Goal: Download file/media

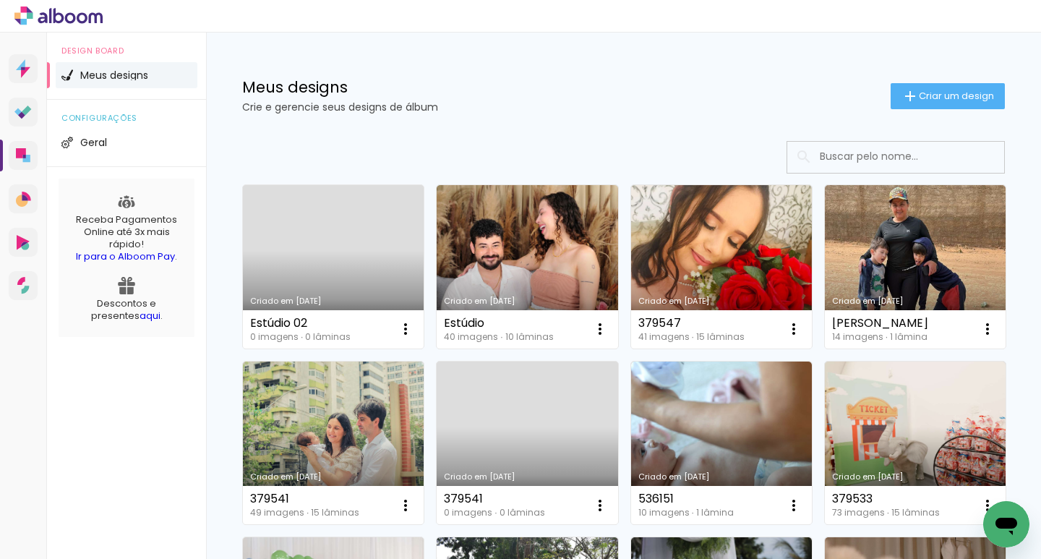
click at [624, 531] on div "Criado em 08/09/25 536151 10 imagens ∙ 1 lâmina Abrir Fazer uma cópia Excluir" at bounding box center [721, 442] width 194 height 176
click at [335, 244] on link "Criado em [DATE]" at bounding box center [333, 266] width 181 height 163
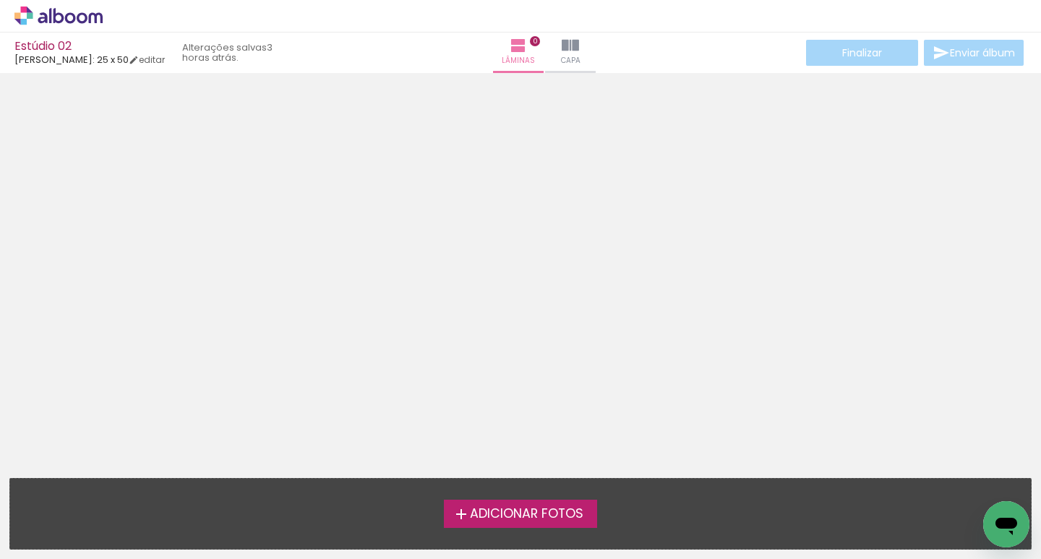
click at [472, 508] on span "Adicionar Fotos" at bounding box center [527, 514] width 114 height 13
click at [0, 0] on input "file" at bounding box center [0, 0] width 0 height 0
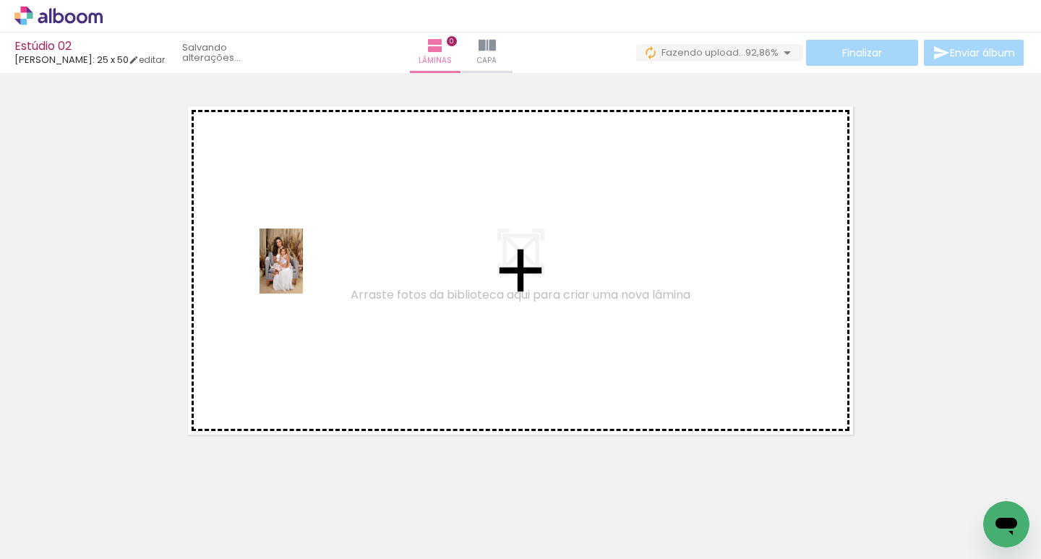
drag, startPoint x: 183, startPoint y: 461, endPoint x: 303, endPoint y: 272, distance: 223.7
click at [303, 272] on quentale-workspace at bounding box center [520, 279] width 1041 height 559
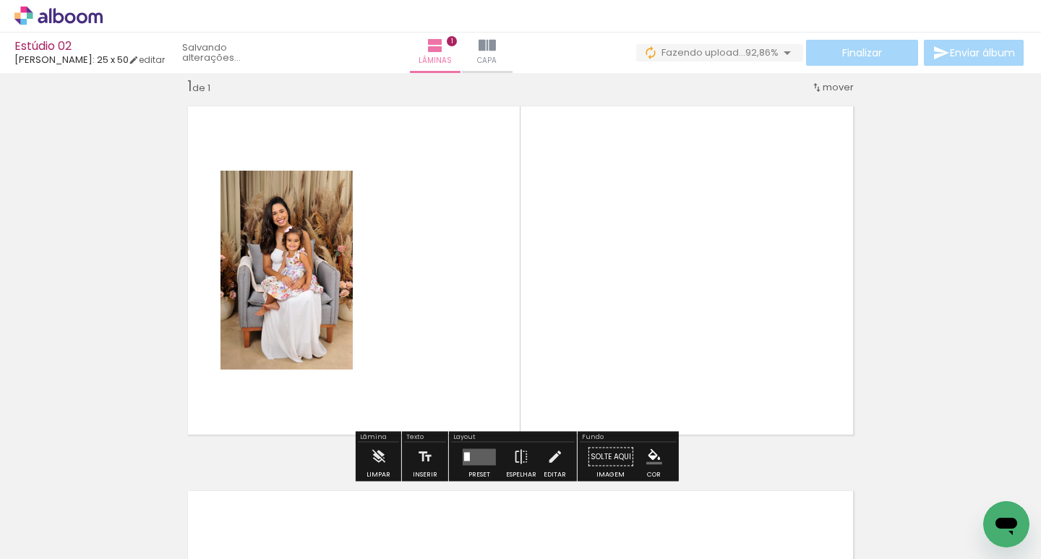
scroll to position [19, 0]
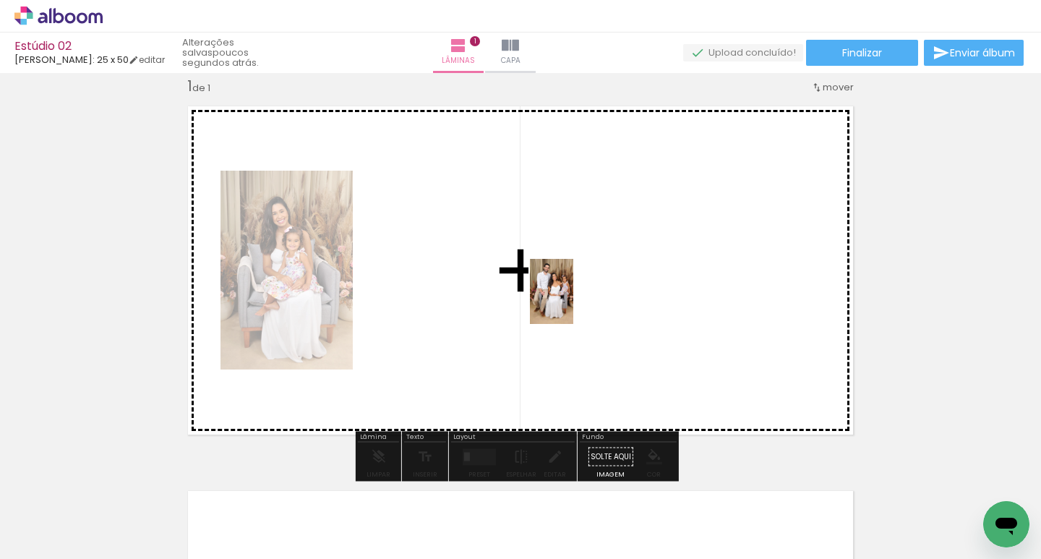
drag, startPoint x: 477, startPoint y: 529, endPoint x: 573, endPoint y: 302, distance: 246.9
click at [573, 302] on quentale-workspace at bounding box center [520, 279] width 1041 height 559
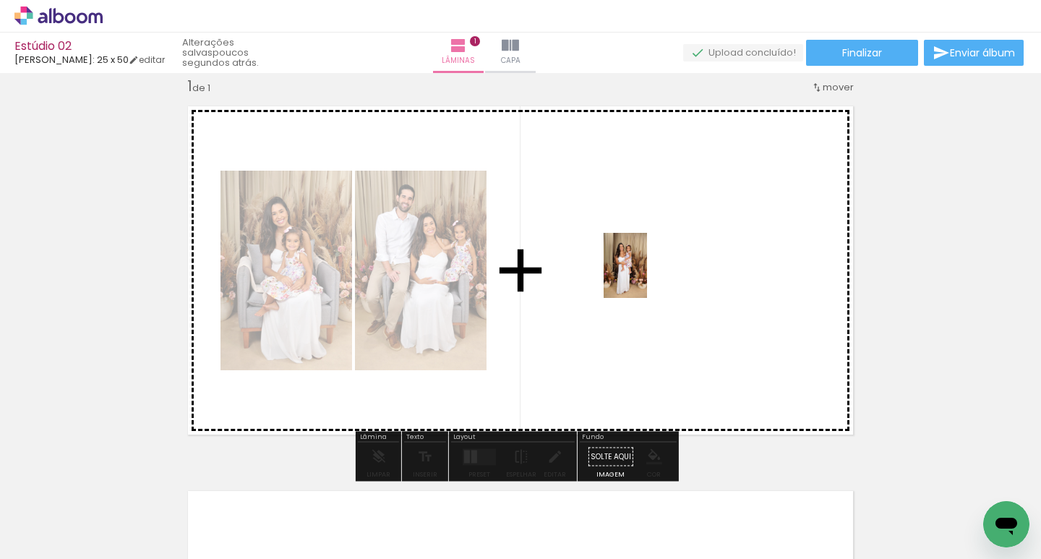
drag, startPoint x: 557, startPoint y: 520, endPoint x: 647, endPoint y: 276, distance: 259.9
click at [647, 276] on quentale-workspace at bounding box center [520, 279] width 1041 height 559
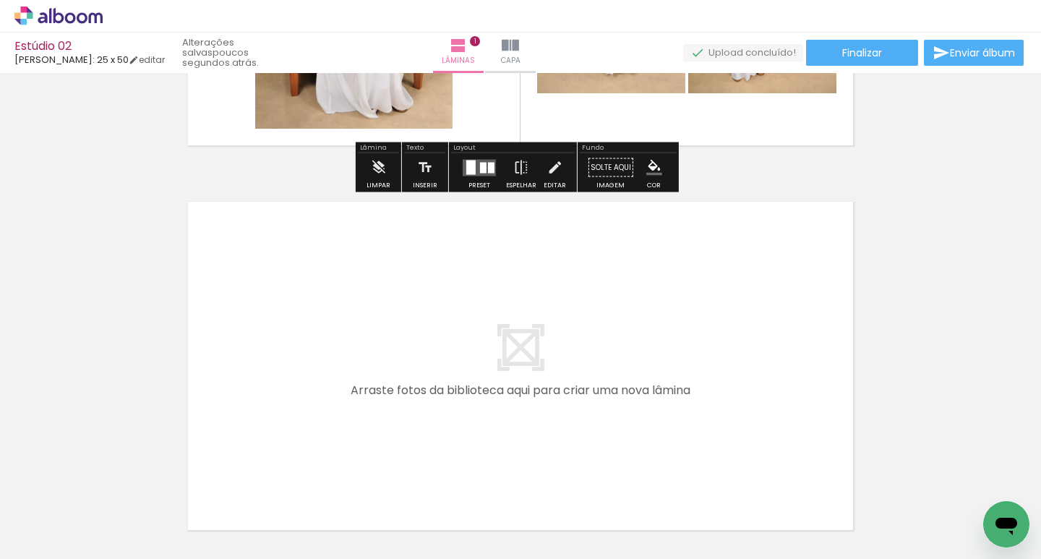
scroll to position [380, 0]
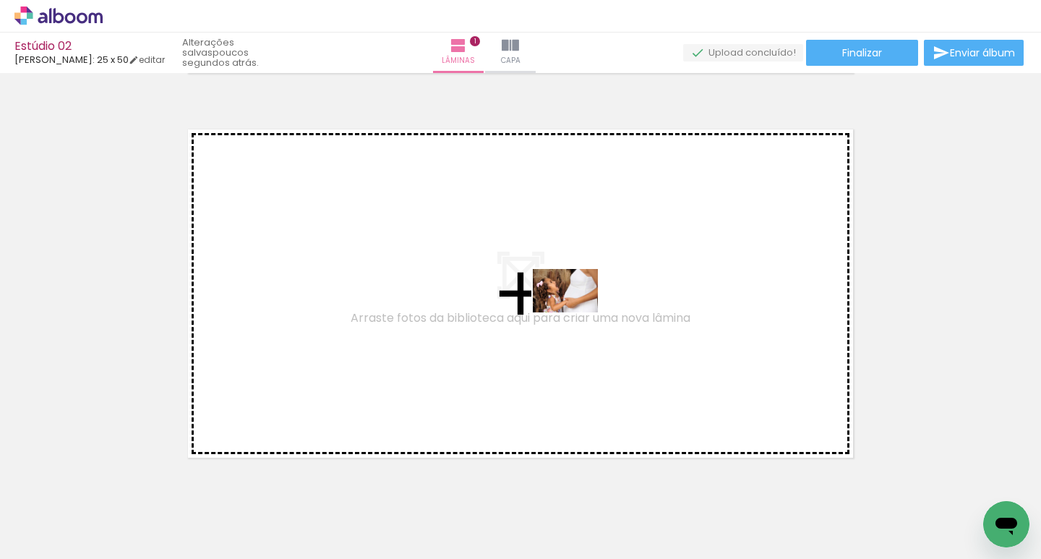
drag, startPoint x: 631, startPoint y: 508, endPoint x: 576, endPoint y: 312, distance: 202.8
click at [576, 312] on quentale-workspace at bounding box center [520, 279] width 1041 height 559
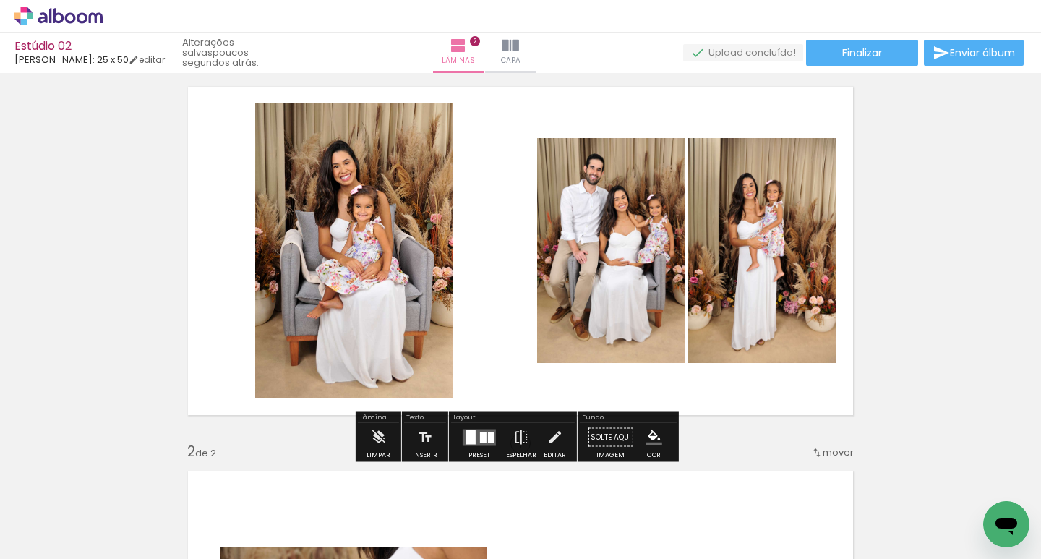
scroll to position [72, 0]
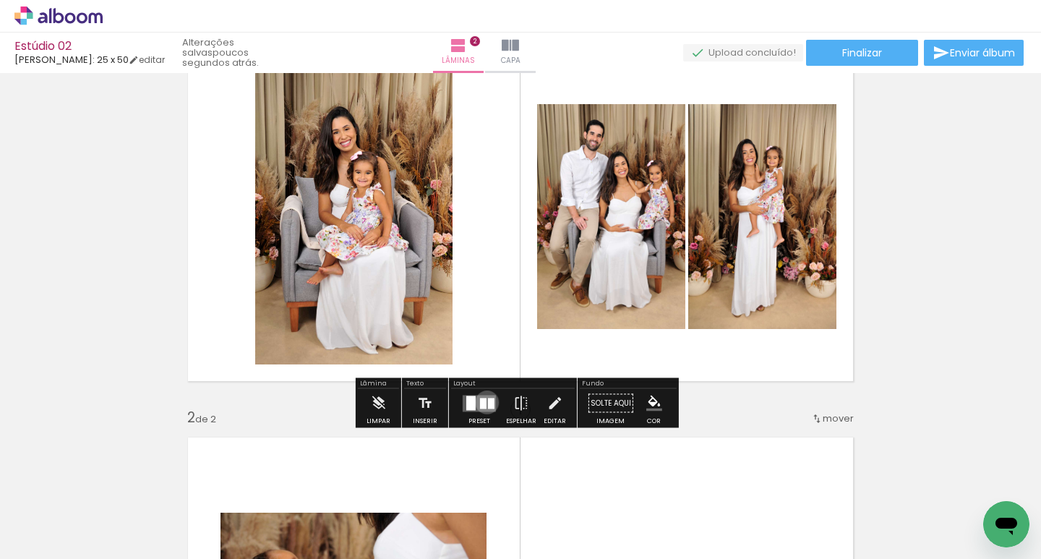
click at [484, 402] on quentale-layouter at bounding box center [479, 403] width 33 height 17
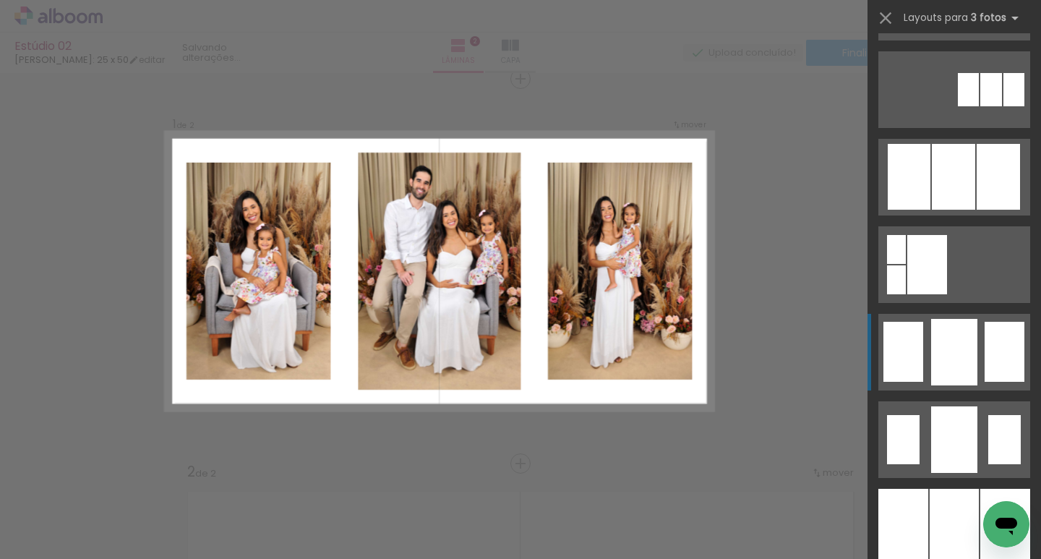
scroll to position [940, 0]
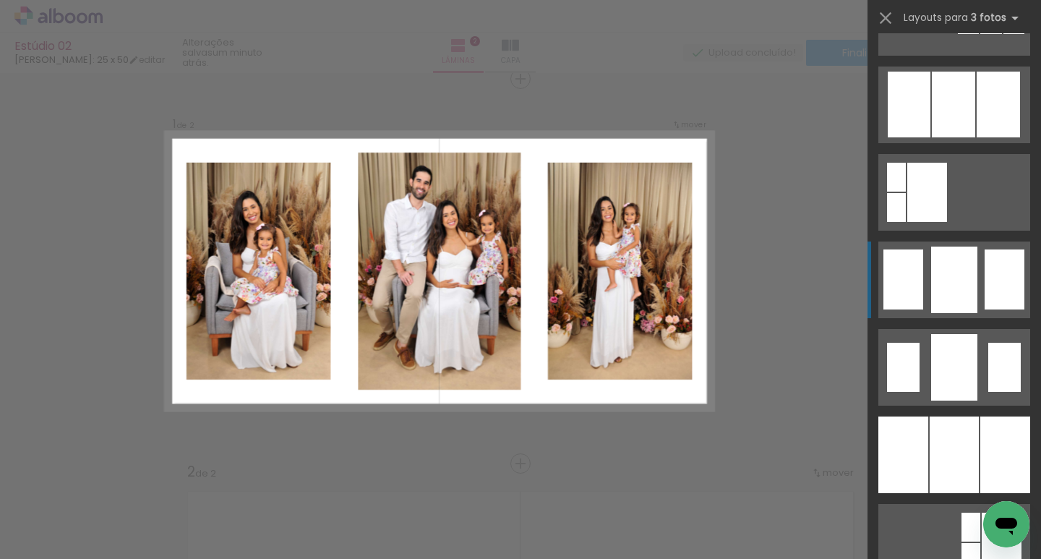
click at [975, 286] on quentale-layouter at bounding box center [955, 280] width 152 height 77
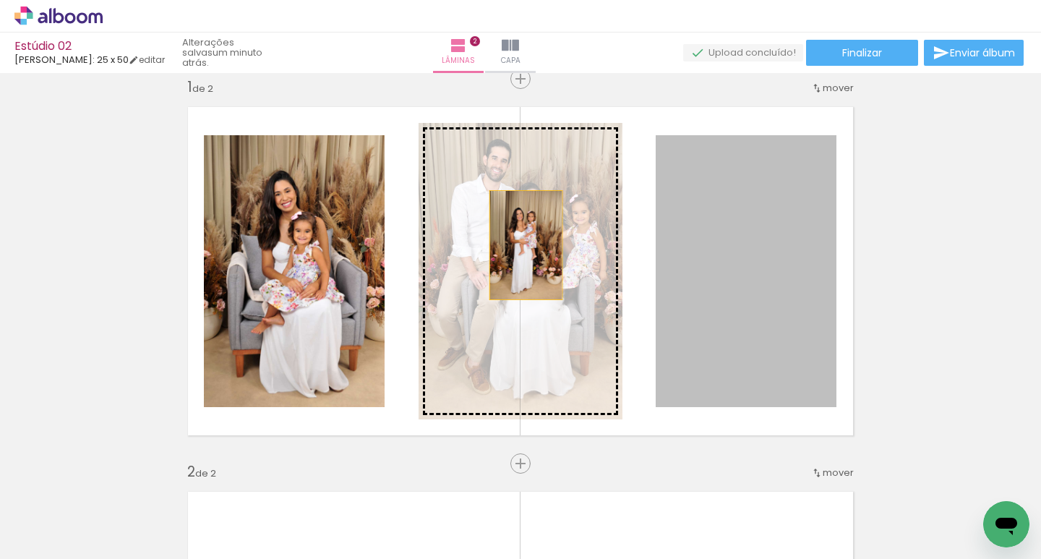
drag, startPoint x: 732, startPoint y: 249, endPoint x: 521, endPoint y: 245, distance: 211.2
click at [0, 0] on slot at bounding box center [0, 0] width 0 height 0
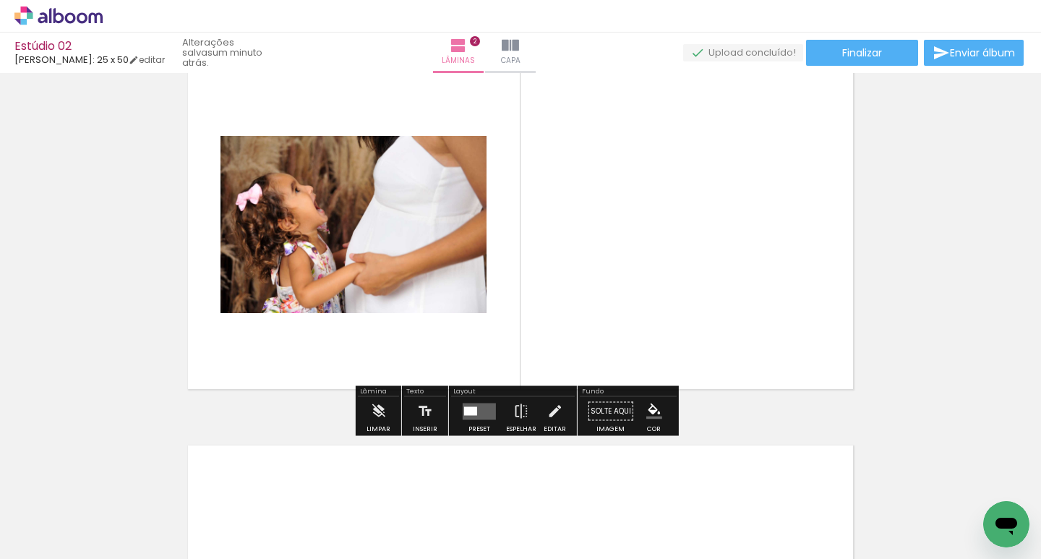
scroll to position [452, 0]
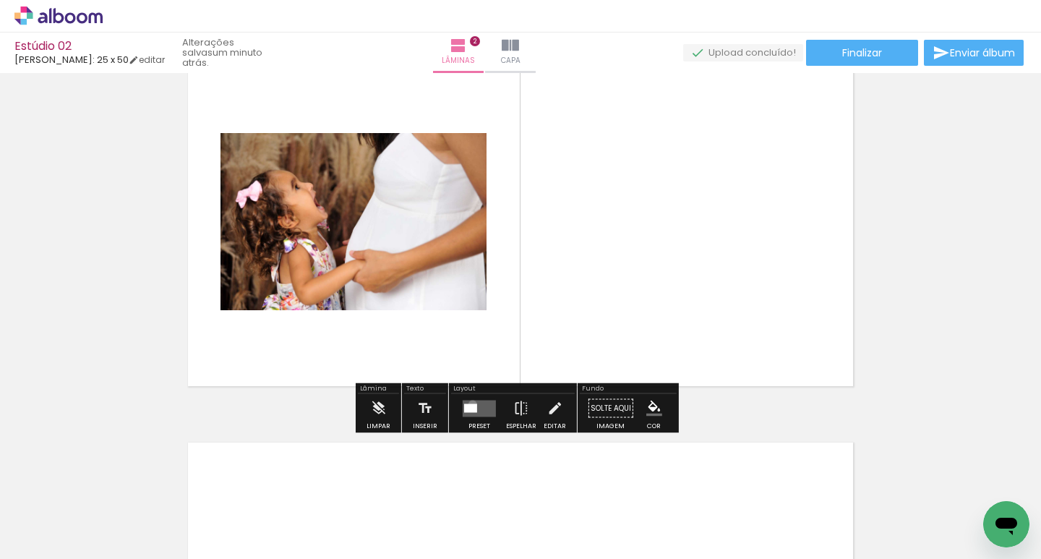
click at [469, 404] on div at bounding box center [470, 408] width 13 height 9
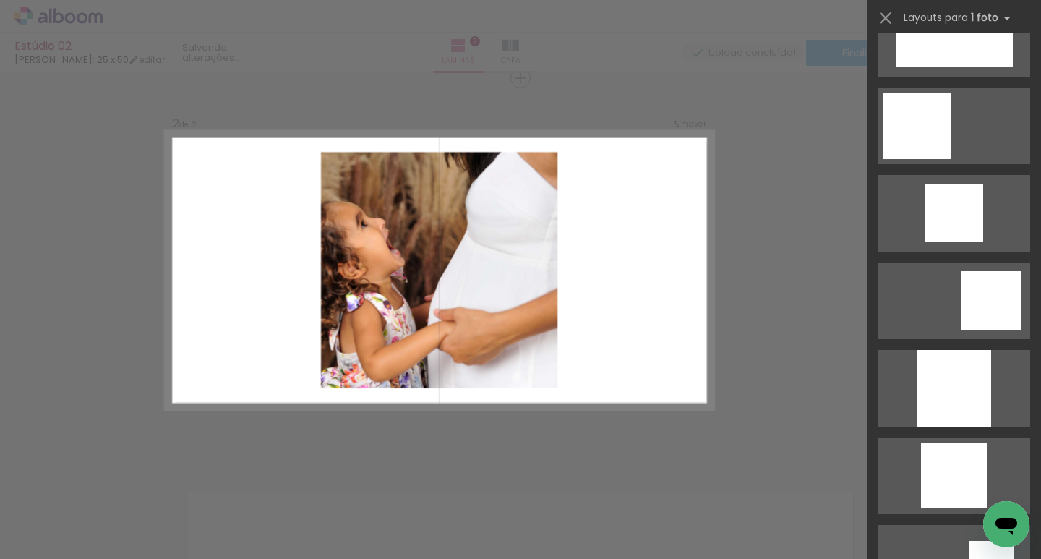
scroll to position [1157, 0]
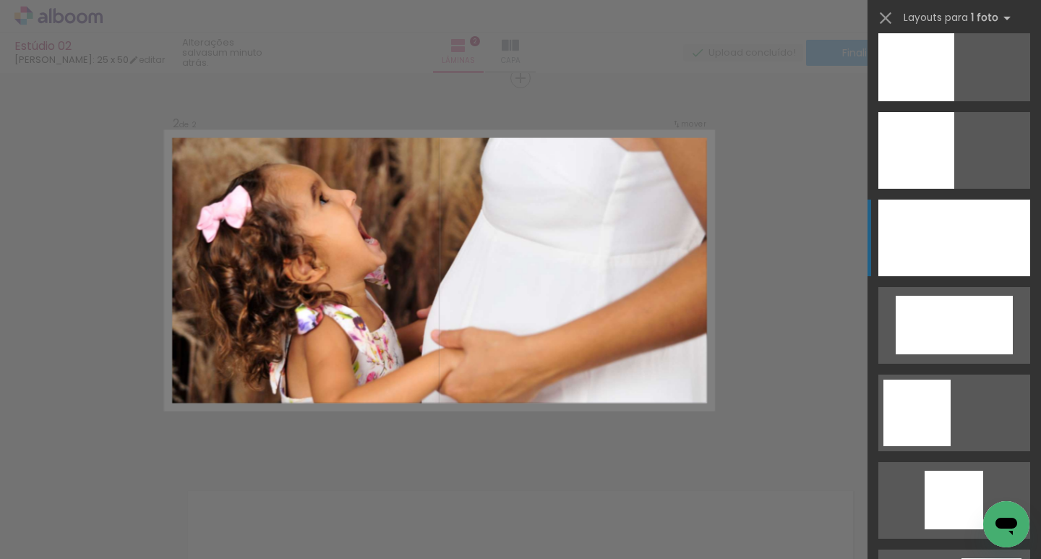
click at [943, 257] on div at bounding box center [955, 238] width 152 height 77
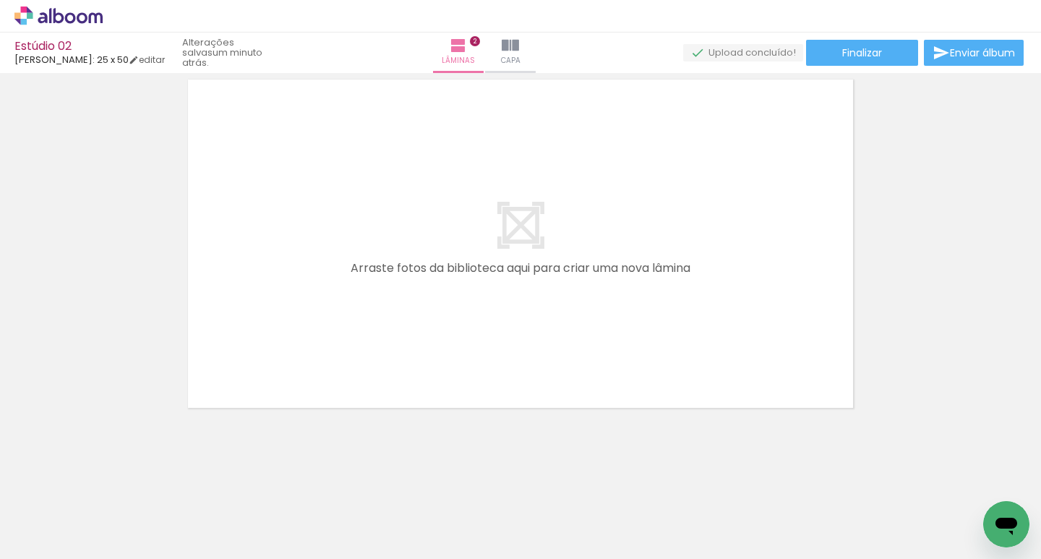
scroll to position [0, 290]
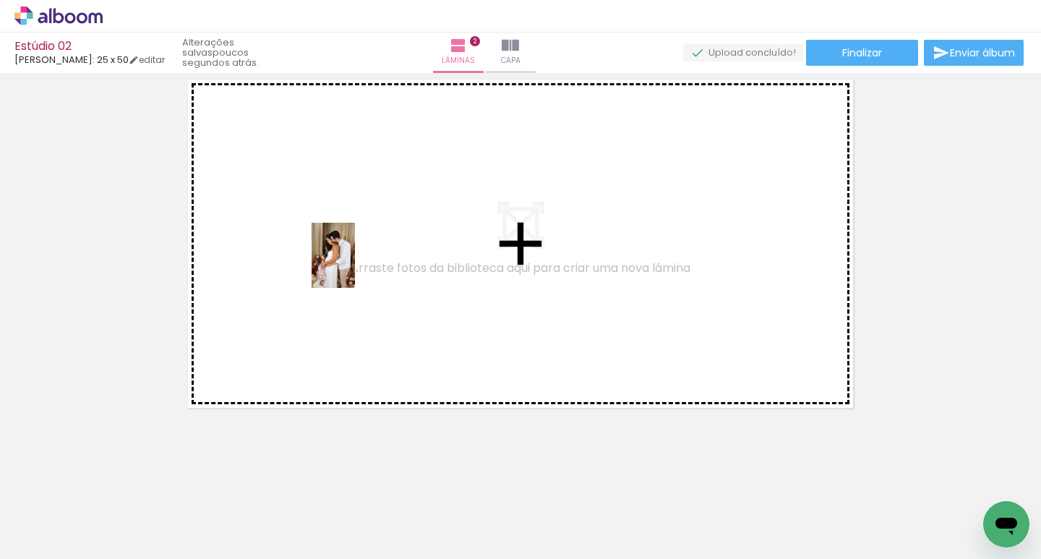
drag, startPoint x: 766, startPoint y: 532, endPoint x: 354, endPoint y: 266, distance: 490.1
click at [354, 266] on quentale-workspace at bounding box center [520, 279] width 1041 height 559
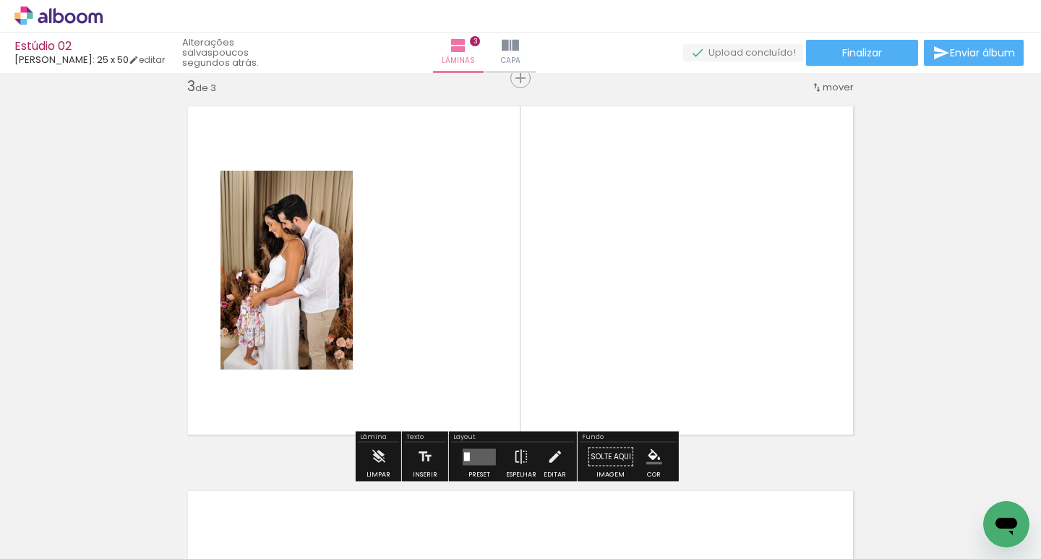
scroll to position [861, 0]
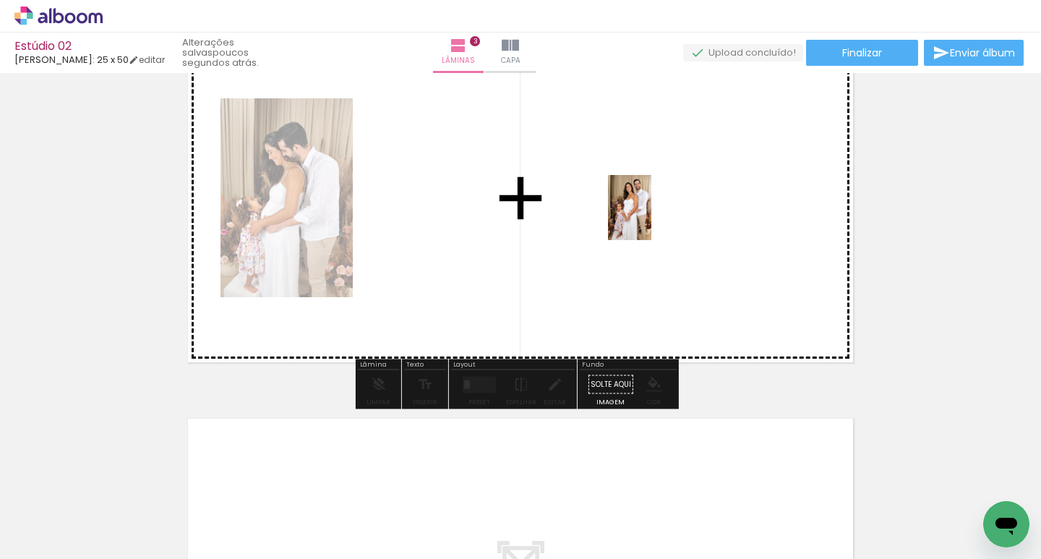
drag, startPoint x: 506, startPoint y: 537, endPoint x: 652, endPoint y: 218, distance: 350.5
click at [652, 218] on quentale-workspace at bounding box center [520, 279] width 1041 height 559
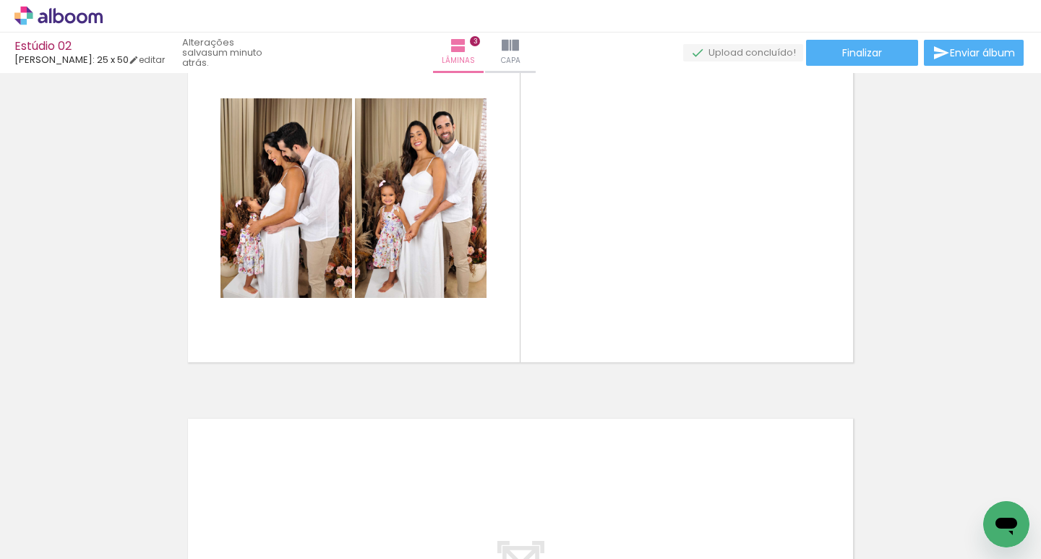
scroll to position [0, 1096]
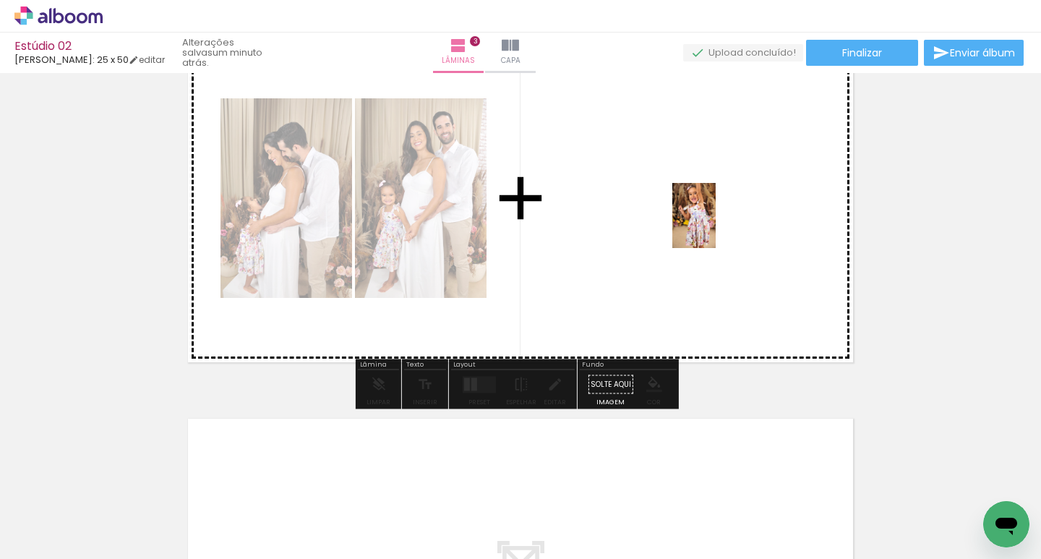
drag, startPoint x: 758, startPoint y: 506, endPoint x: 716, endPoint y: 226, distance: 282.3
click at [716, 226] on quentale-workspace at bounding box center [520, 279] width 1041 height 559
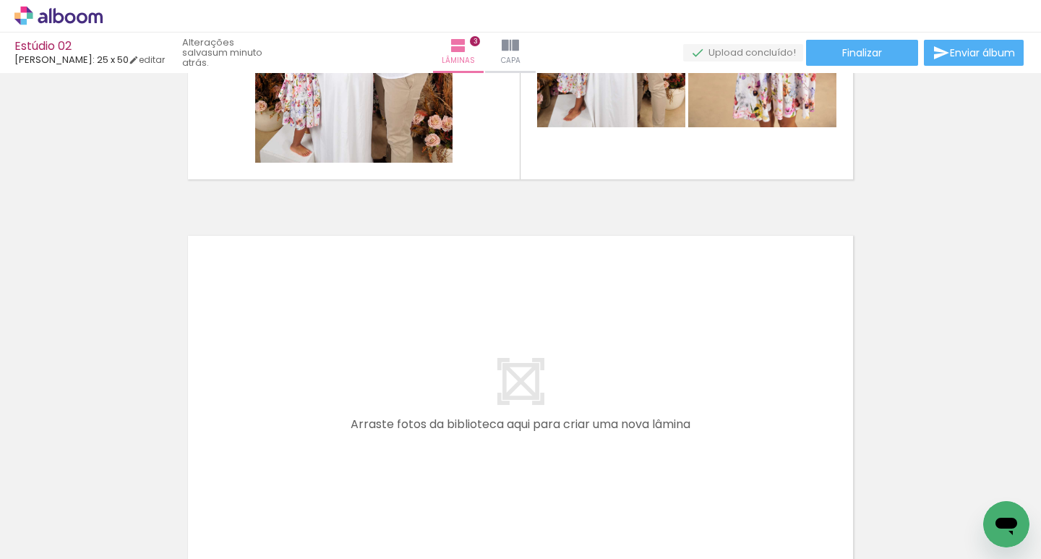
scroll to position [1150, 0]
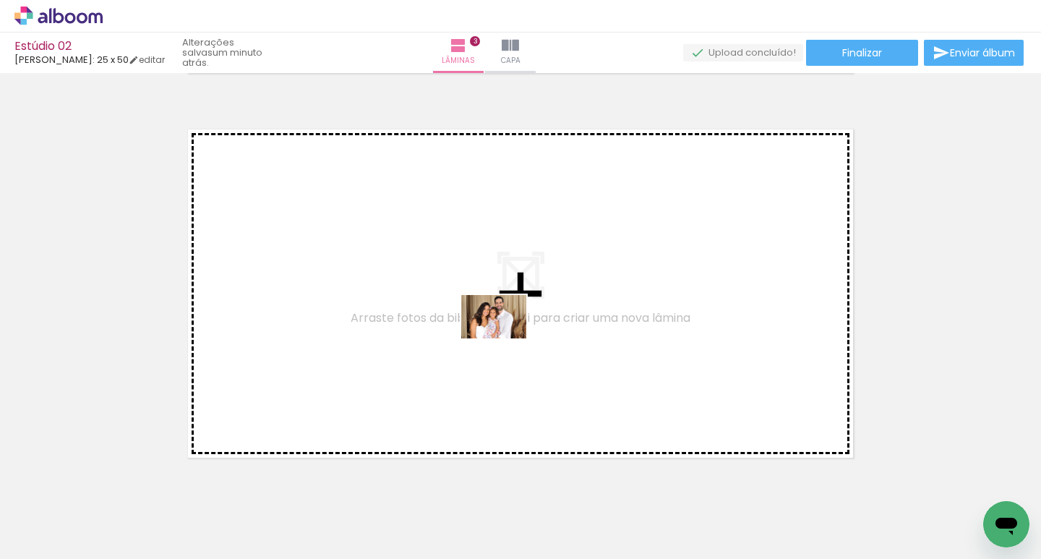
drag, startPoint x: 425, startPoint y: 535, endPoint x: 505, endPoint y: 338, distance: 212.2
click at [505, 338] on quentale-workspace at bounding box center [520, 279] width 1041 height 559
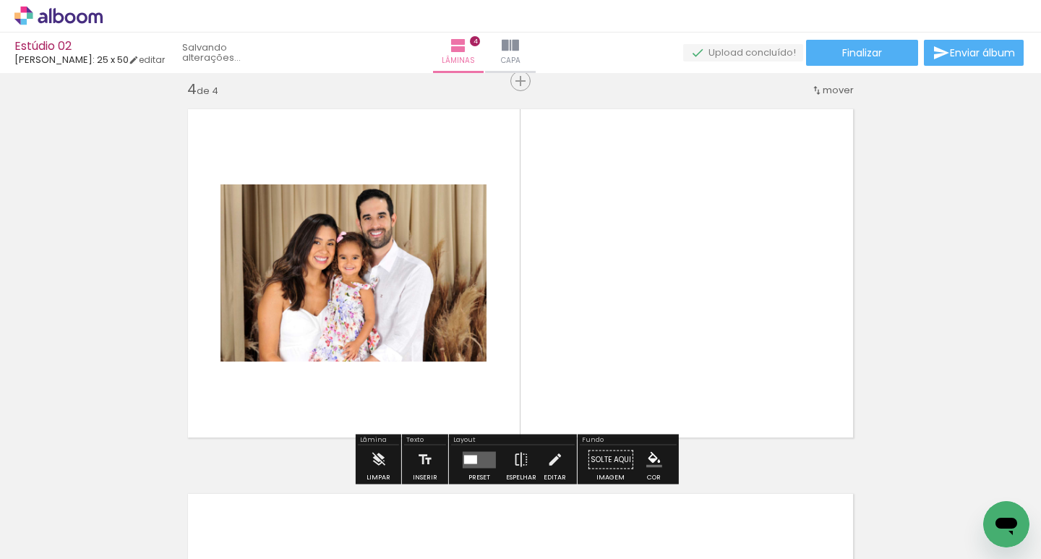
scroll to position [1173, 0]
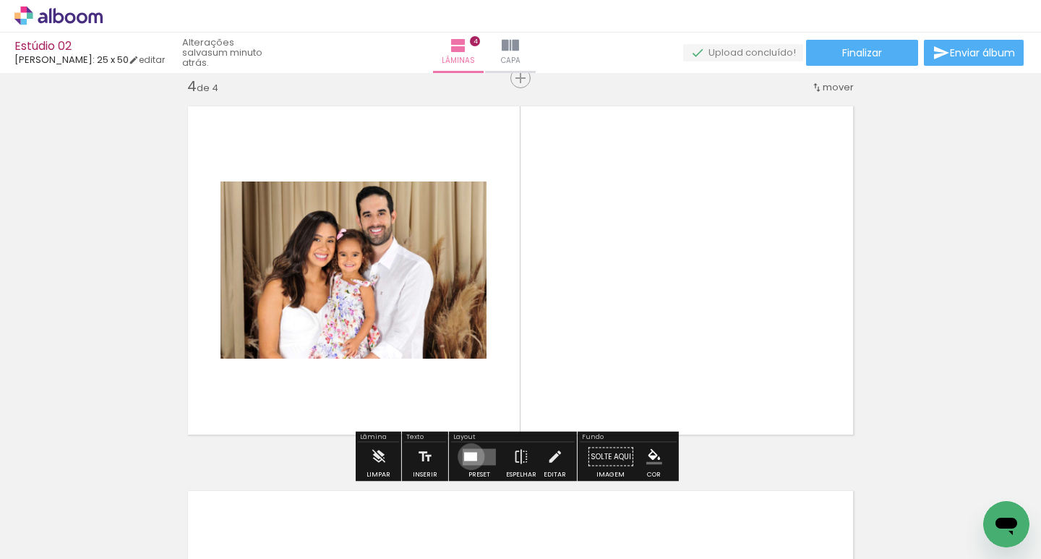
click at [468, 456] on div at bounding box center [470, 456] width 13 height 9
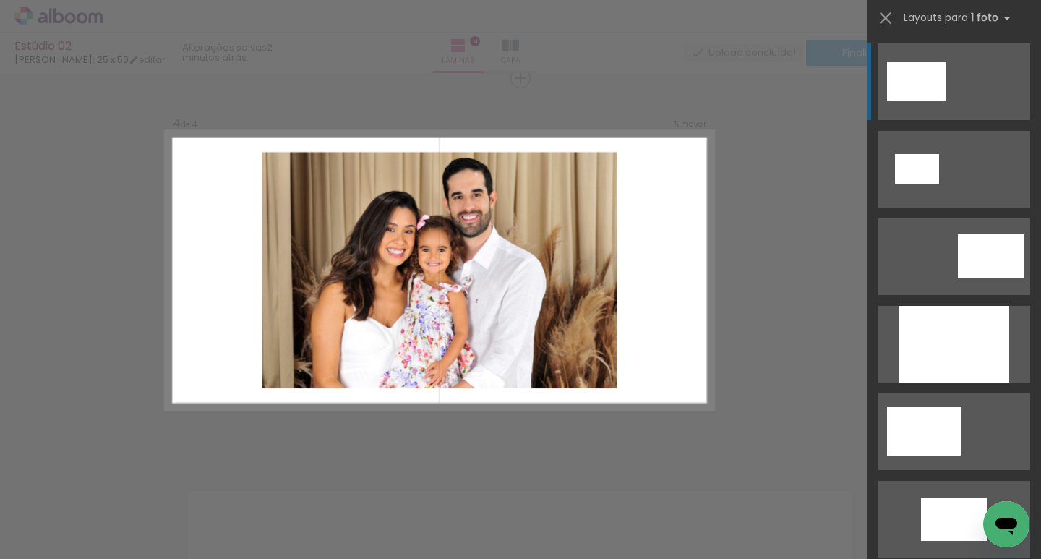
scroll to position [0, 0]
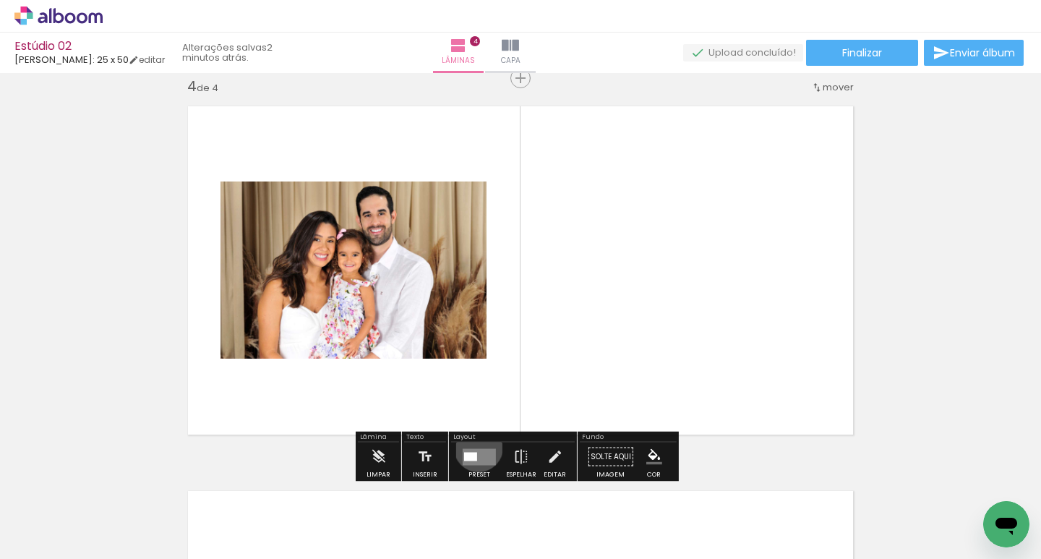
click at [475, 448] on div at bounding box center [479, 457] width 39 height 29
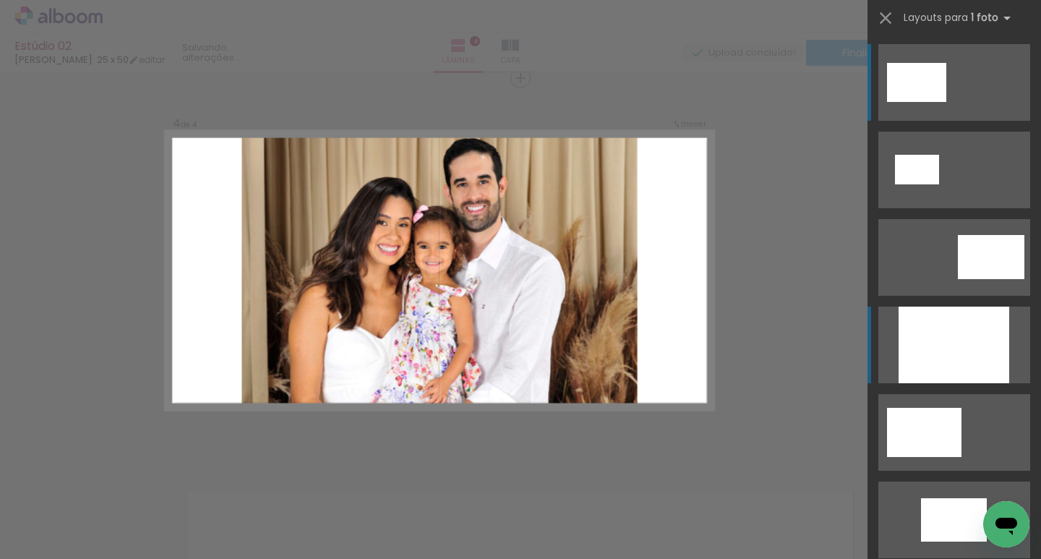
click at [929, 336] on div at bounding box center [954, 345] width 111 height 77
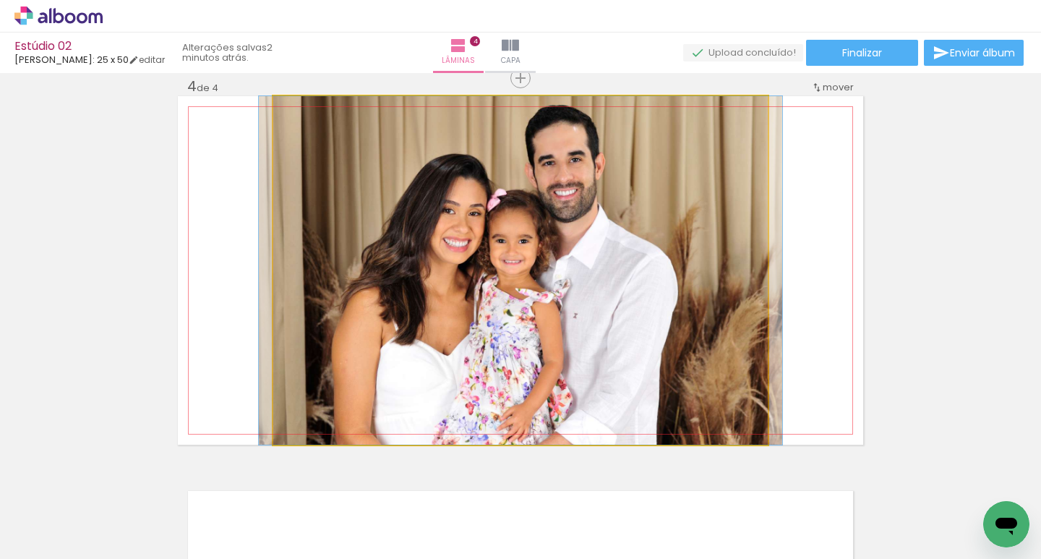
click at [596, 194] on quentale-photo at bounding box center [520, 270] width 495 height 349
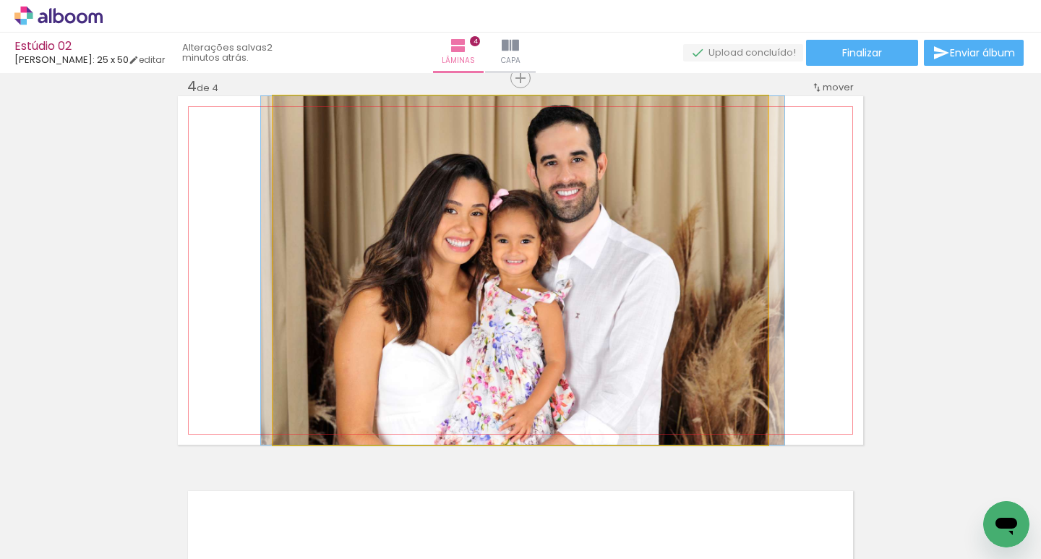
drag, startPoint x: 590, startPoint y: 173, endPoint x: 592, endPoint y: 203, distance: 30.5
click at [582, 199] on quentale-photo at bounding box center [520, 270] width 495 height 349
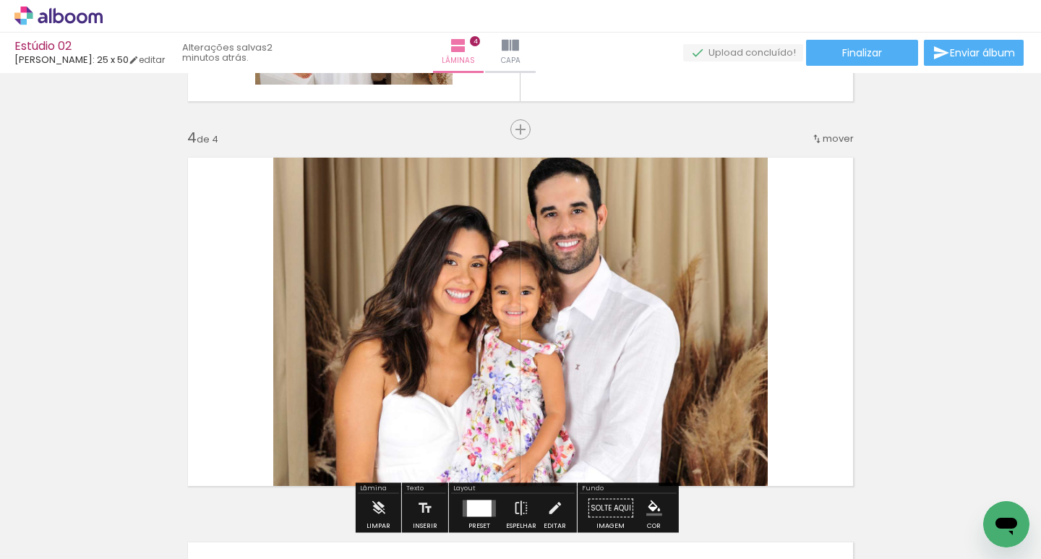
scroll to position [1101, 0]
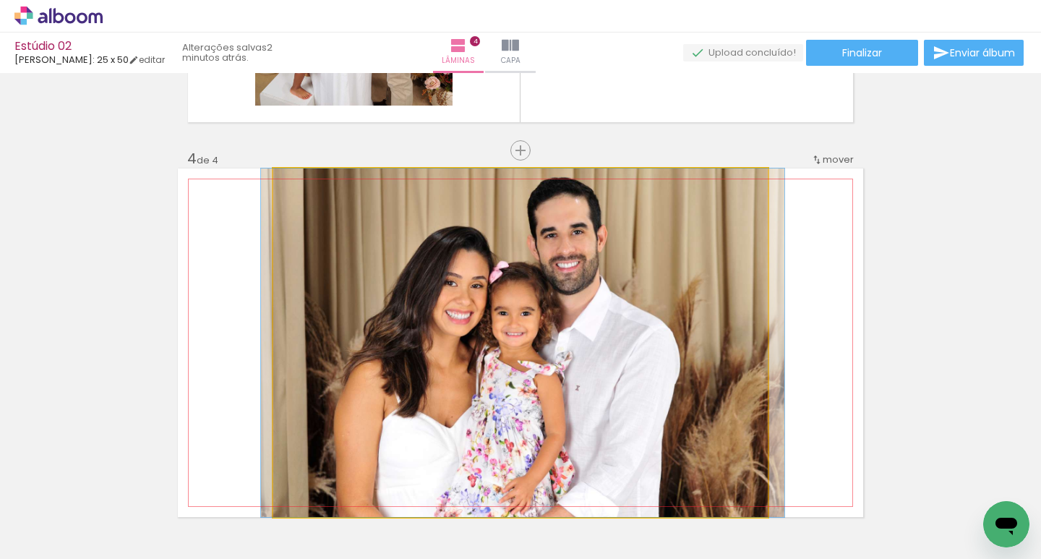
click at [619, 229] on quentale-photo at bounding box center [520, 343] width 495 height 349
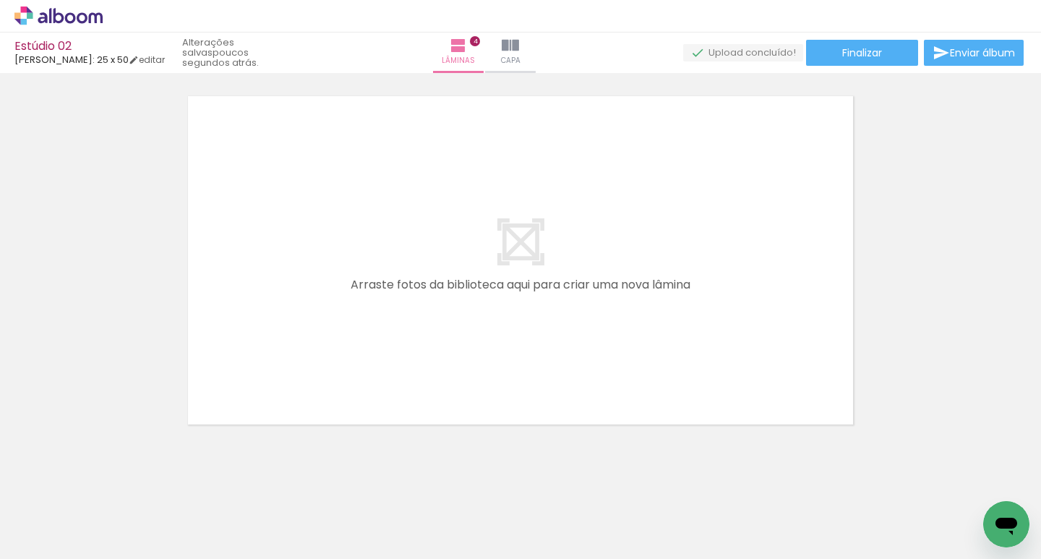
scroll to position [1584, 0]
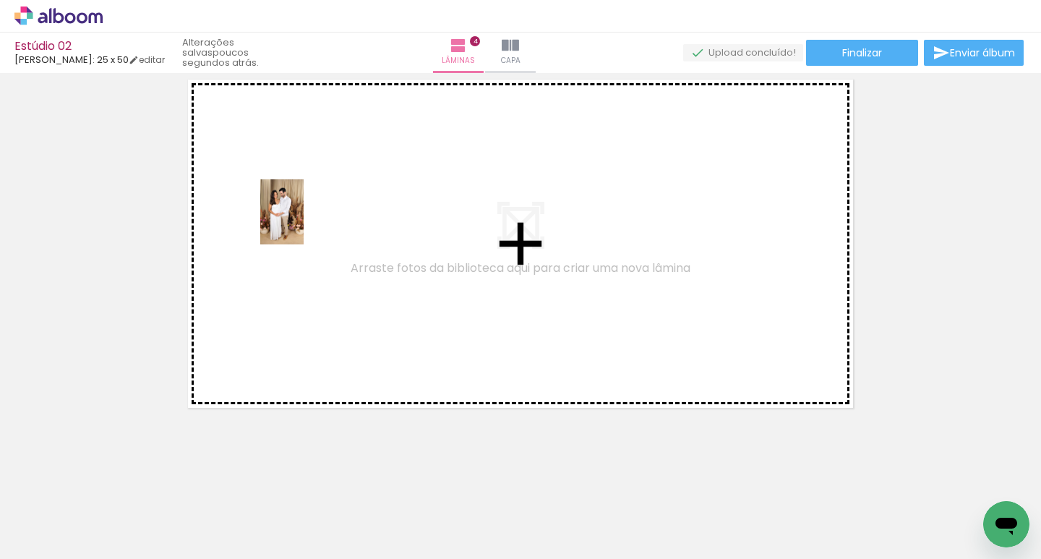
drag, startPoint x: 347, startPoint y: 521, endPoint x: 304, endPoint y: 223, distance: 301.8
click at [304, 223] on quentale-workspace at bounding box center [520, 279] width 1041 height 559
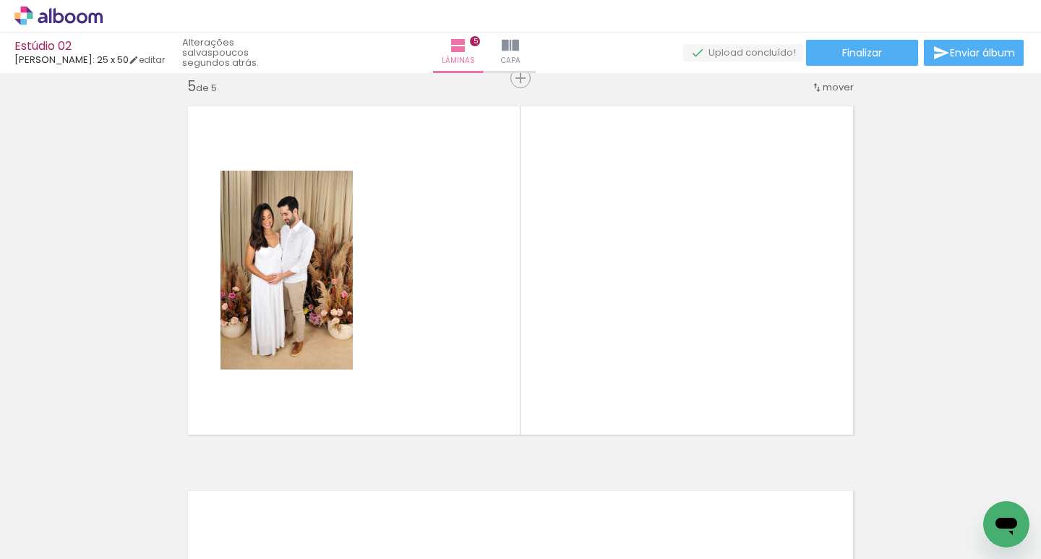
scroll to position [0, 0]
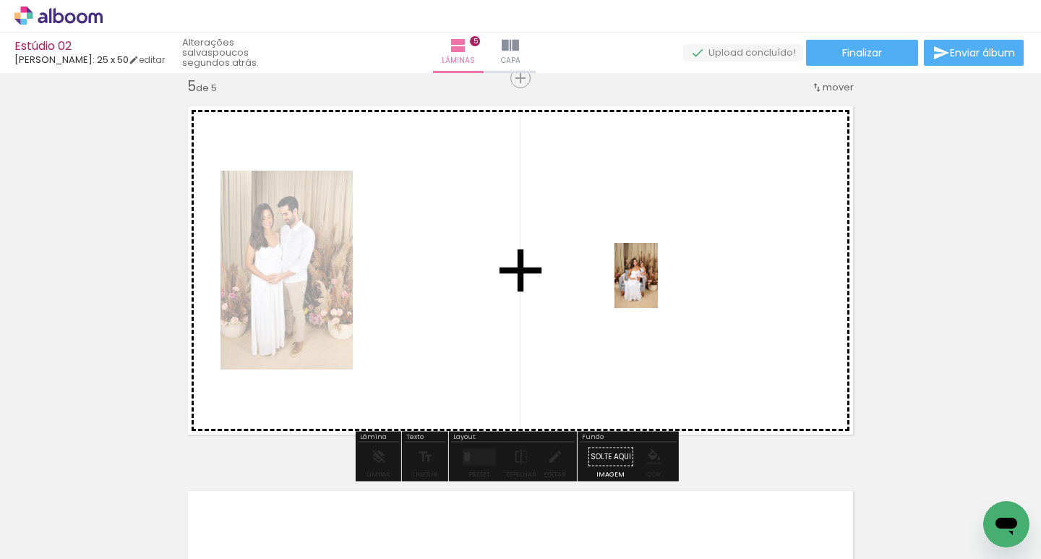
drag, startPoint x: 328, startPoint y: 535, endPoint x: 658, endPoint y: 286, distance: 413.7
click at [658, 286] on quentale-workspace at bounding box center [520, 279] width 1041 height 559
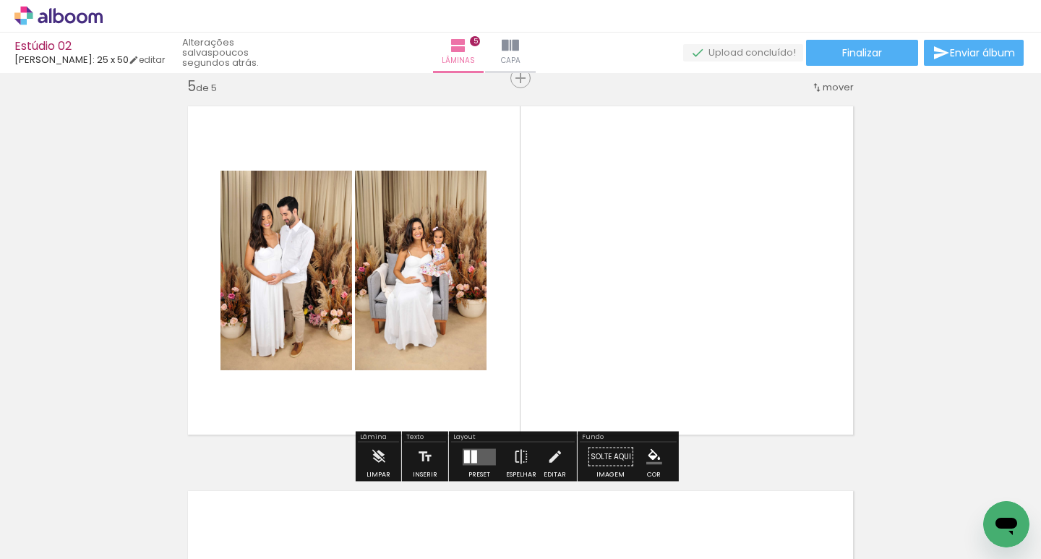
click at [464, 457] on div at bounding box center [467, 456] width 6 height 13
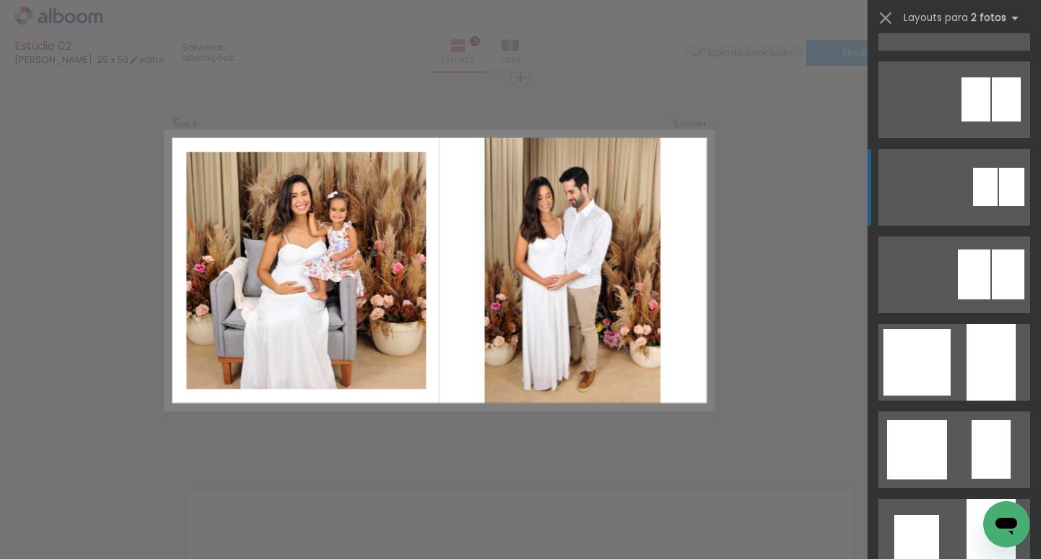
scroll to position [1229, 0]
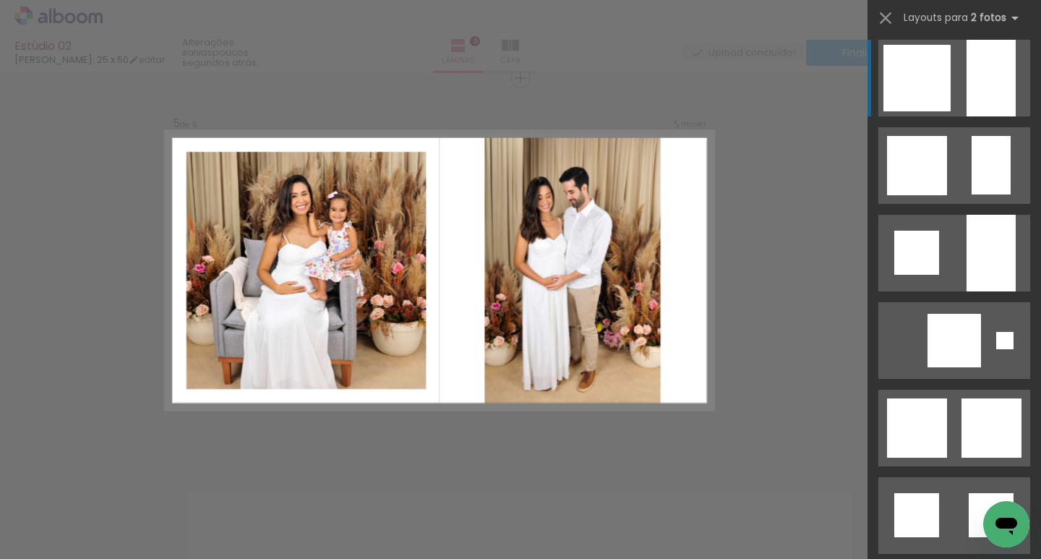
click at [975, 82] on div at bounding box center [991, 78] width 49 height 77
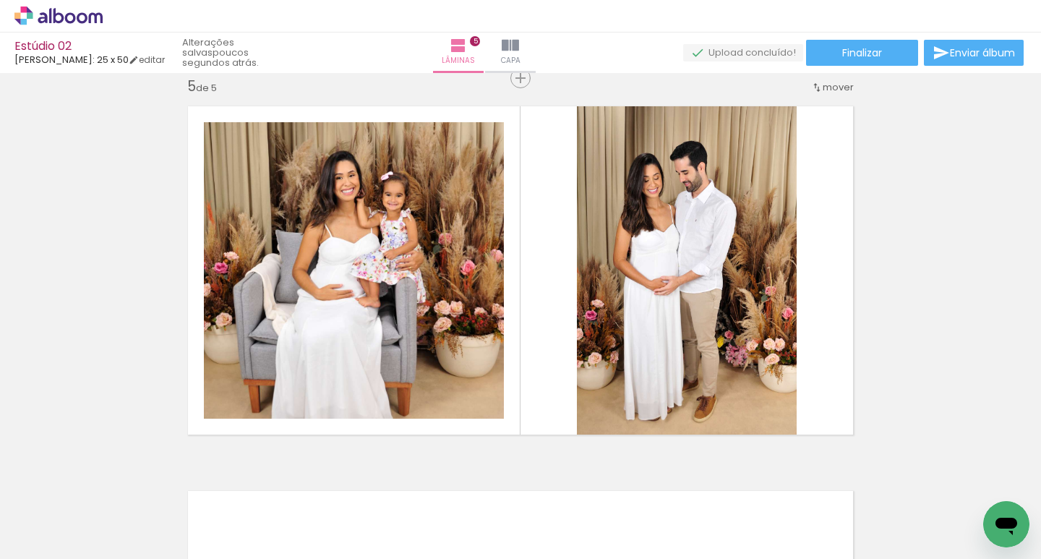
scroll to position [1630, 0]
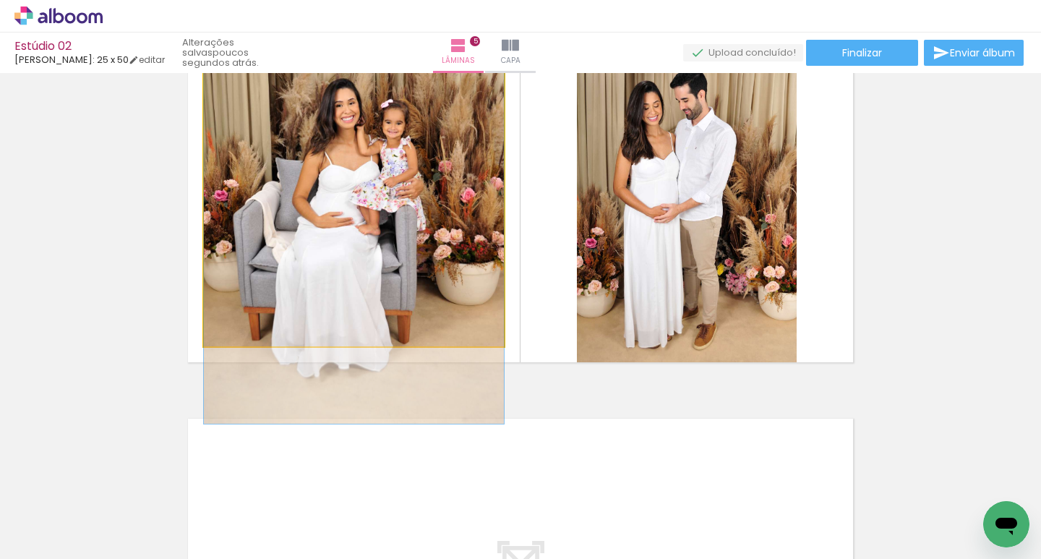
click at [382, 210] on quentale-photo at bounding box center [354, 198] width 300 height 297
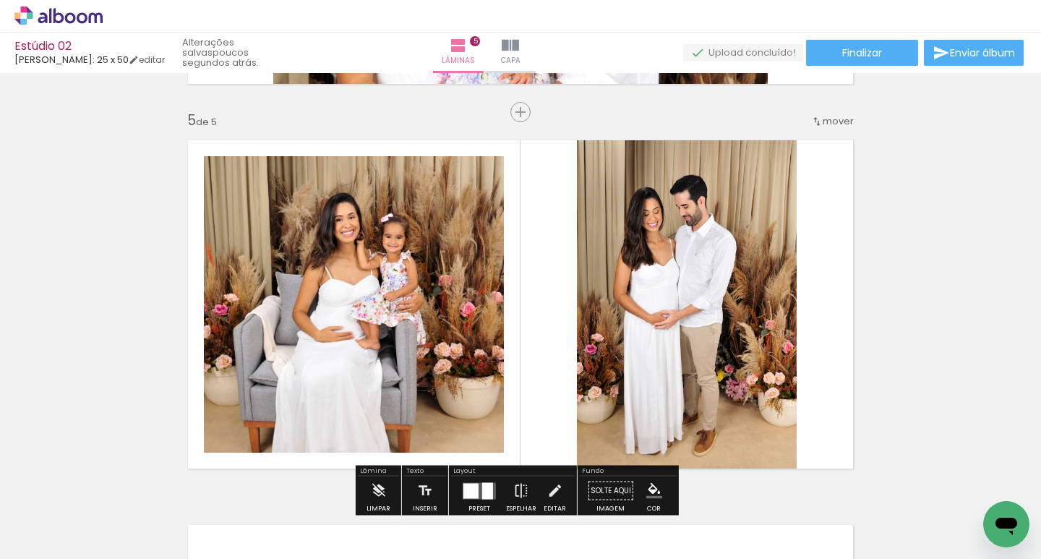
scroll to position [1558, 0]
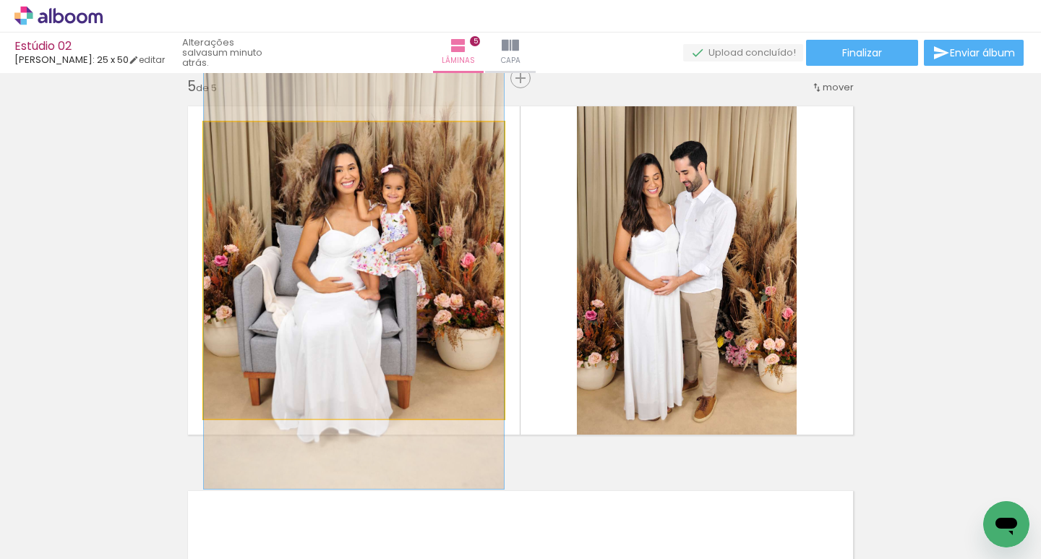
drag, startPoint x: 360, startPoint y: 264, endPoint x: 362, endPoint y: 253, distance: 10.9
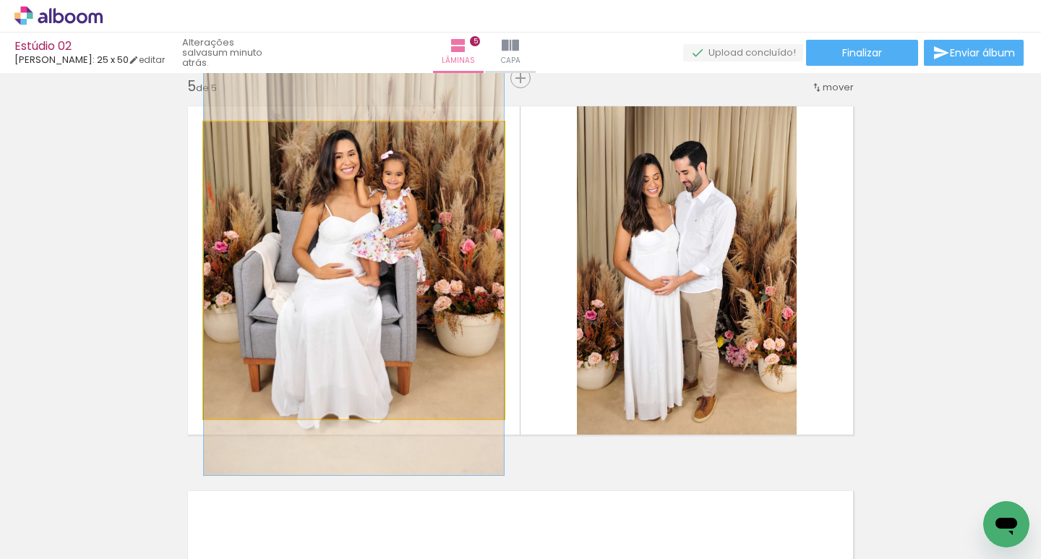
drag, startPoint x: 368, startPoint y: 213, endPoint x: 369, endPoint y: 199, distance: 13.8
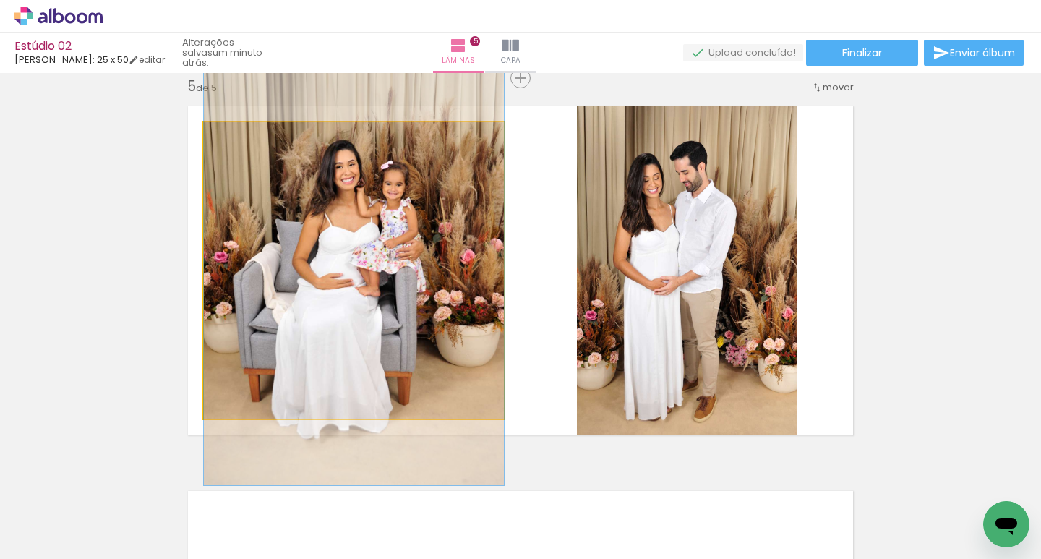
drag, startPoint x: 375, startPoint y: 208, endPoint x: 375, endPoint y: 218, distance: 10.1
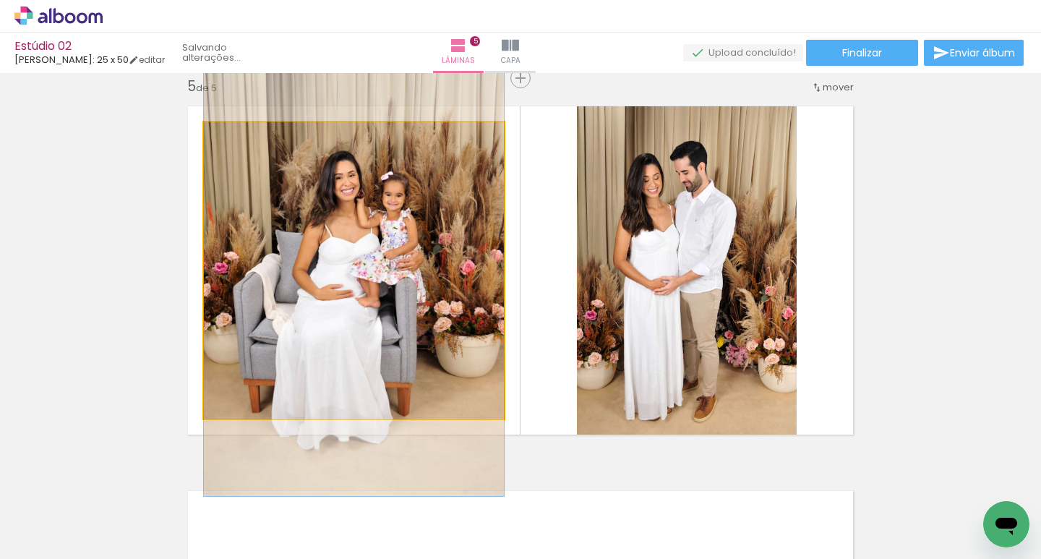
drag, startPoint x: 325, startPoint y: 225, endPoint x: 324, endPoint y: 236, distance: 10.9
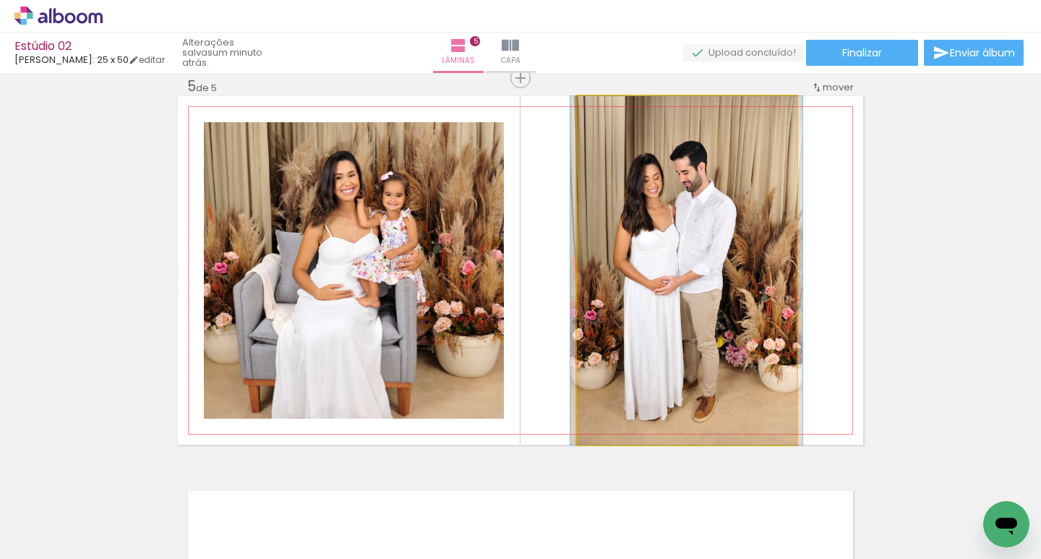
click at [688, 263] on quentale-photo at bounding box center [687, 270] width 220 height 349
drag, startPoint x: 696, startPoint y: 234, endPoint x: 696, endPoint y: 221, distance: 13.7
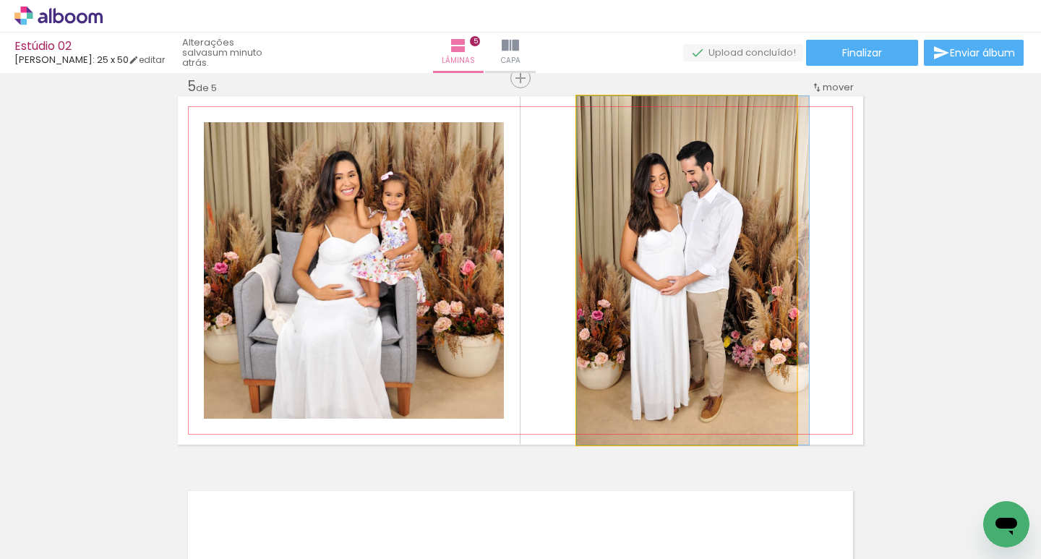
drag, startPoint x: 715, startPoint y: 224, endPoint x: 731, endPoint y: 227, distance: 16.2
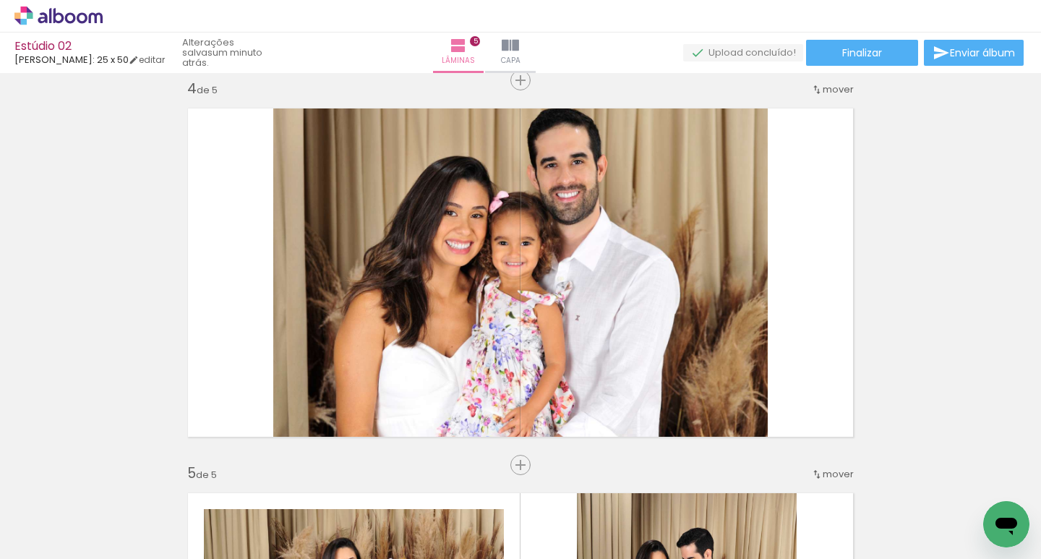
scroll to position [1196, 0]
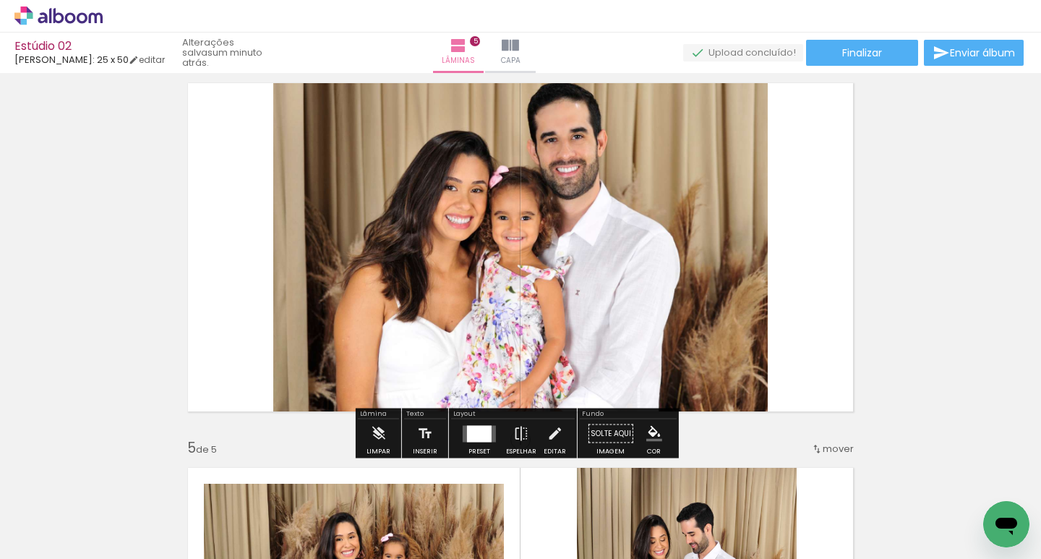
click at [559, 191] on quentale-photo at bounding box center [520, 247] width 495 height 349
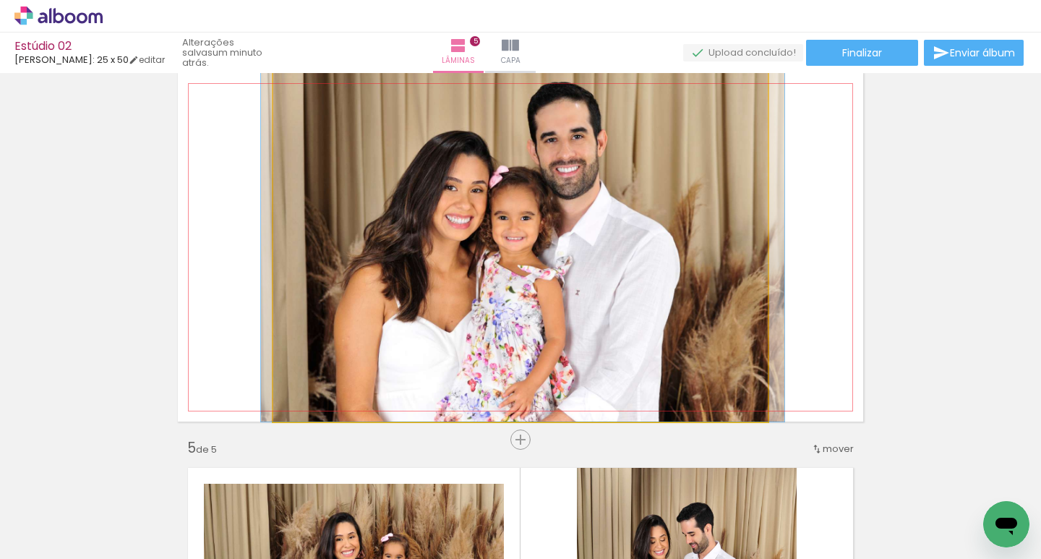
drag, startPoint x: 559, startPoint y: 174, endPoint x: 559, endPoint y: 198, distance: 23.9
click at [559, 198] on quentale-photo at bounding box center [520, 247] width 495 height 349
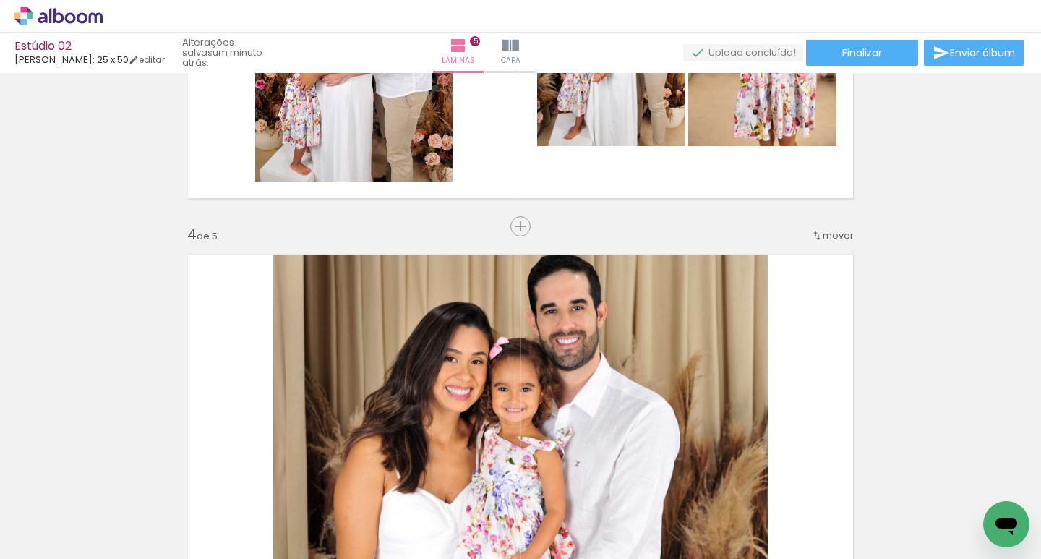
scroll to position [762, 0]
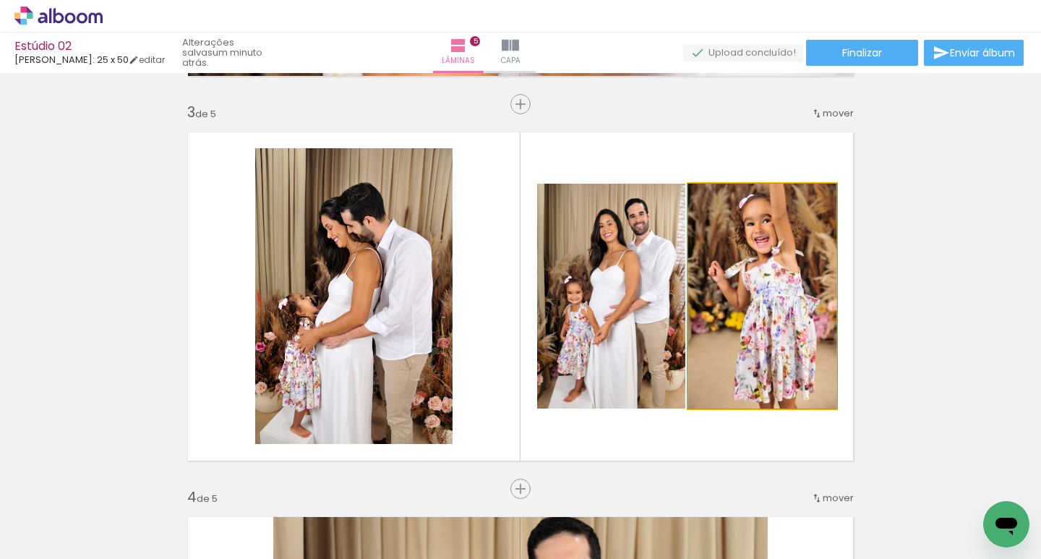
click at [763, 252] on quentale-photo at bounding box center [762, 296] width 148 height 225
drag, startPoint x: 763, startPoint y: 248, endPoint x: 754, endPoint y: 261, distance: 15.6
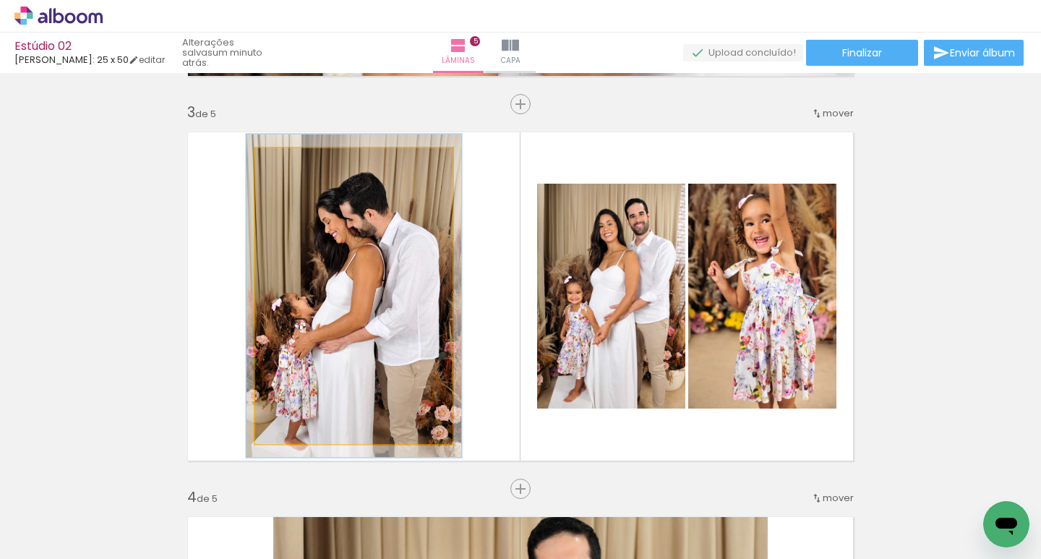
type paper-slider "109"
click at [290, 161] on div at bounding box center [293, 163] width 13 height 13
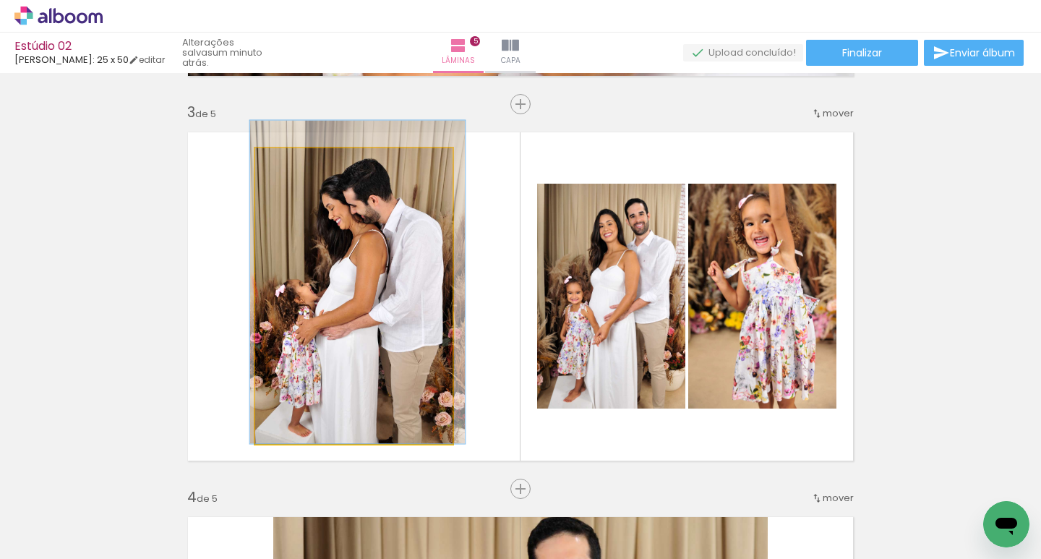
drag, startPoint x: 346, startPoint y: 250, endPoint x: 349, endPoint y: 229, distance: 21.9
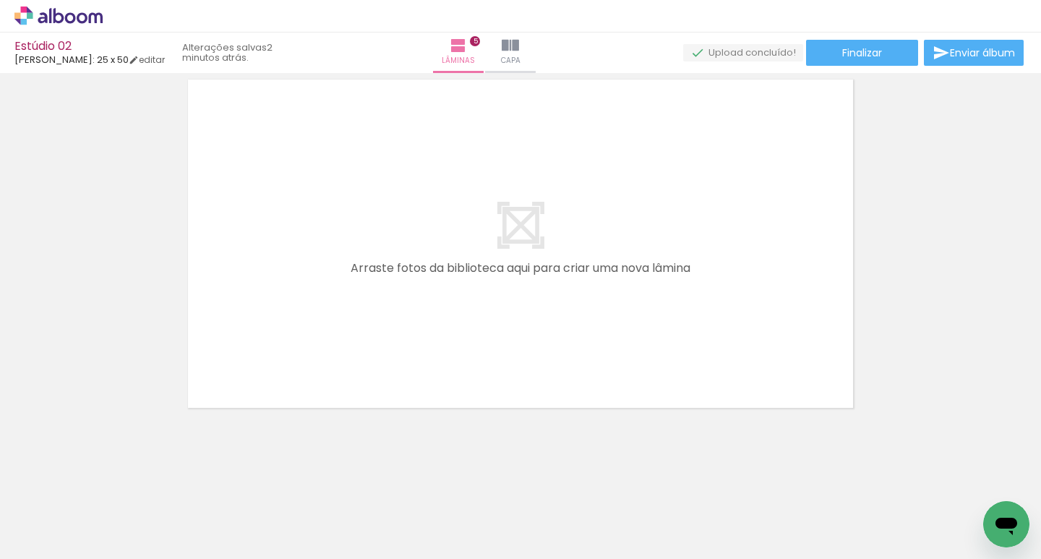
scroll to position [0, 519]
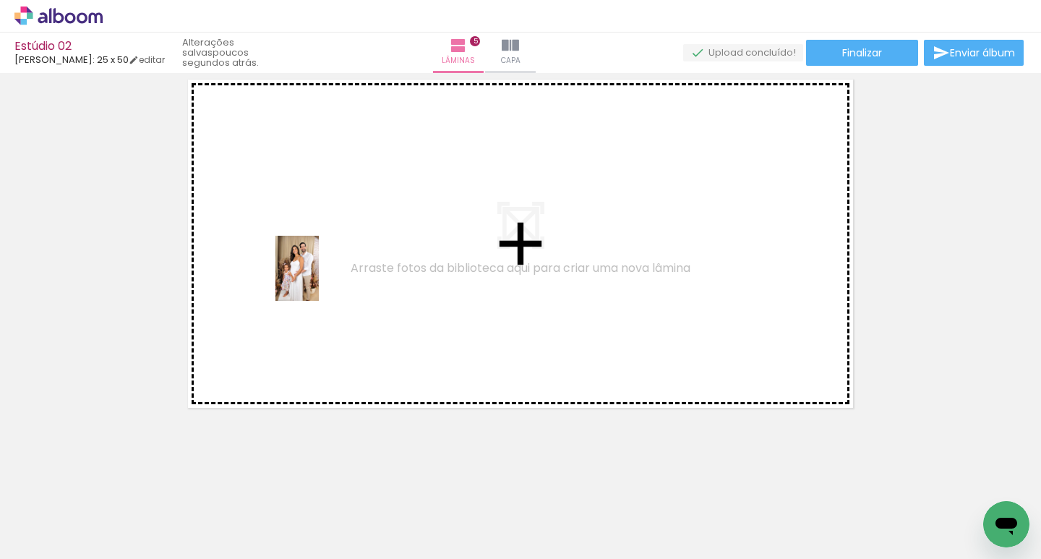
drag, startPoint x: 364, startPoint y: 529, endPoint x: 319, endPoint y: 279, distance: 254.2
click at [319, 279] on quentale-workspace at bounding box center [520, 279] width 1041 height 559
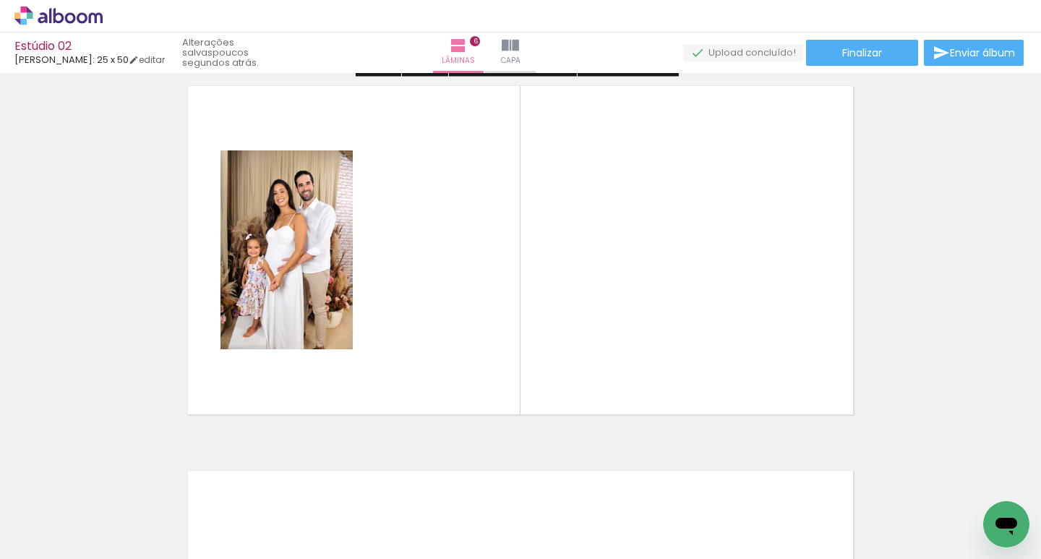
scroll to position [2015, 0]
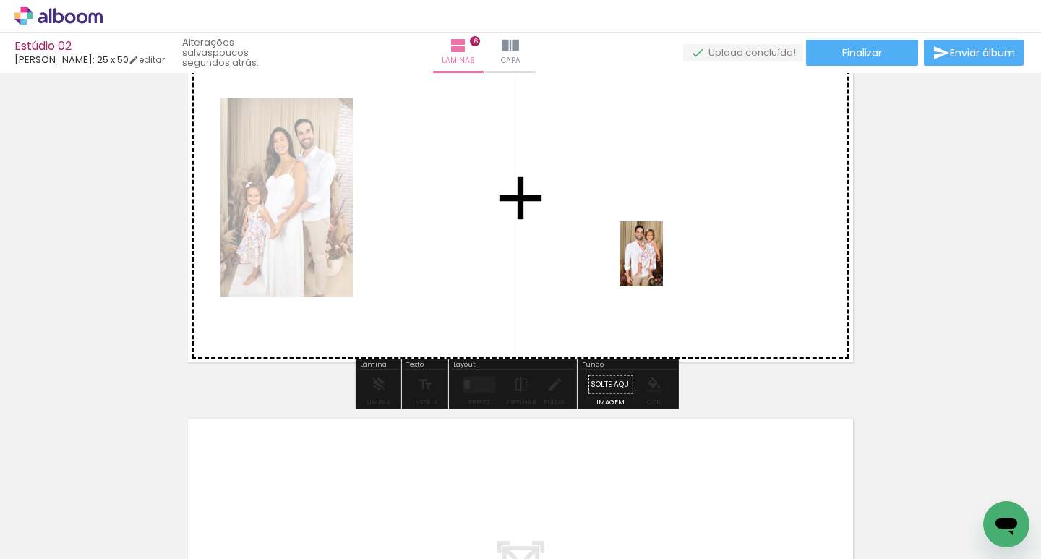
drag, startPoint x: 675, startPoint y: 538, endPoint x: 663, endPoint y: 257, distance: 281.6
click at [663, 257] on quentale-workspace at bounding box center [520, 279] width 1041 height 559
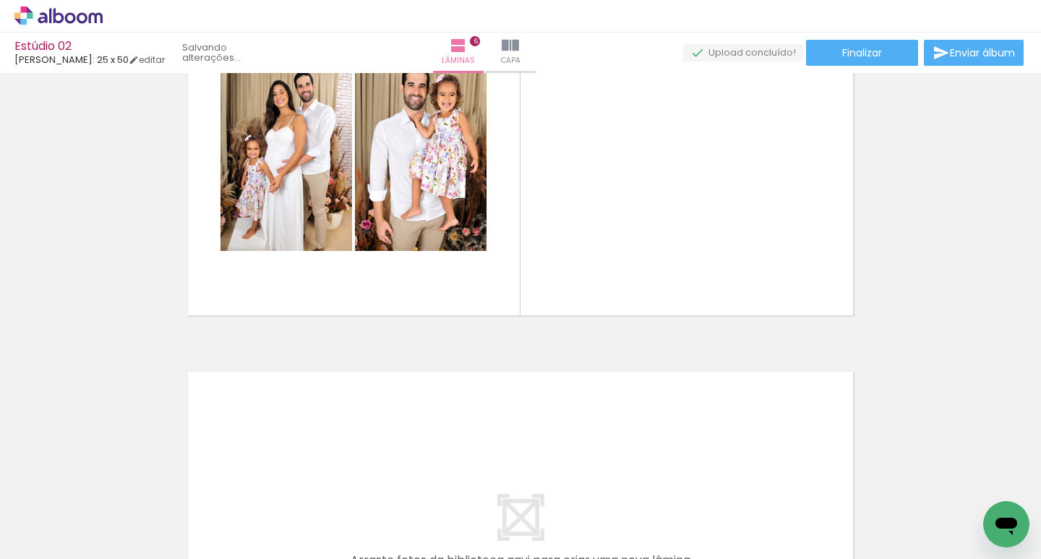
scroll to position [2087, 0]
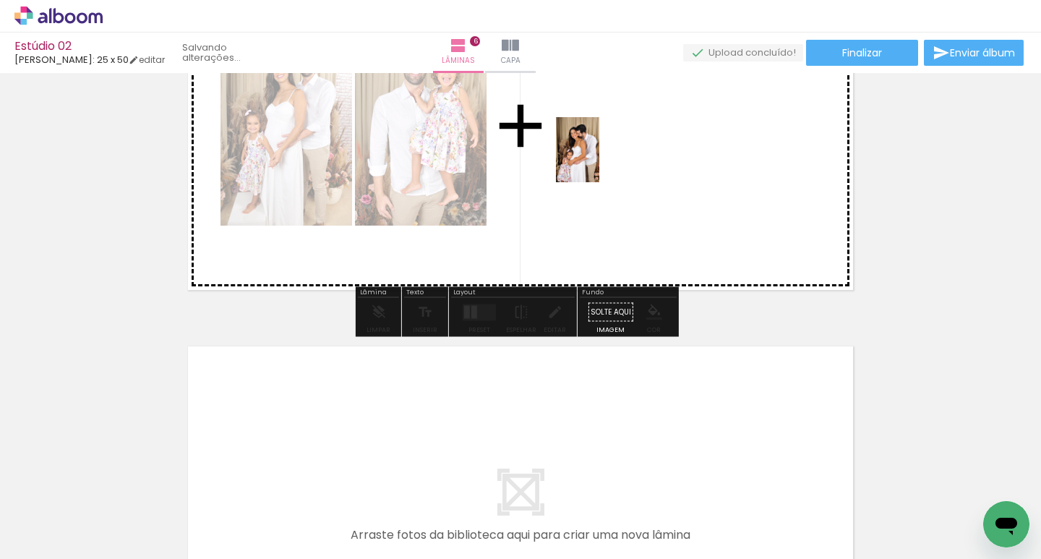
drag, startPoint x: 438, startPoint y: 525, endPoint x: 600, endPoint y: 161, distance: 398.9
click at [600, 161] on quentale-workspace at bounding box center [520, 279] width 1041 height 559
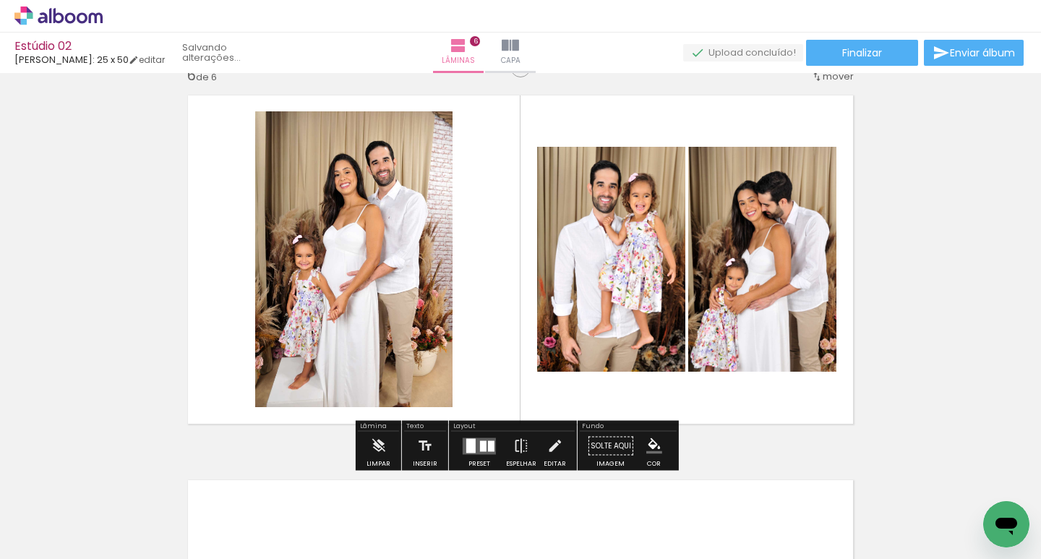
scroll to position [1942, 0]
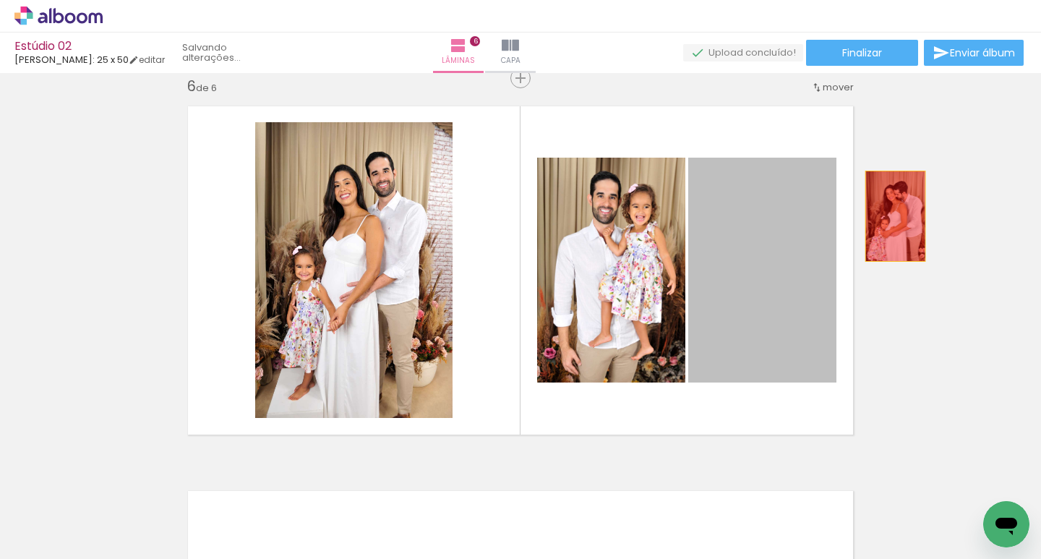
drag, startPoint x: 735, startPoint y: 251, endPoint x: 890, endPoint y: 216, distance: 158.6
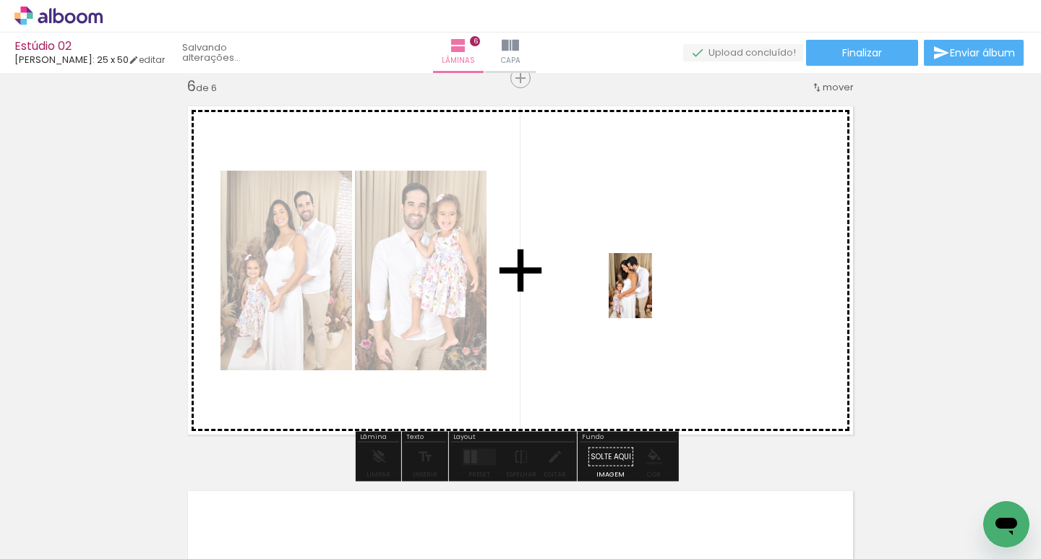
drag, startPoint x: 605, startPoint y: 521, endPoint x: 657, endPoint y: 284, distance: 242.3
click at [657, 284] on quentale-workspace at bounding box center [520, 279] width 1041 height 559
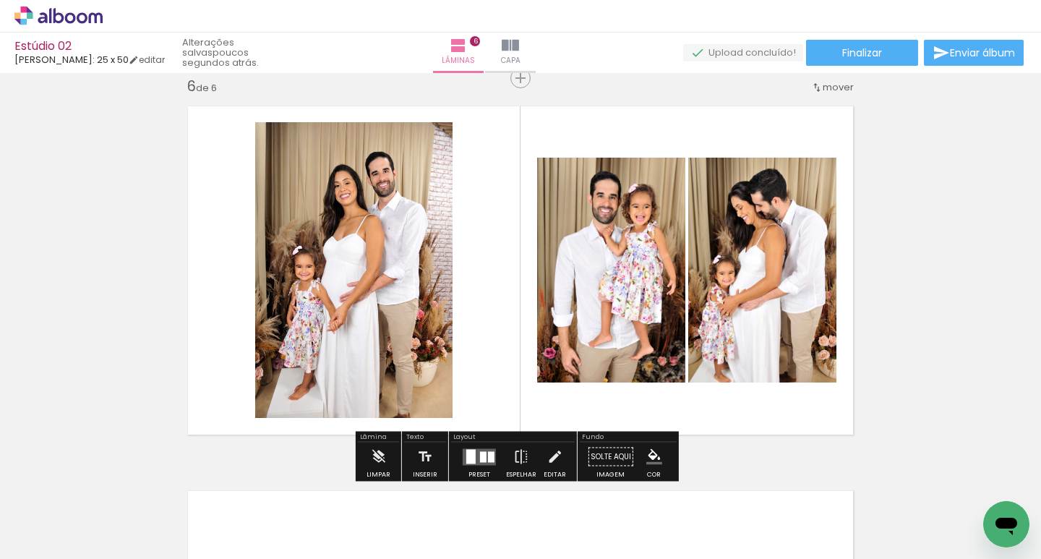
click at [474, 449] on quentale-layouter at bounding box center [479, 456] width 33 height 17
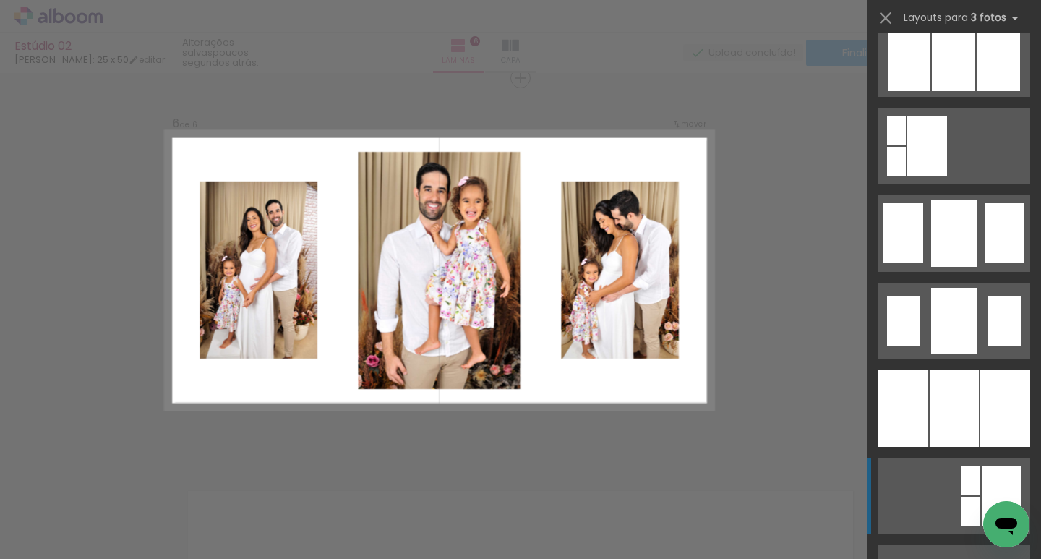
scroll to position [1012, 0]
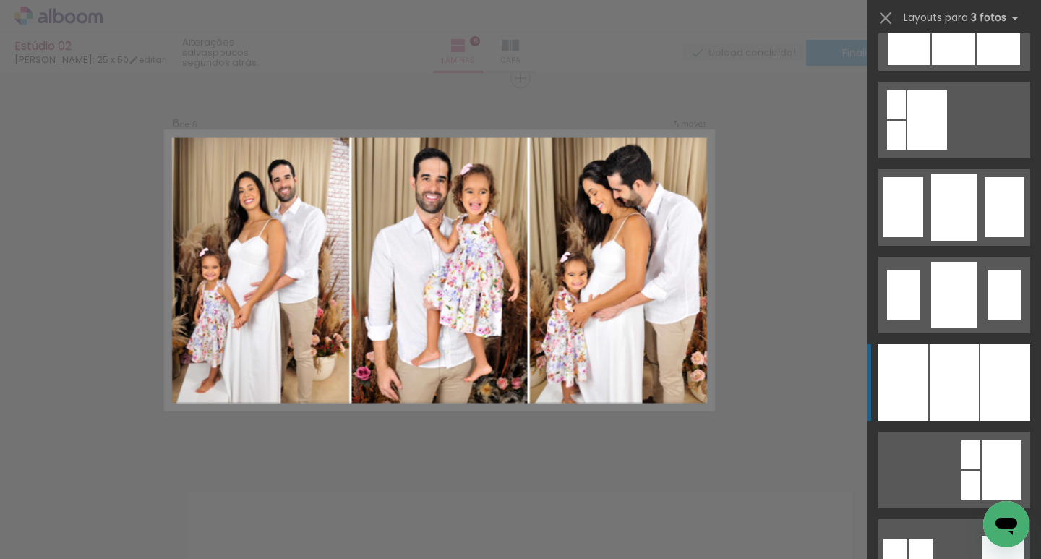
click at [947, 401] on div at bounding box center [954, 382] width 49 height 77
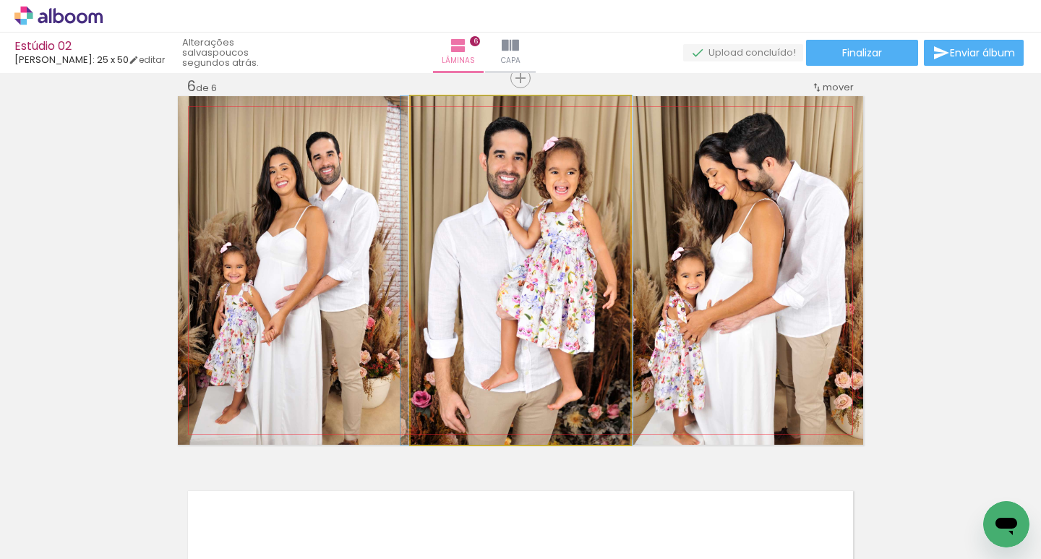
drag, startPoint x: 551, startPoint y: 257, endPoint x: 547, endPoint y: 233, distance: 24.9
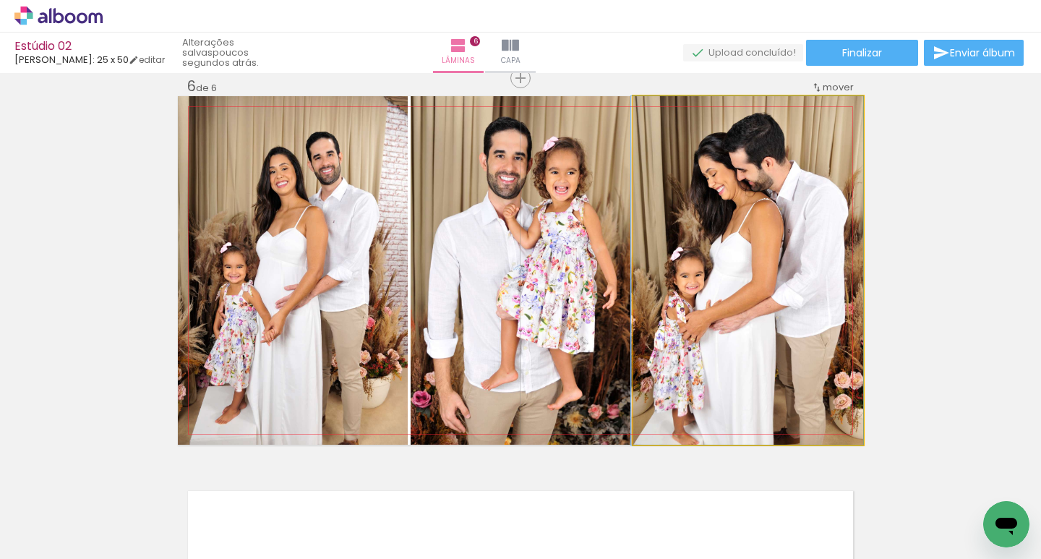
drag, startPoint x: 751, startPoint y: 266, endPoint x: 719, endPoint y: 244, distance: 39.1
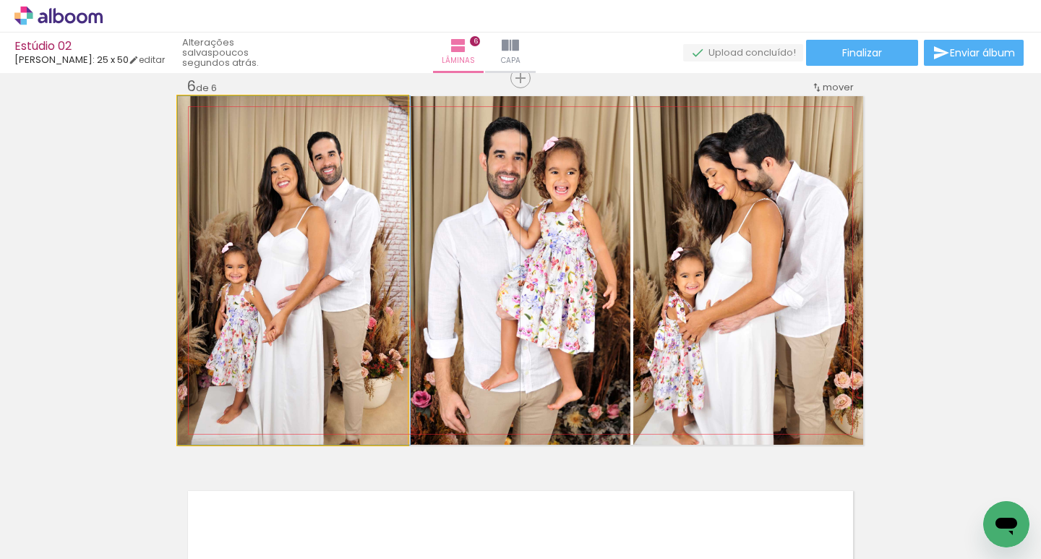
drag, startPoint x: 236, startPoint y: 278, endPoint x: 272, endPoint y: 279, distance: 35.5
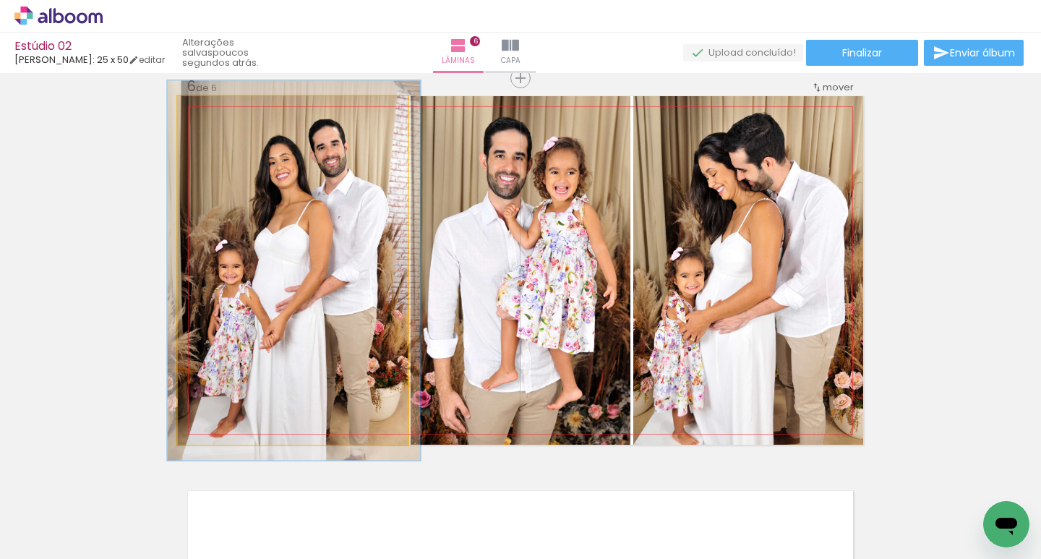
type paper-slider "109"
click at [212, 116] on div at bounding box center [216, 111] width 23 height 23
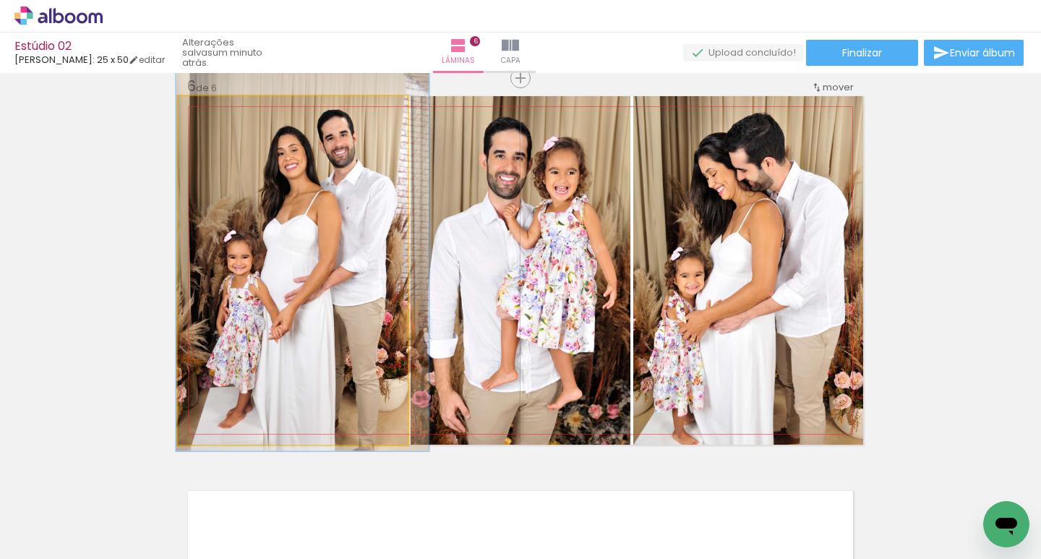
drag, startPoint x: 285, startPoint y: 200, endPoint x: 291, endPoint y: 194, distance: 8.7
click at [294, 195] on quentale-photo at bounding box center [293, 270] width 230 height 349
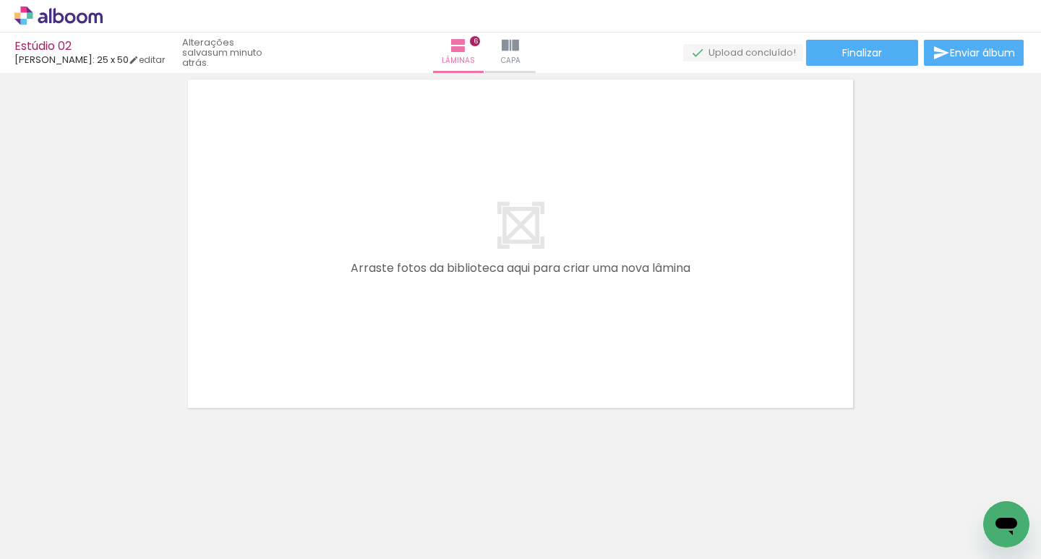
scroll to position [0, 879]
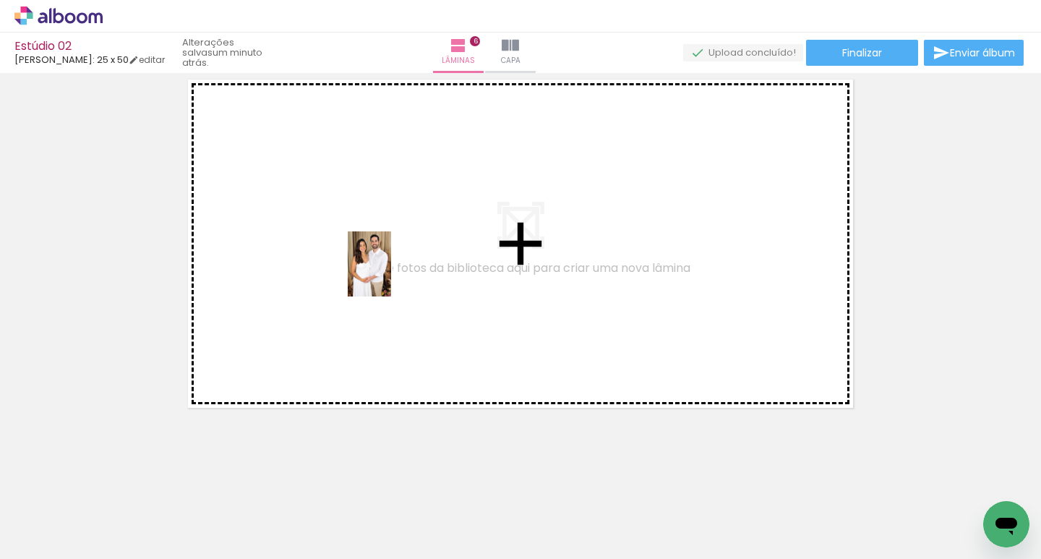
drag, startPoint x: 419, startPoint y: 534, endPoint x: 391, endPoint y: 274, distance: 261.2
click at [391, 274] on quentale-workspace at bounding box center [520, 279] width 1041 height 559
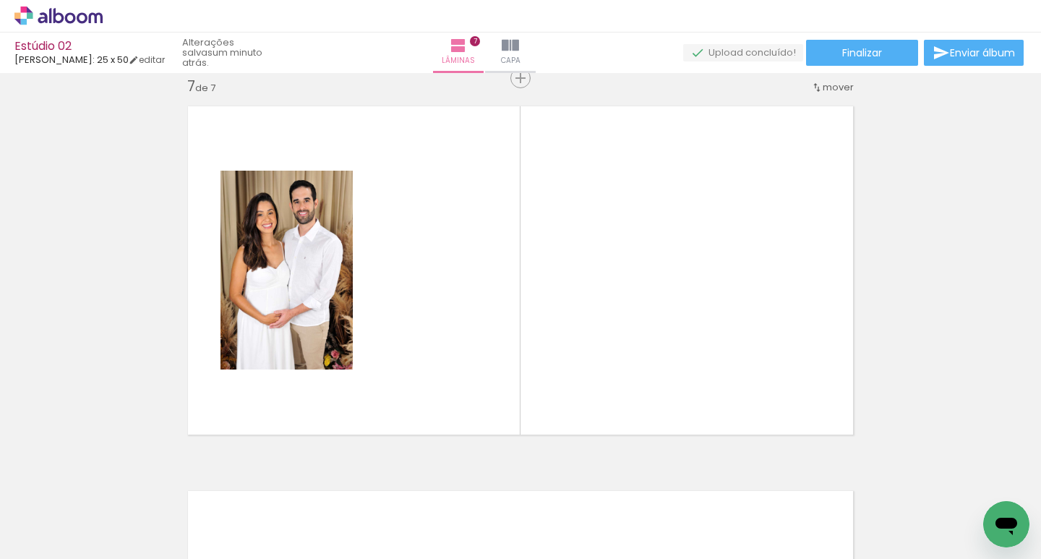
scroll to position [0, 1349]
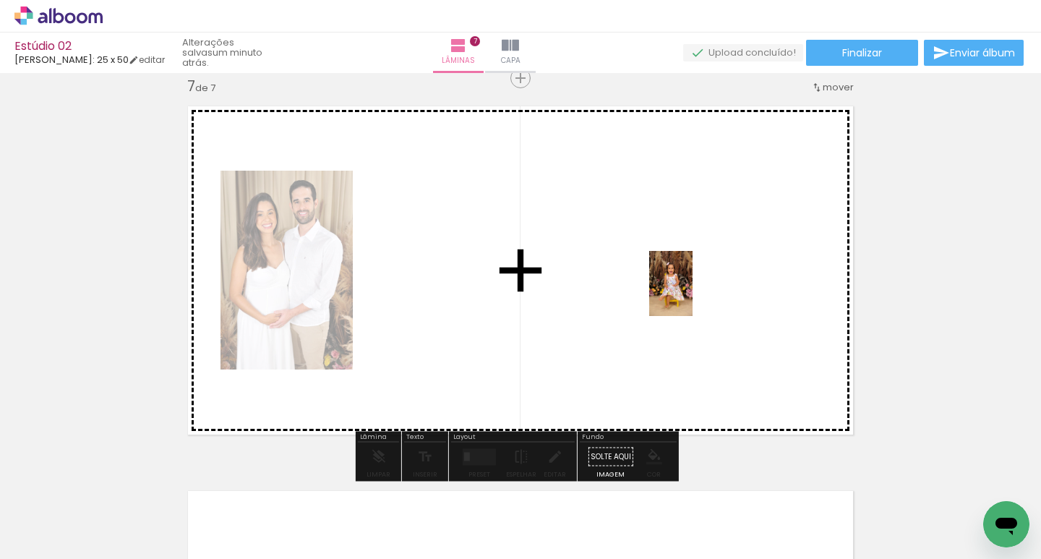
drag, startPoint x: 676, startPoint y: 526, endPoint x: 693, endPoint y: 294, distance: 232.7
click at [693, 294] on quentale-workspace at bounding box center [520, 279] width 1041 height 559
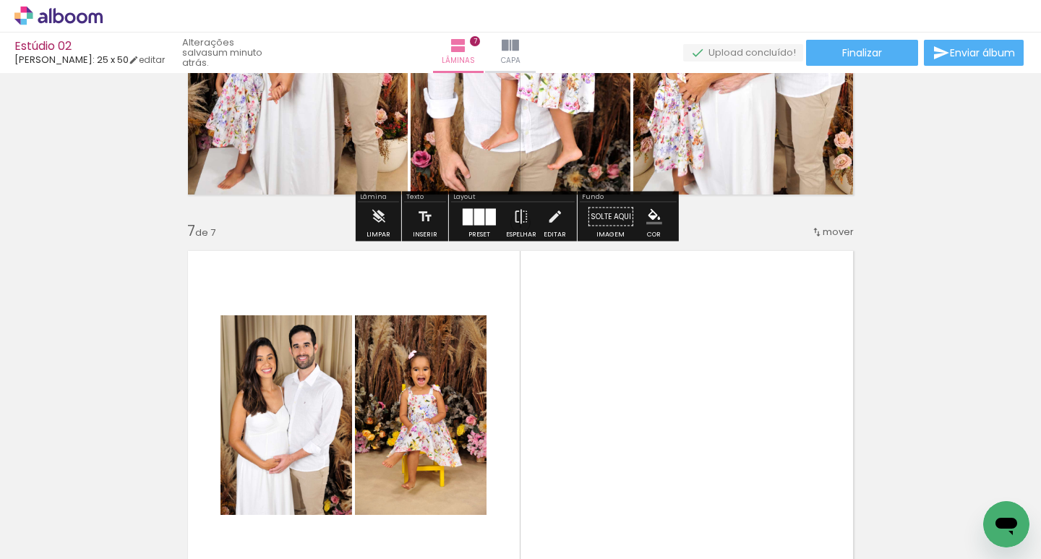
scroll to position [2327, 0]
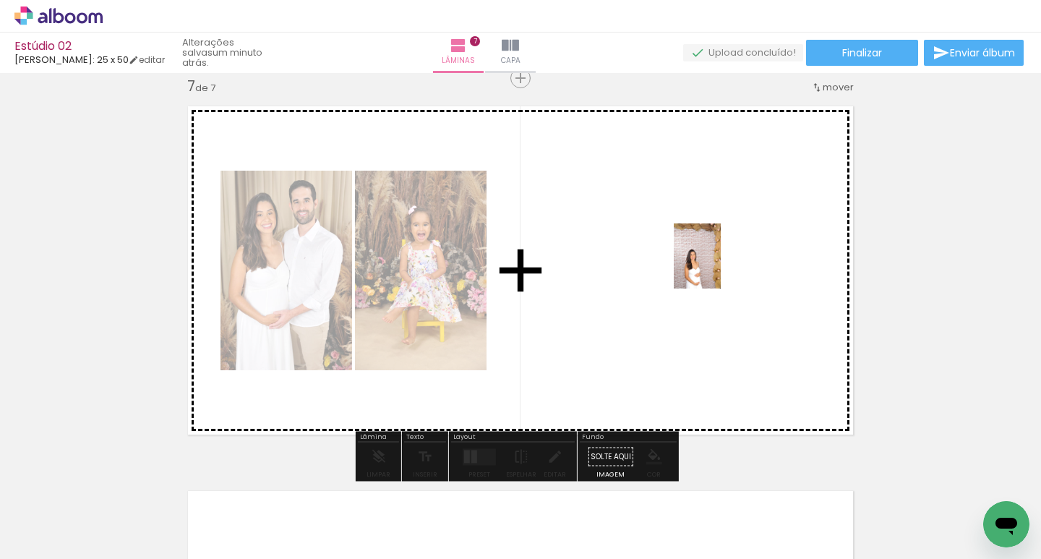
drag, startPoint x: 910, startPoint y: 529, endPoint x: 711, endPoint y: 257, distance: 337.3
click at [711, 257] on quentale-workspace at bounding box center [520, 279] width 1041 height 559
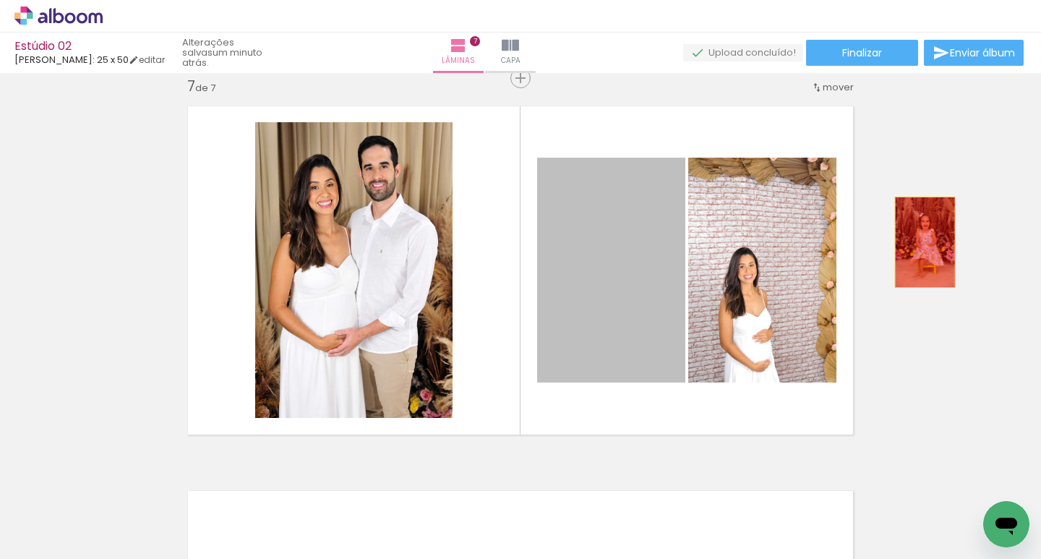
drag, startPoint x: 590, startPoint y: 298, endPoint x: 933, endPoint y: 242, distance: 347.3
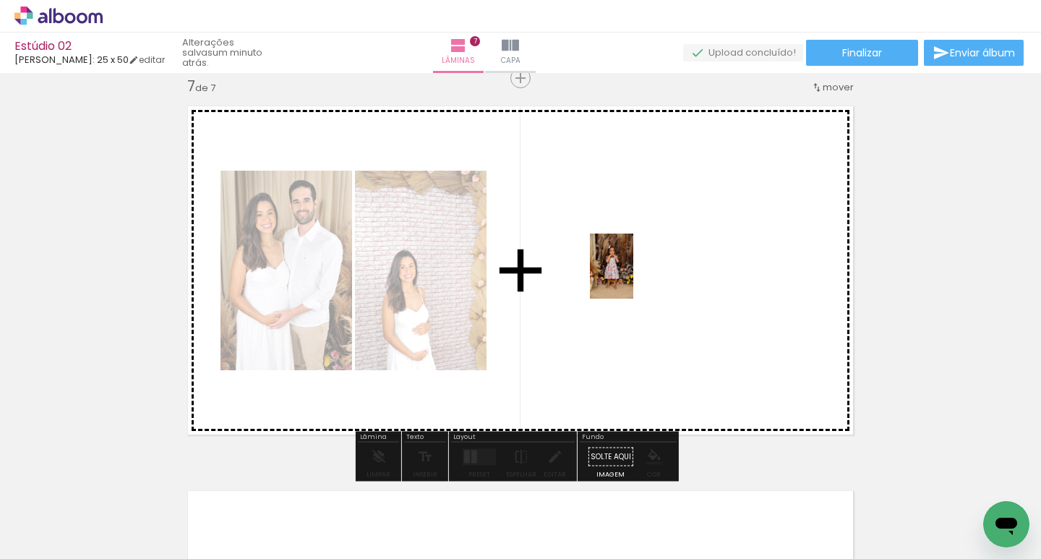
drag, startPoint x: 472, startPoint y: 407, endPoint x: 634, endPoint y: 277, distance: 207.3
click at [634, 277] on quentale-workspace at bounding box center [520, 279] width 1041 height 559
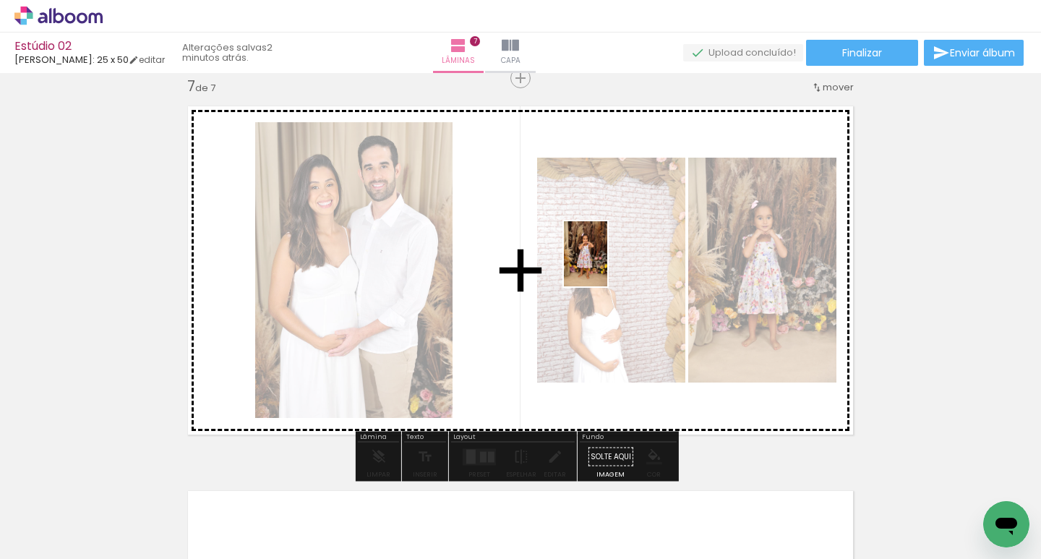
drag, startPoint x: 419, startPoint y: 526, endPoint x: 607, endPoint y: 265, distance: 322.2
click at [607, 265] on quentale-workspace at bounding box center [520, 279] width 1041 height 559
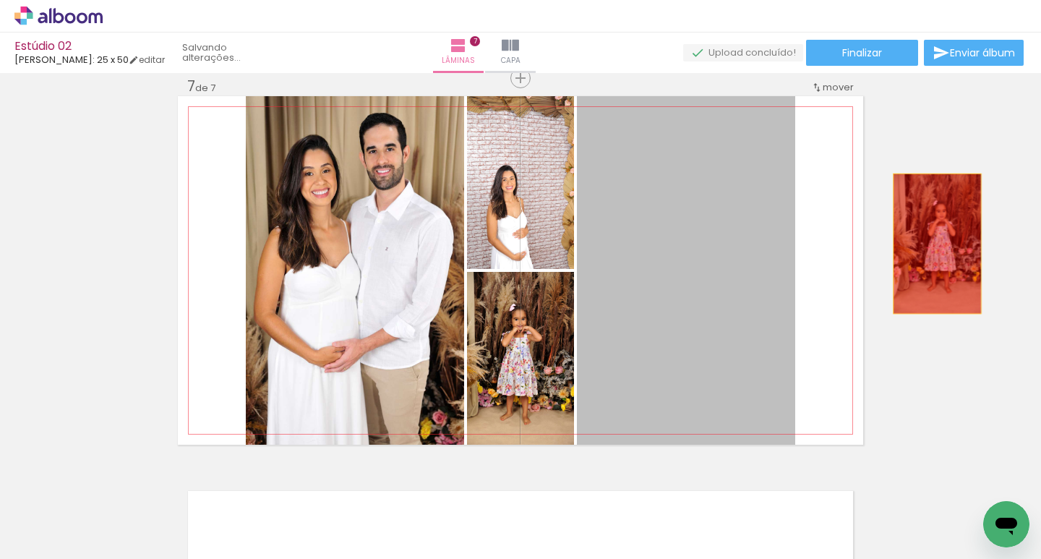
drag, startPoint x: 646, startPoint y: 273, endPoint x: 937, endPoint y: 244, distance: 292.2
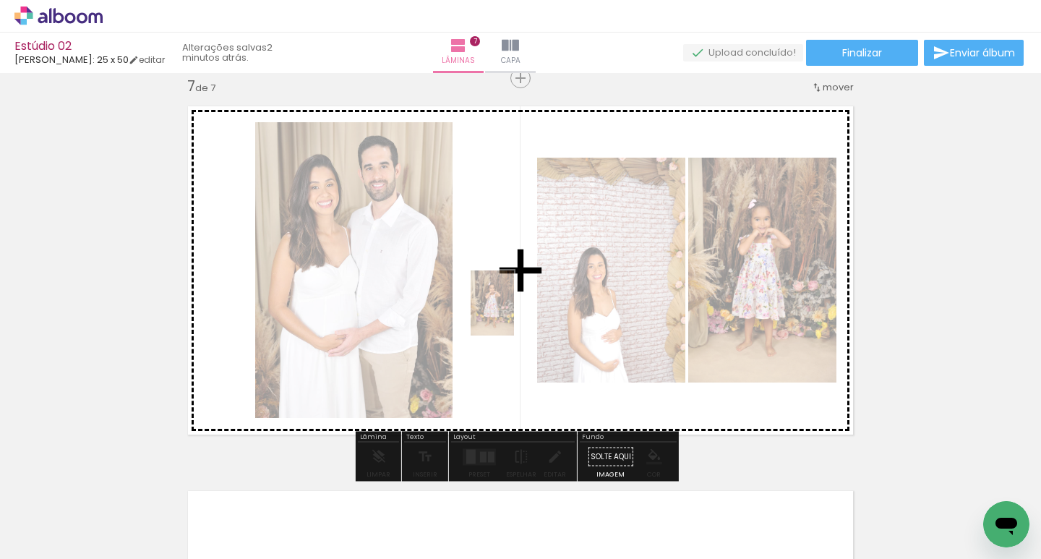
drag, startPoint x: 414, startPoint y: 515, endPoint x: 514, endPoint y: 314, distance: 224.5
click at [514, 314] on quentale-workspace at bounding box center [520, 279] width 1041 height 559
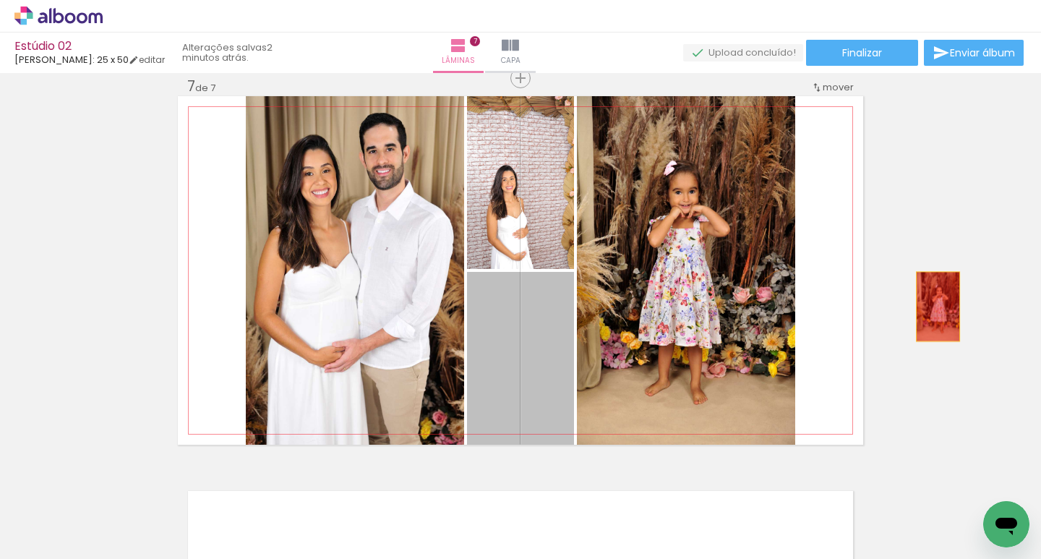
drag, startPoint x: 500, startPoint y: 383, endPoint x: 937, endPoint y: 305, distance: 443.0
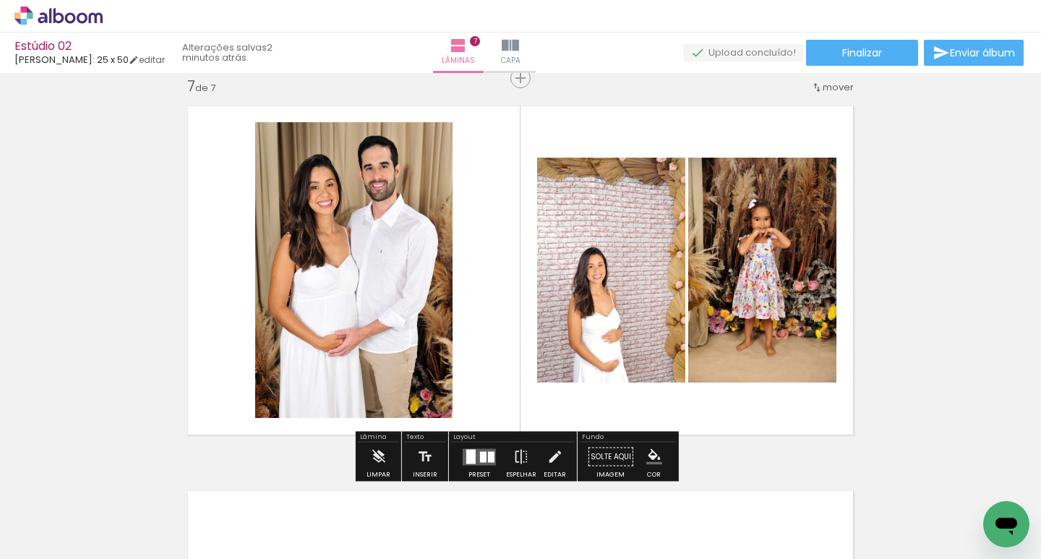
click at [482, 453] on div at bounding box center [483, 456] width 7 height 11
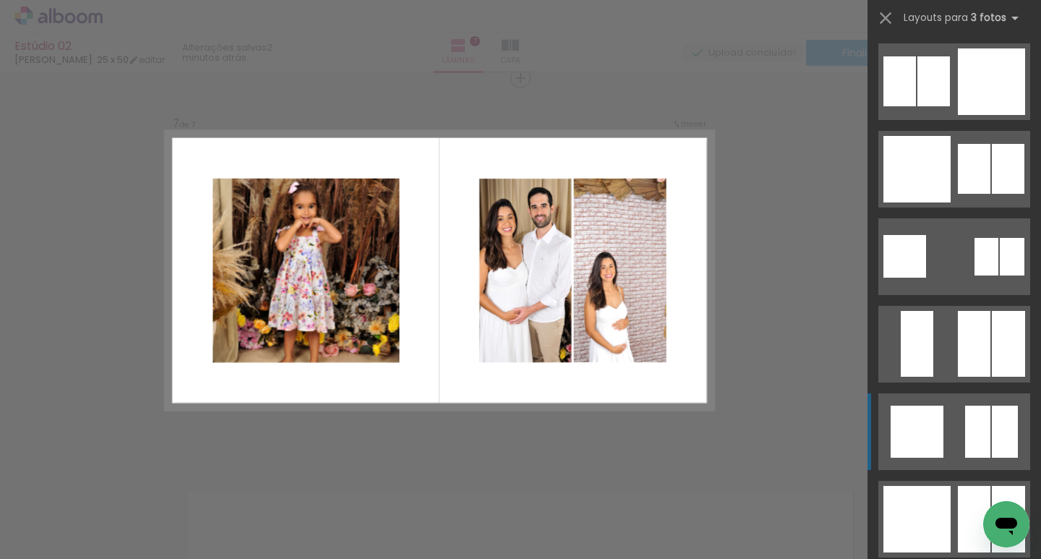
scroll to position [1736, 0]
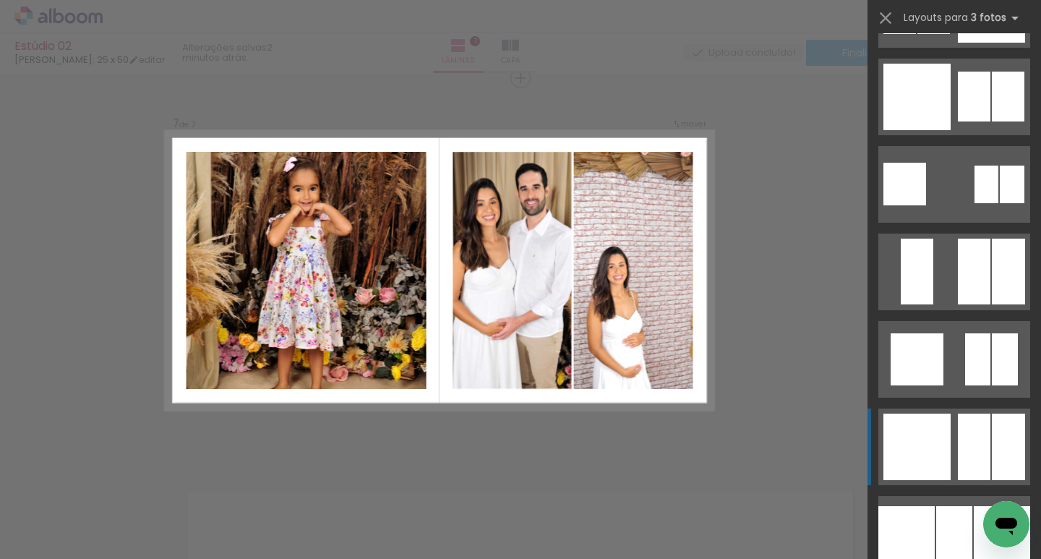
click at [921, 440] on div at bounding box center [917, 447] width 67 height 67
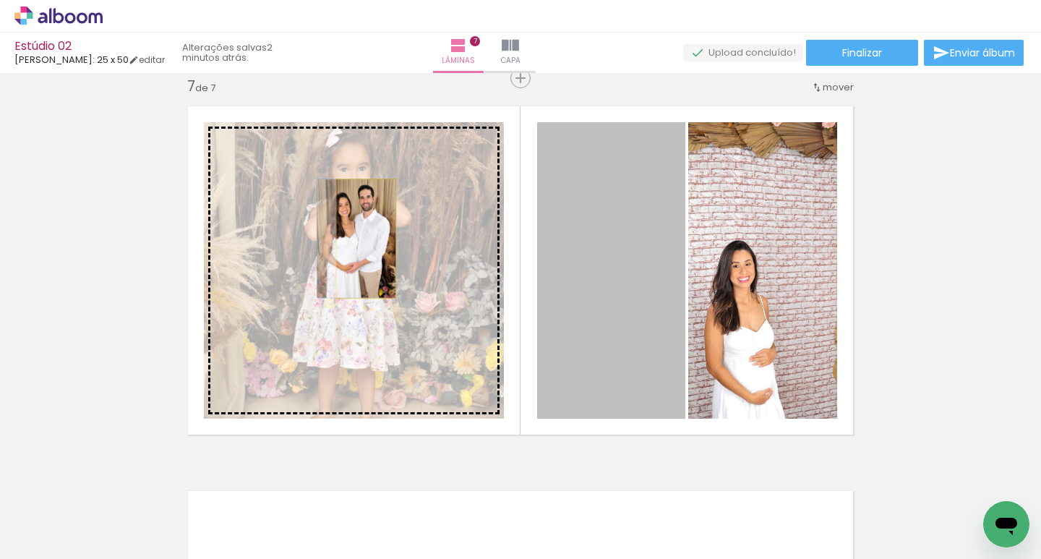
drag, startPoint x: 604, startPoint y: 250, endPoint x: 360, endPoint y: 239, distance: 244.0
click at [0, 0] on slot at bounding box center [0, 0] width 0 height 0
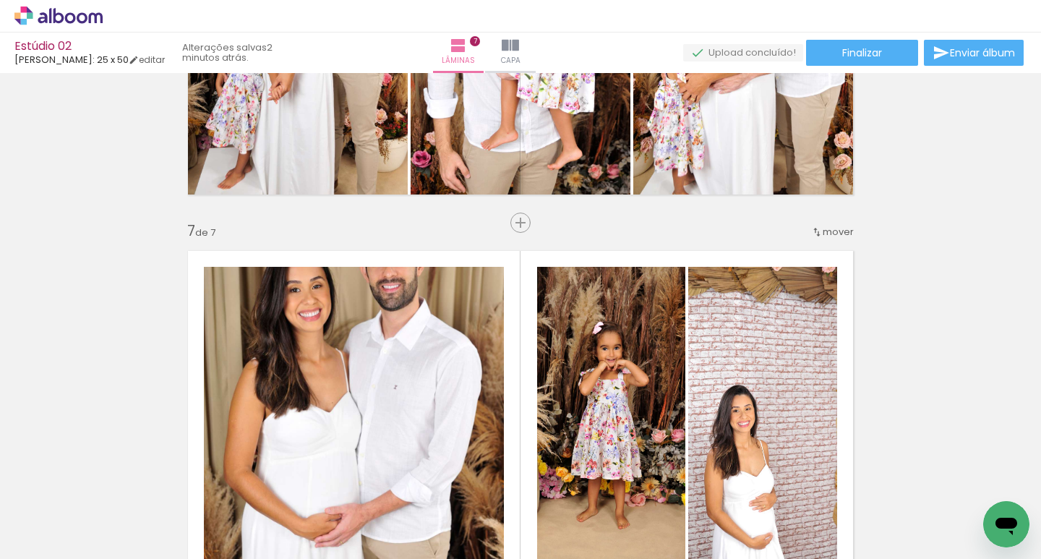
scroll to position [2327, 0]
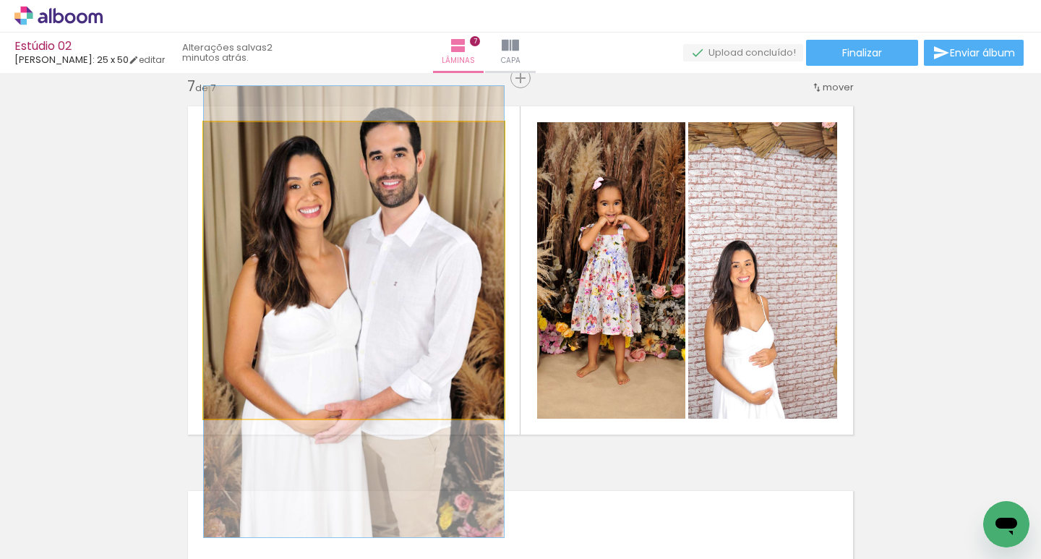
drag, startPoint x: 383, startPoint y: 208, endPoint x: 381, endPoint y: 247, distance: 39.1
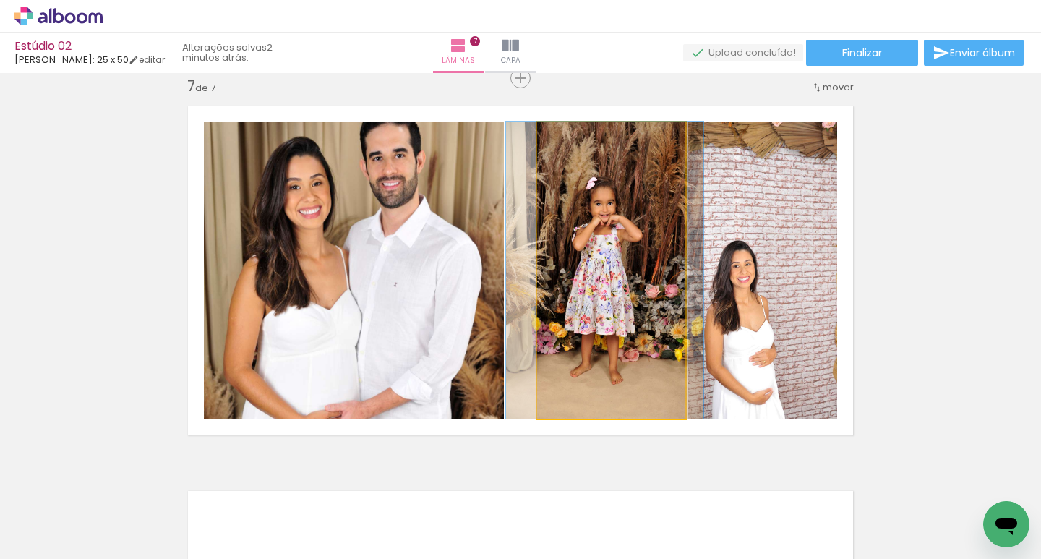
drag, startPoint x: 608, startPoint y: 248, endPoint x: 605, endPoint y: 278, distance: 29.8
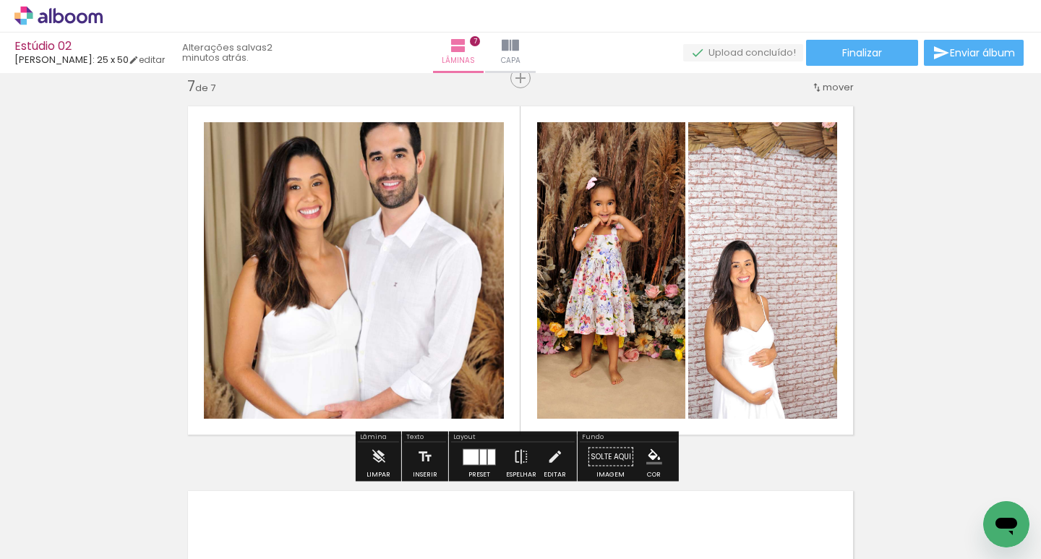
click at [465, 461] on div at bounding box center [471, 456] width 15 height 15
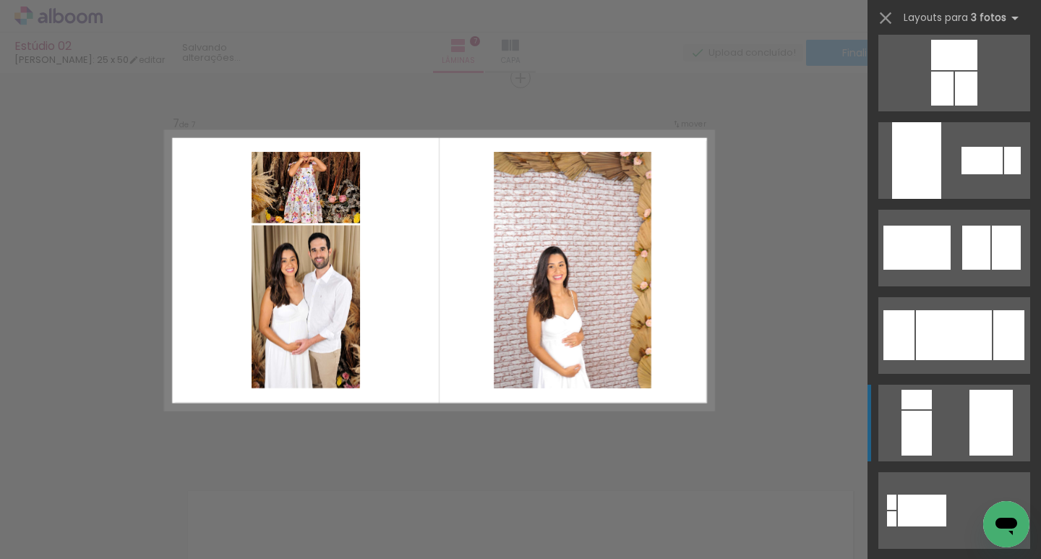
scroll to position [2679, 0]
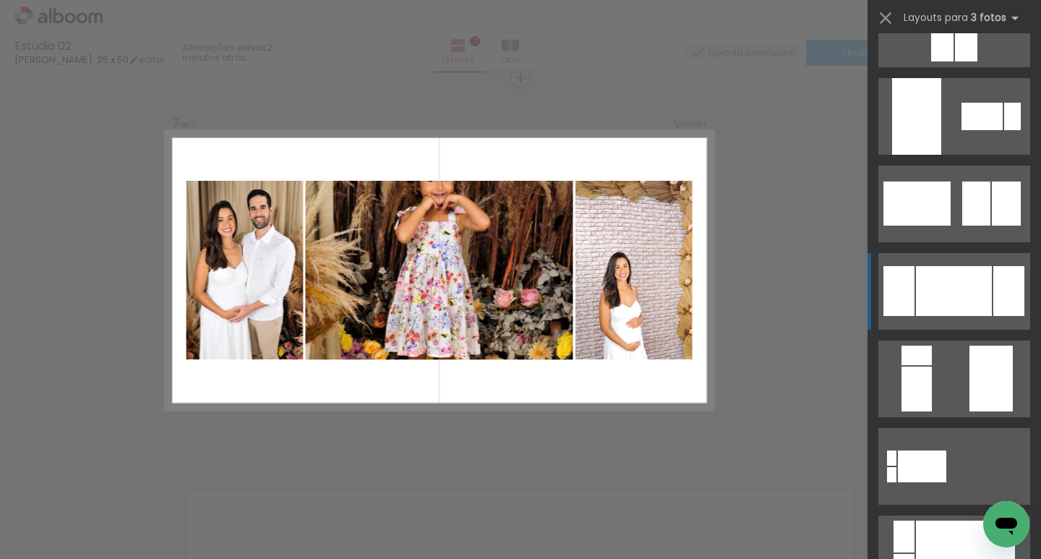
click at [939, 294] on div at bounding box center [954, 291] width 76 height 50
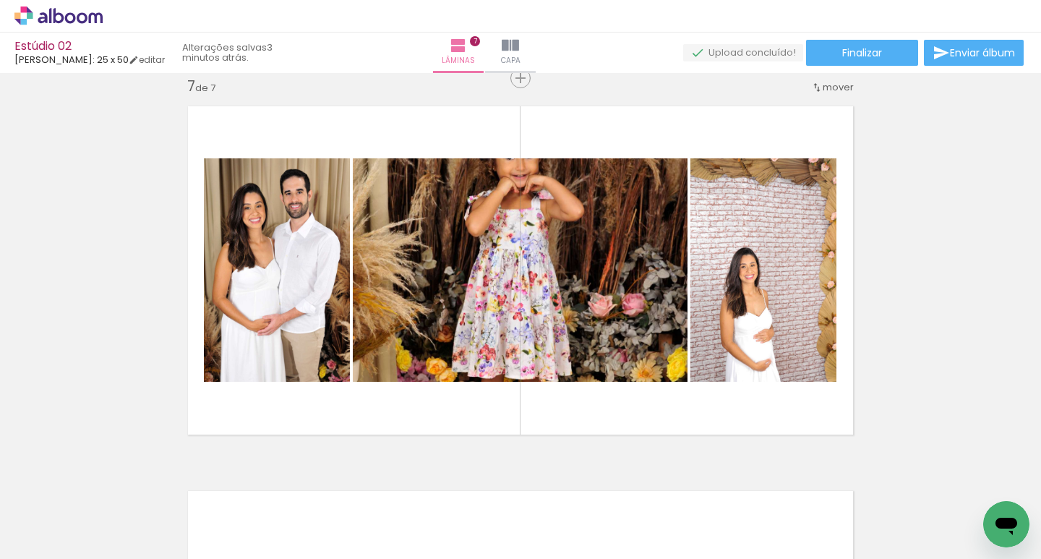
scroll to position [0, 0]
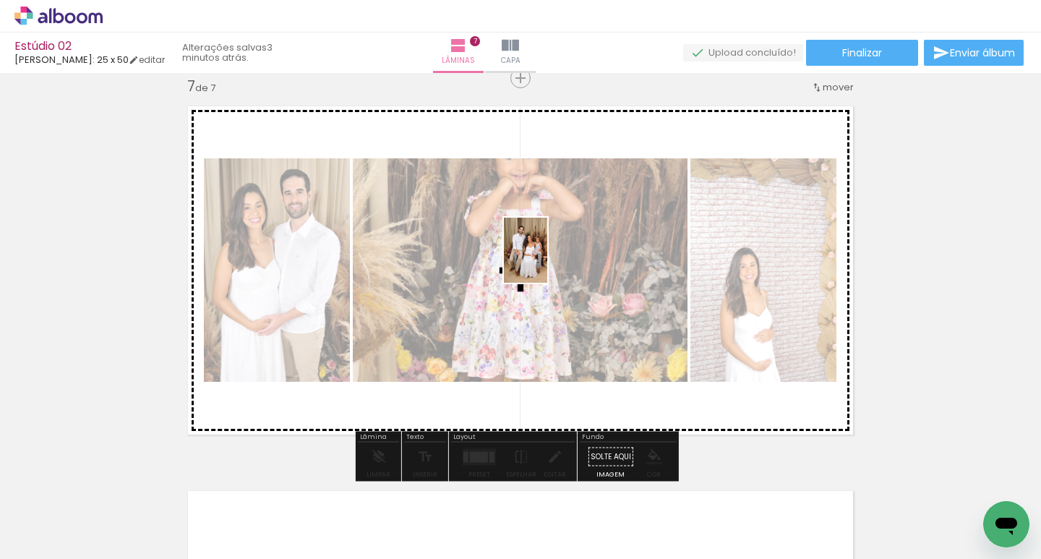
drag, startPoint x: 392, startPoint y: 521, endPoint x: 547, endPoint y: 261, distance: 302.6
click at [547, 261] on quentale-workspace at bounding box center [520, 279] width 1041 height 559
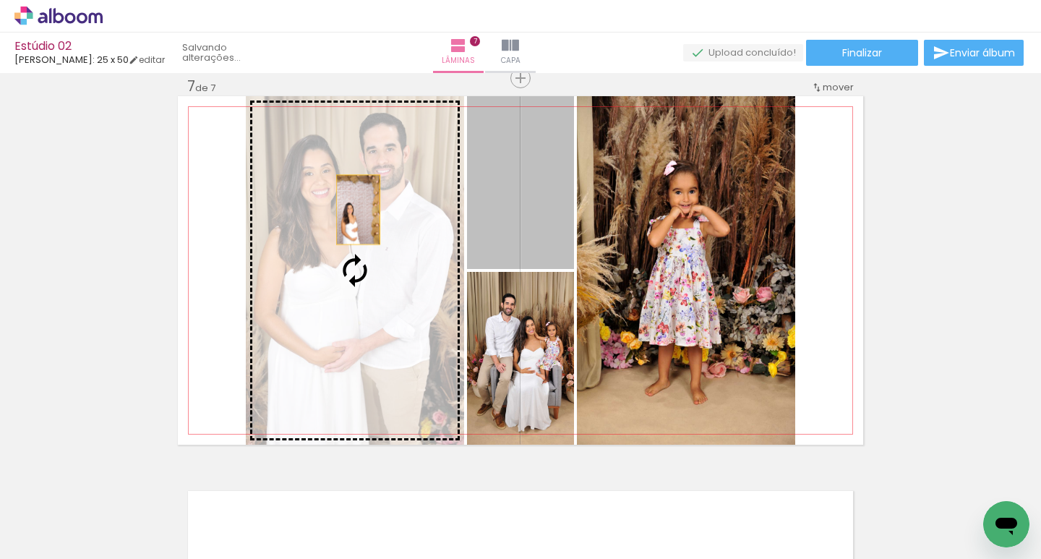
drag, startPoint x: 530, startPoint y: 194, endPoint x: 353, endPoint y: 210, distance: 177.9
click at [0, 0] on slot at bounding box center [0, 0] width 0 height 0
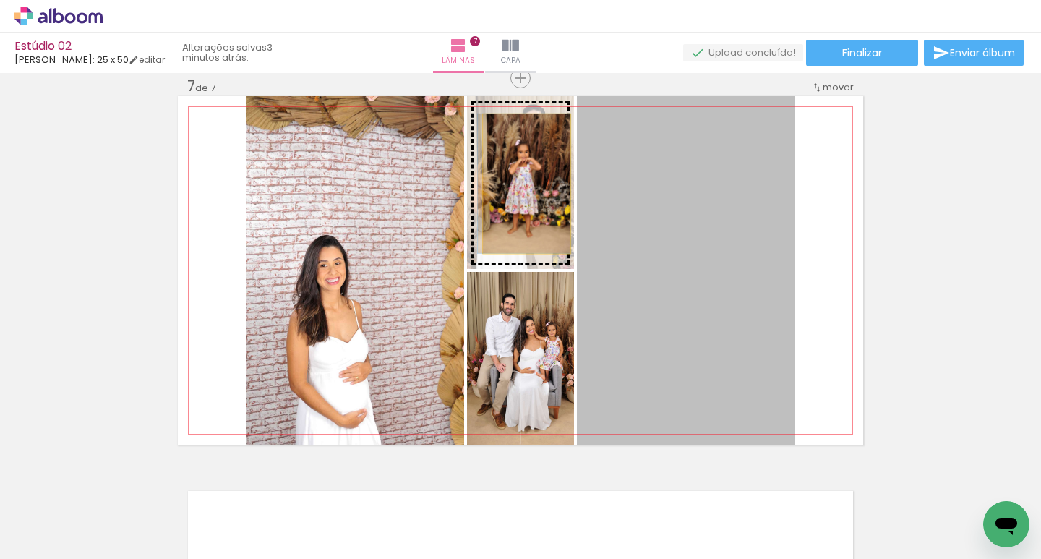
drag, startPoint x: 663, startPoint y: 247, endPoint x: 521, endPoint y: 184, distance: 155.1
click at [0, 0] on slot at bounding box center [0, 0] width 0 height 0
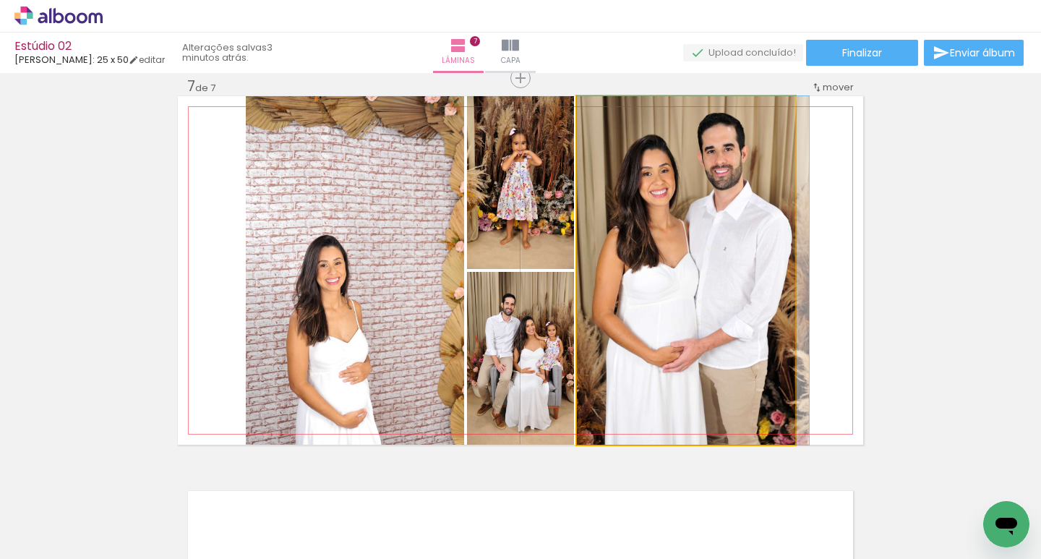
drag, startPoint x: 698, startPoint y: 236, endPoint x: 711, endPoint y: 236, distance: 13.0
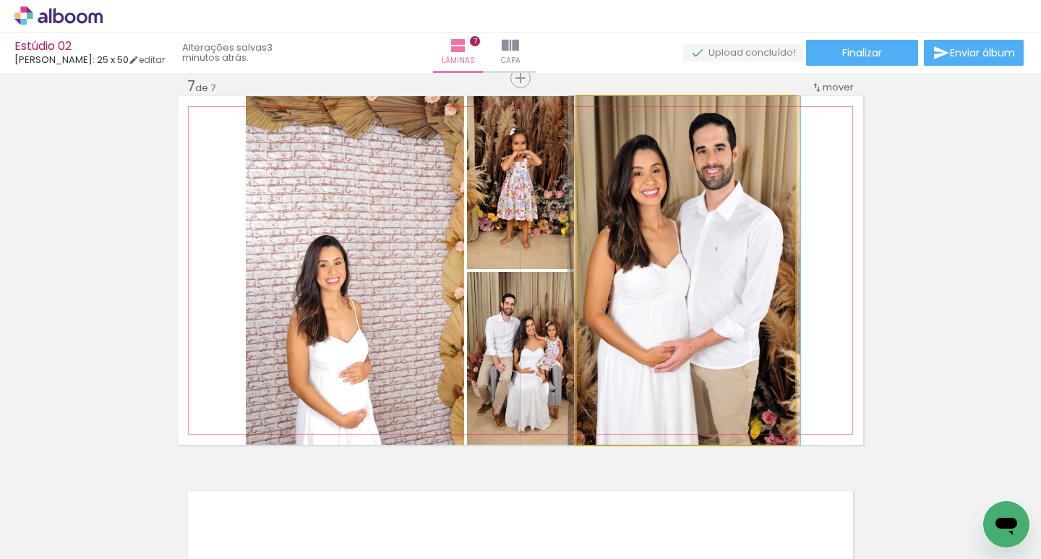
drag, startPoint x: 668, startPoint y: 277, endPoint x: 661, endPoint y: 278, distance: 7.4
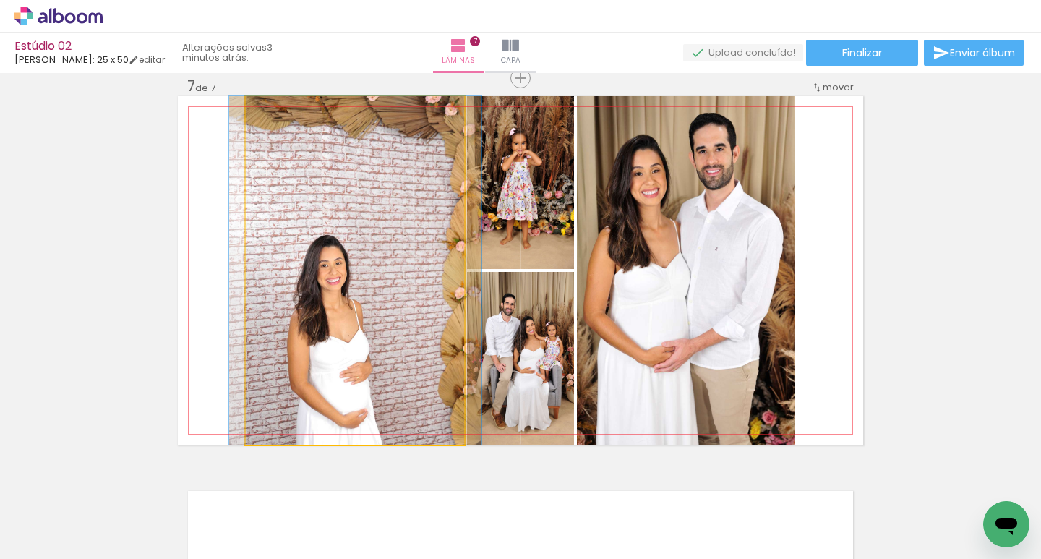
drag, startPoint x: 359, startPoint y: 298, endPoint x: 359, endPoint y: 263, distance: 35.4
drag, startPoint x: 354, startPoint y: 223, endPoint x: 353, endPoint y: 257, distance: 34.7
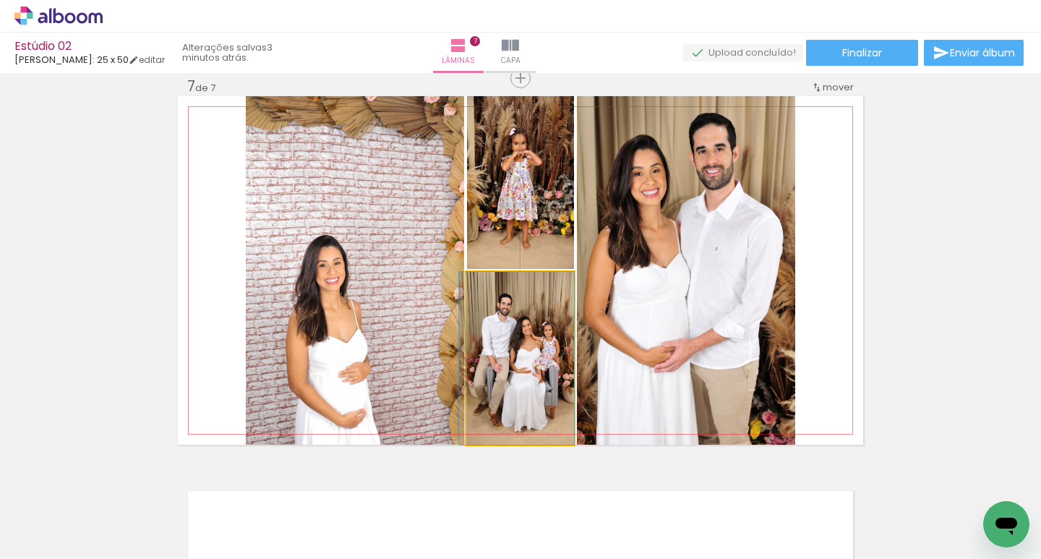
drag, startPoint x: 534, startPoint y: 365, endPoint x: 529, endPoint y: 348, distance: 17.9
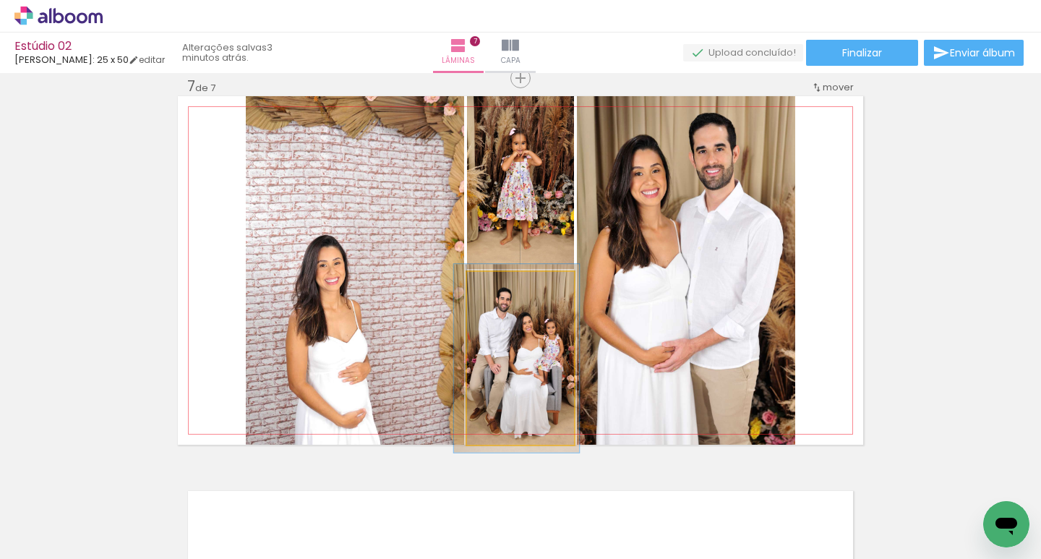
type paper-slider "109"
click at [500, 290] on div at bounding box center [505, 287] width 13 height 13
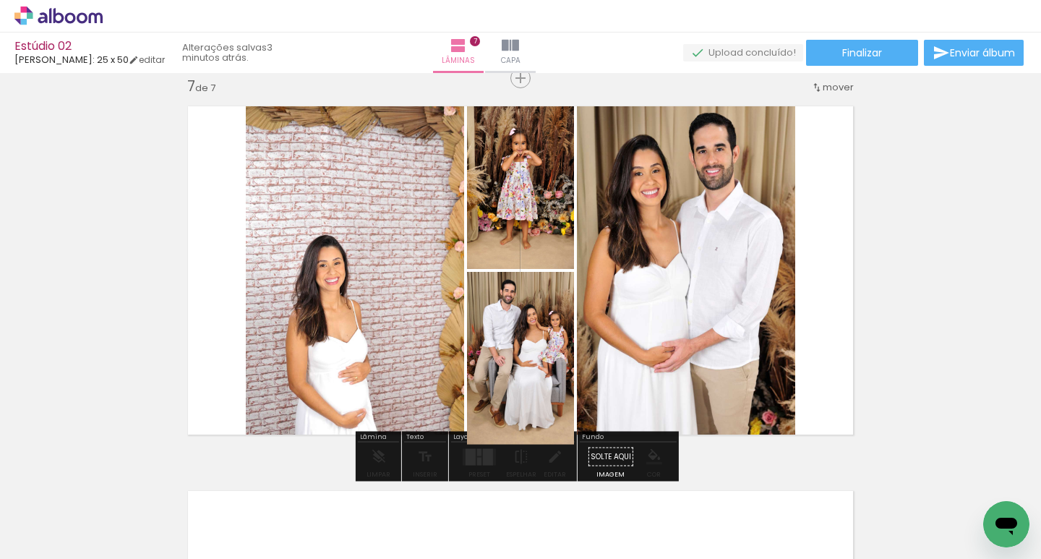
drag, startPoint x: 521, startPoint y: 353, endPoint x: 524, endPoint y: 343, distance: 10.8
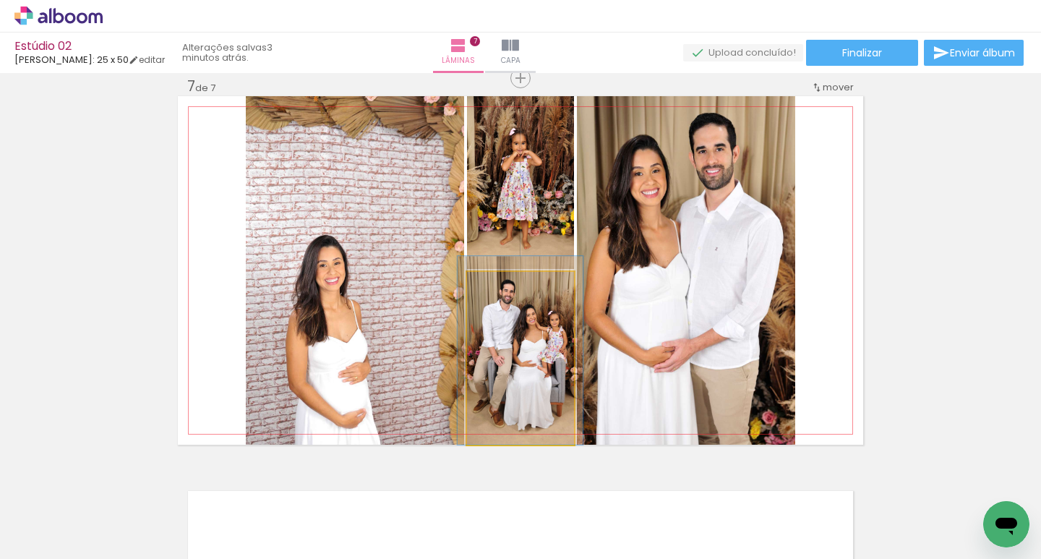
drag, startPoint x: 532, startPoint y: 345, endPoint x: 531, endPoint y: 336, distance: 8.7
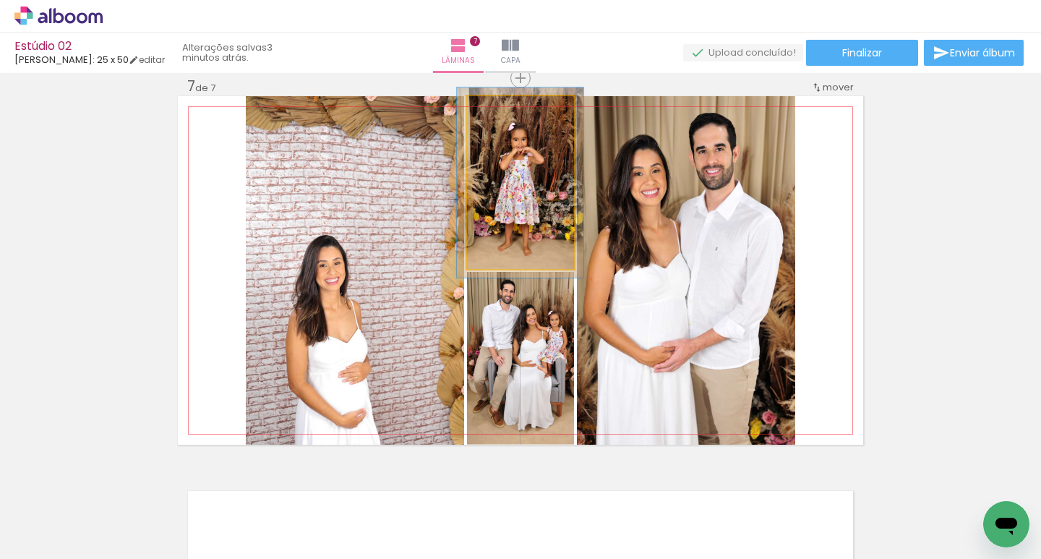
type paper-slider "110"
click at [504, 114] on div at bounding box center [506, 111] width 13 height 13
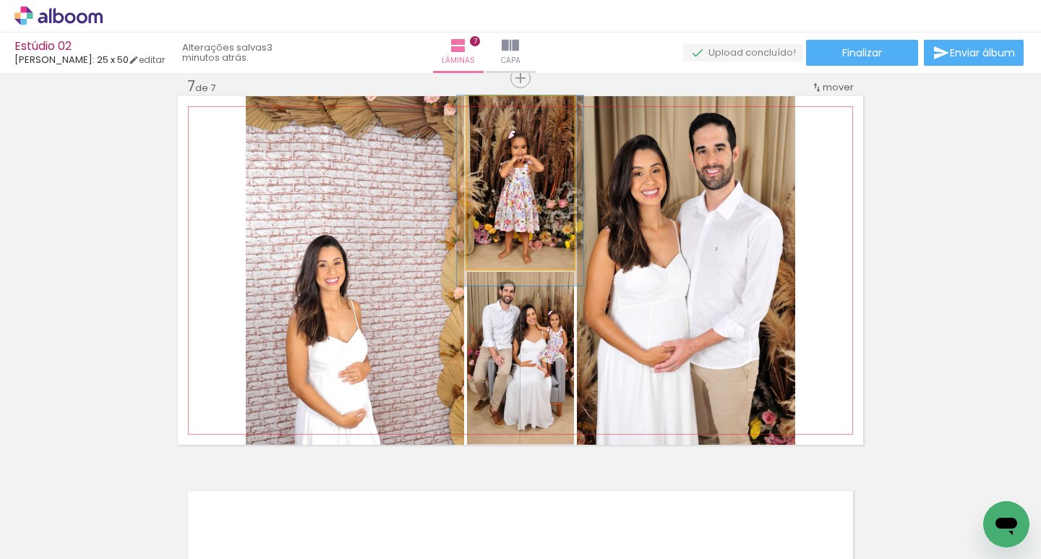
drag, startPoint x: 534, startPoint y: 168, endPoint x: 534, endPoint y: 185, distance: 17.4
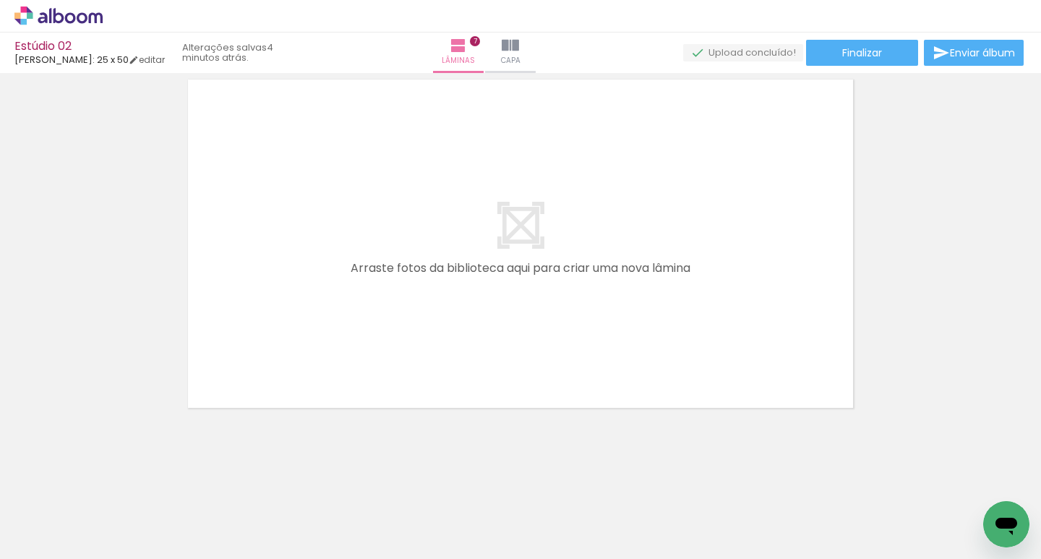
scroll to position [0, 1349]
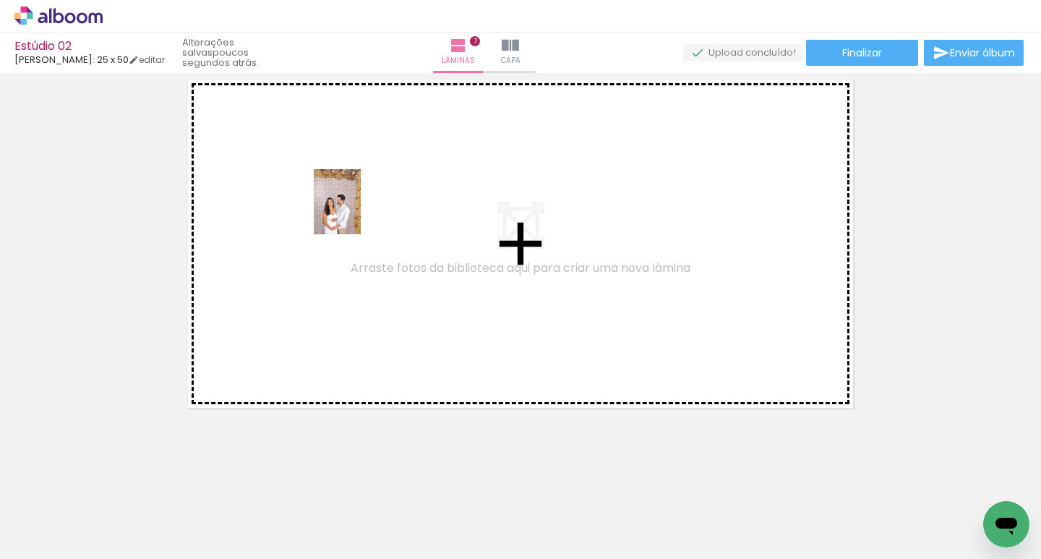
drag, startPoint x: 978, startPoint y: 502, endPoint x: 357, endPoint y: 213, distance: 684.6
click at [357, 213] on quentale-workspace at bounding box center [520, 279] width 1041 height 559
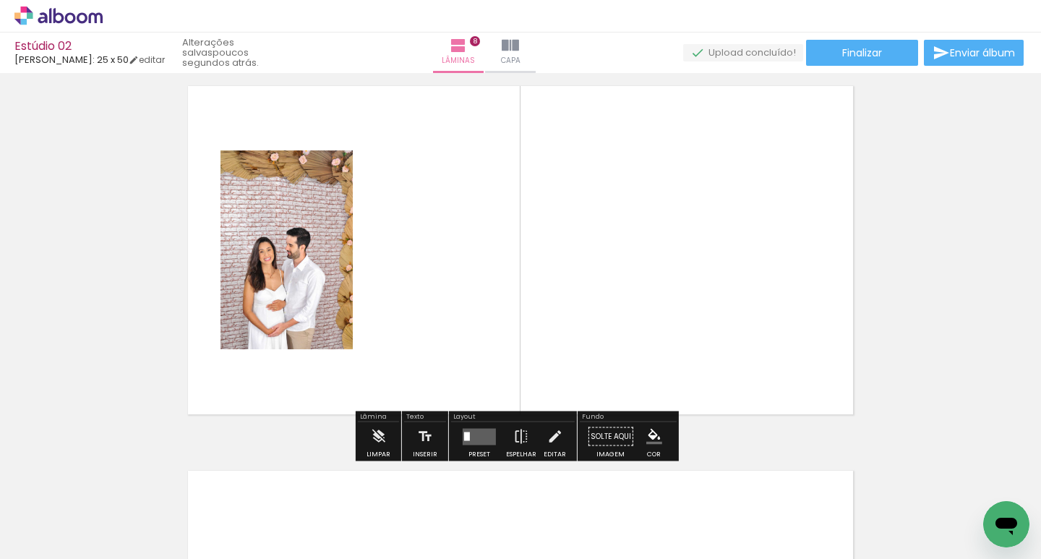
scroll to position [2712, 0]
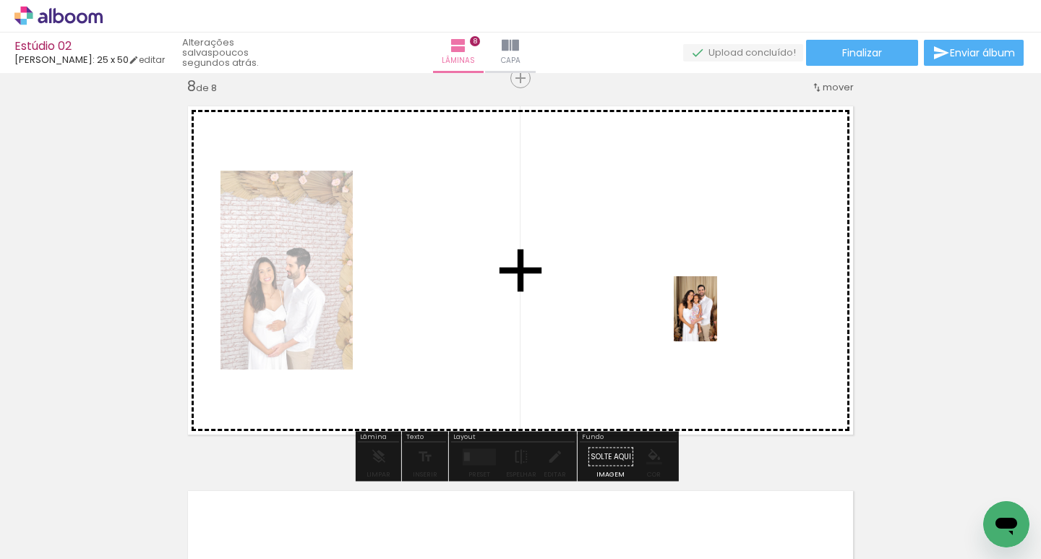
drag, startPoint x: 253, startPoint y: 526, endPoint x: 717, endPoint y: 320, distance: 508.3
click at [717, 320] on quentale-workspace at bounding box center [520, 279] width 1041 height 559
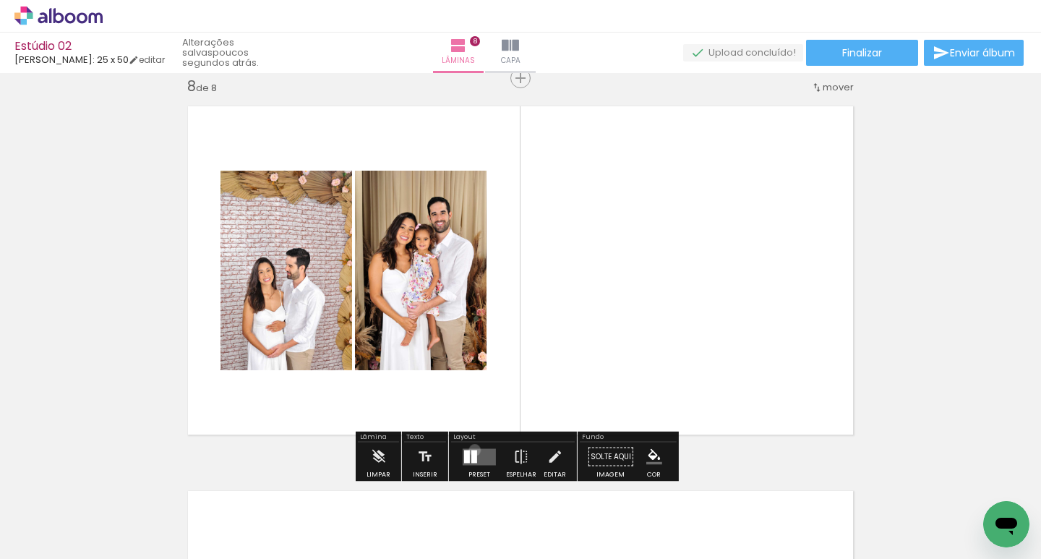
click at [472, 450] on div at bounding box center [475, 456] width 6 height 13
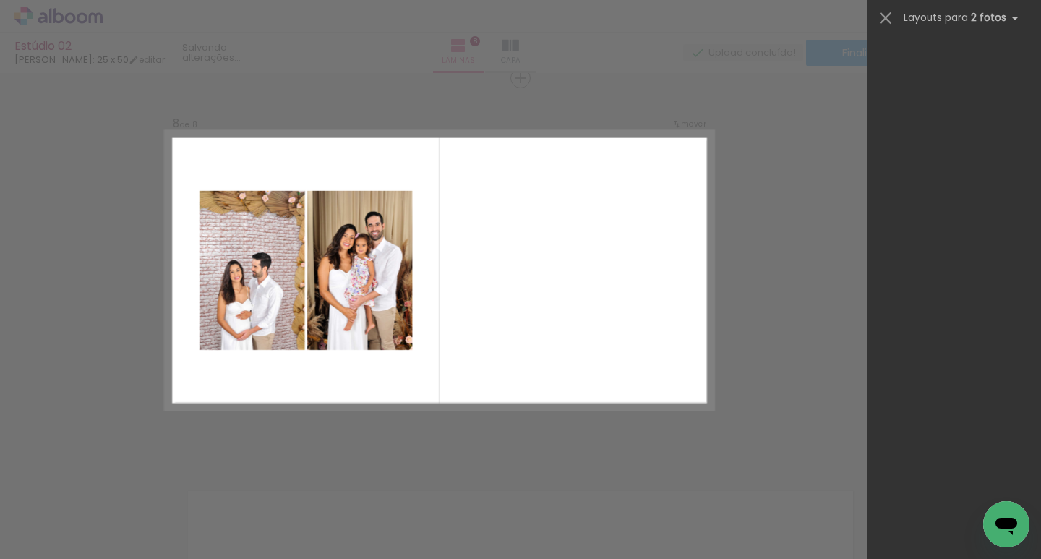
scroll to position [0, 0]
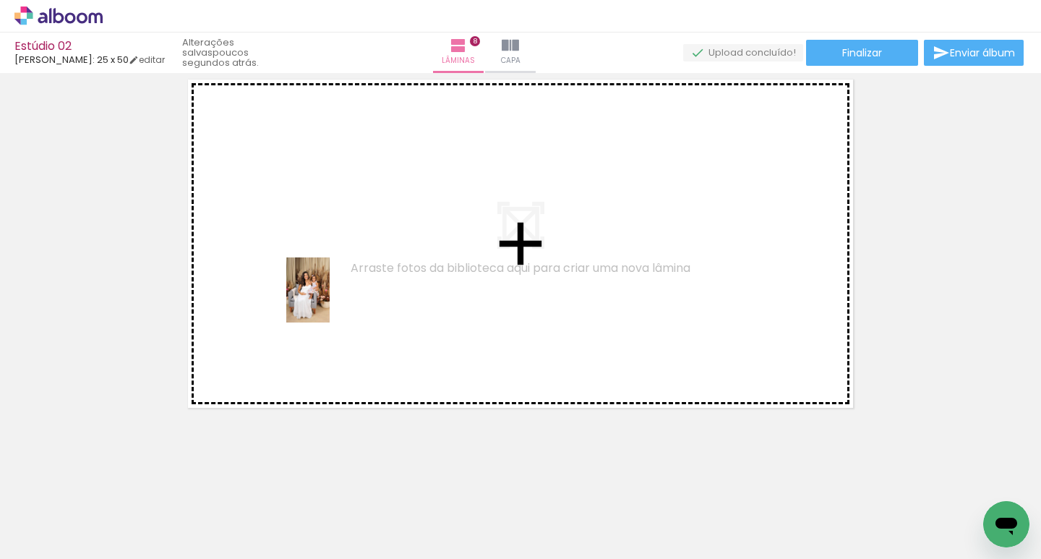
drag, startPoint x: 226, startPoint y: 532, endPoint x: 330, endPoint y: 301, distance: 253.1
click at [330, 301] on quentale-workspace at bounding box center [520, 279] width 1041 height 559
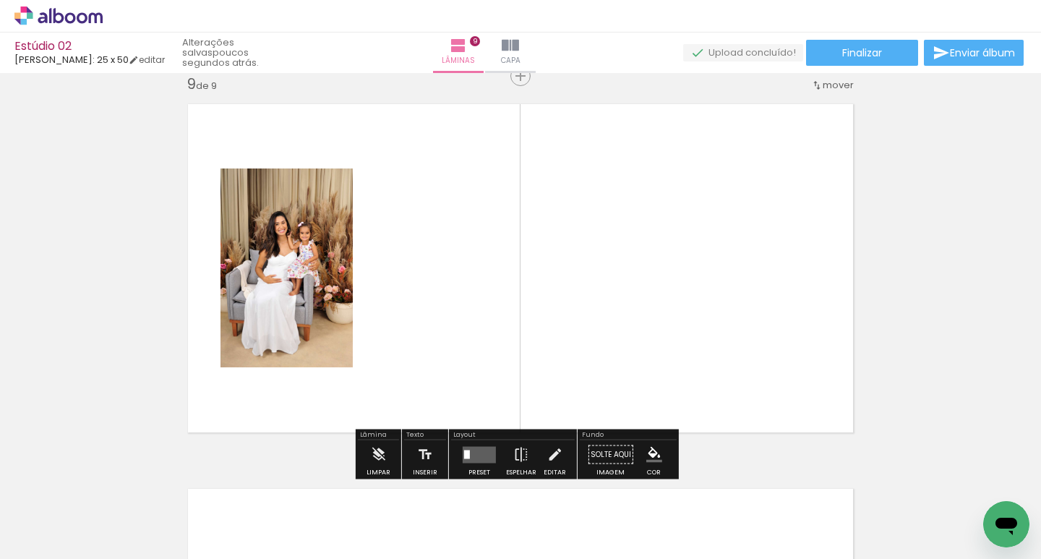
scroll to position [3097, 0]
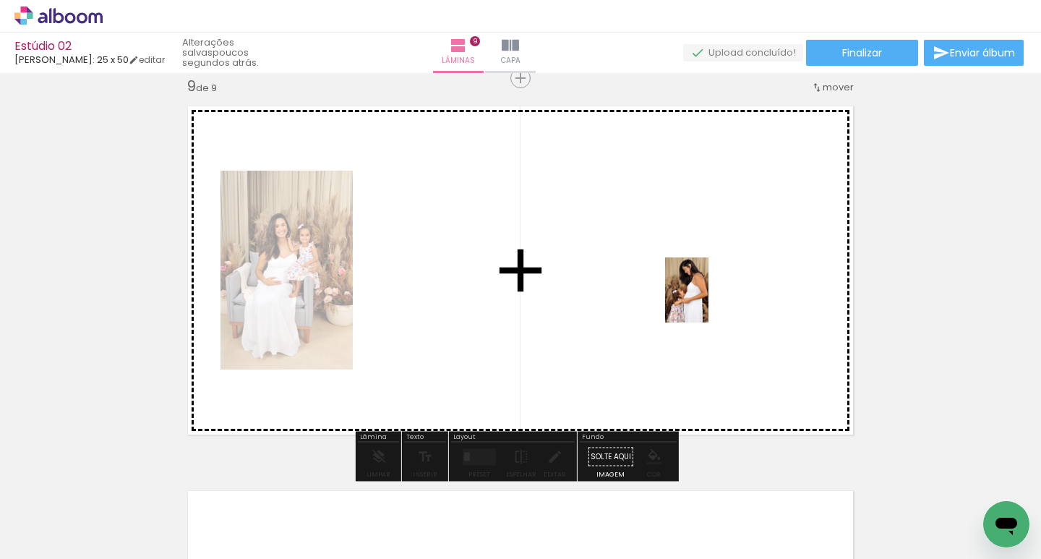
drag, startPoint x: 721, startPoint y: 530, endPoint x: 709, endPoint y: 301, distance: 229.6
click at [709, 301] on quentale-workspace at bounding box center [520, 279] width 1041 height 559
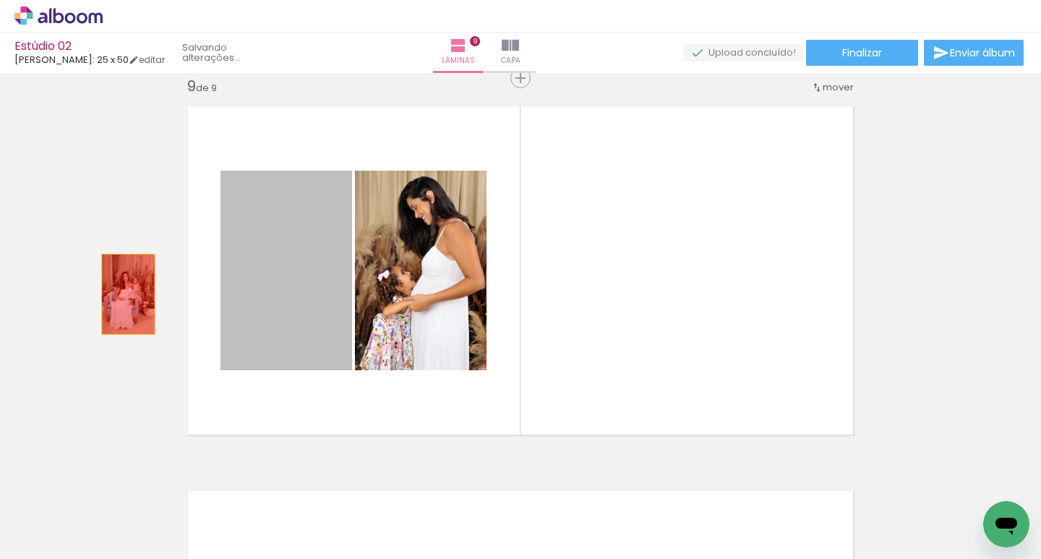
drag, startPoint x: 286, startPoint y: 294, endPoint x: 123, endPoint y: 294, distance: 163.4
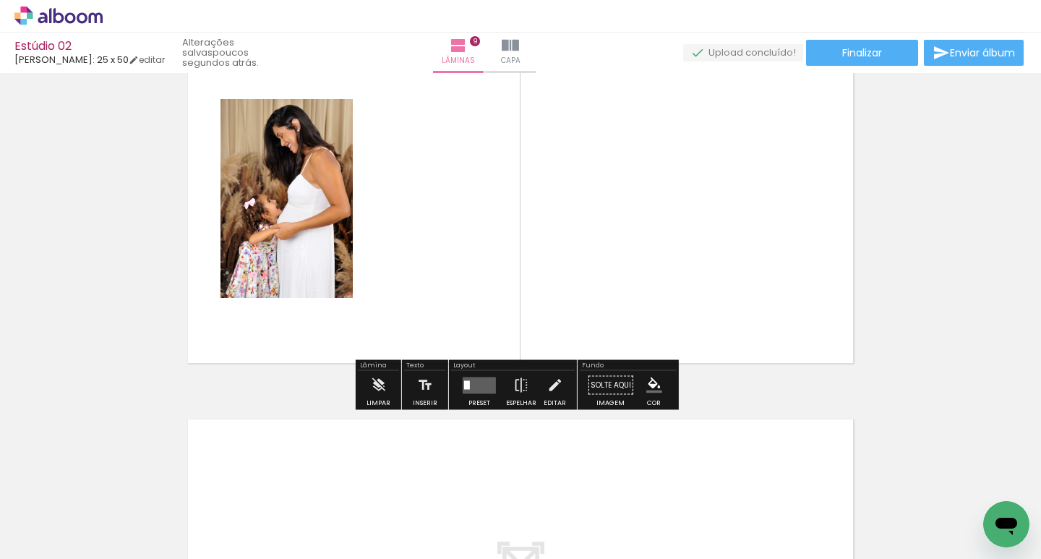
scroll to position [3169, 0]
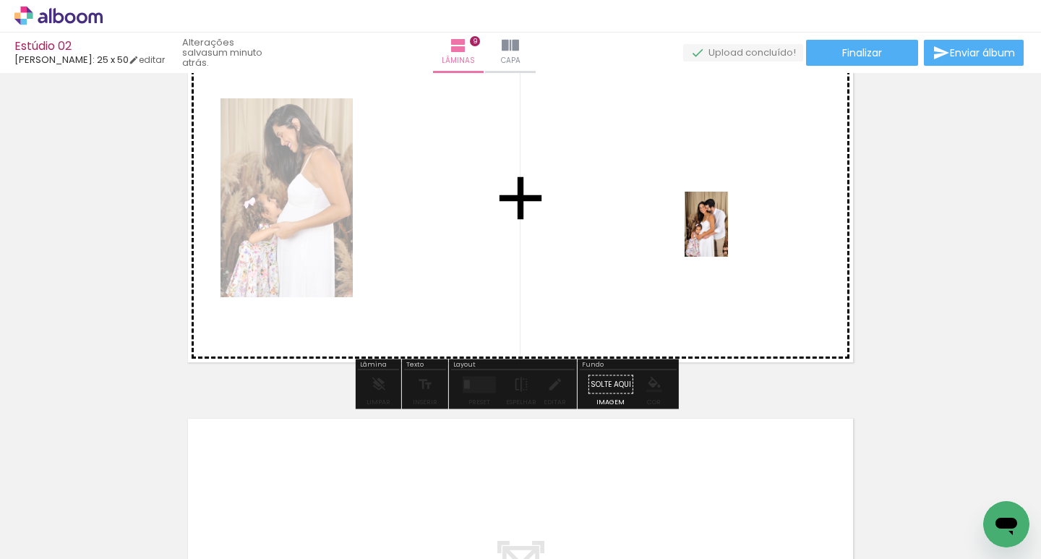
drag, startPoint x: 953, startPoint y: 523, endPoint x: 728, endPoint y: 235, distance: 365.3
click at [728, 235] on quentale-workspace at bounding box center [520, 279] width 1041 height 559
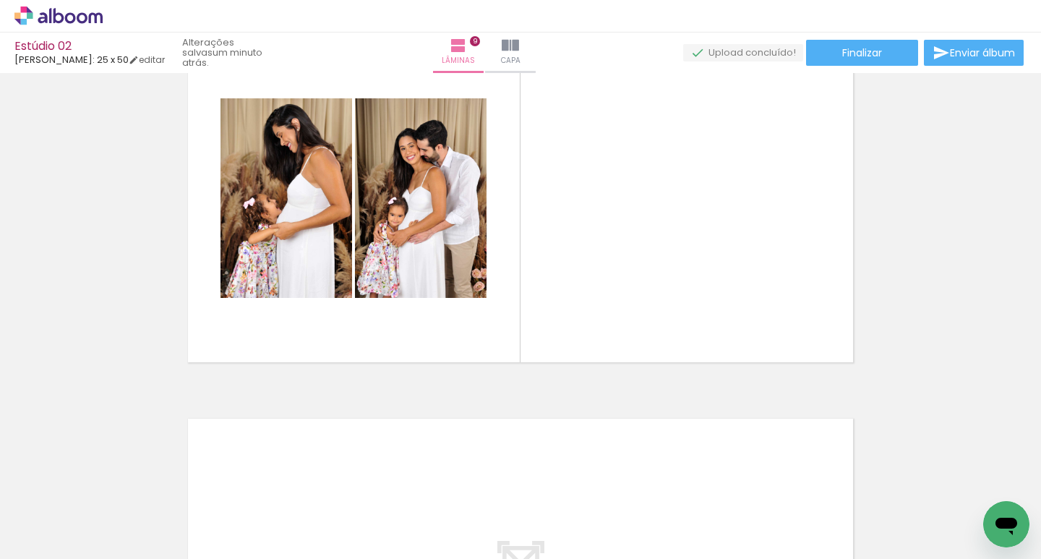
scroll to position [0, 916]
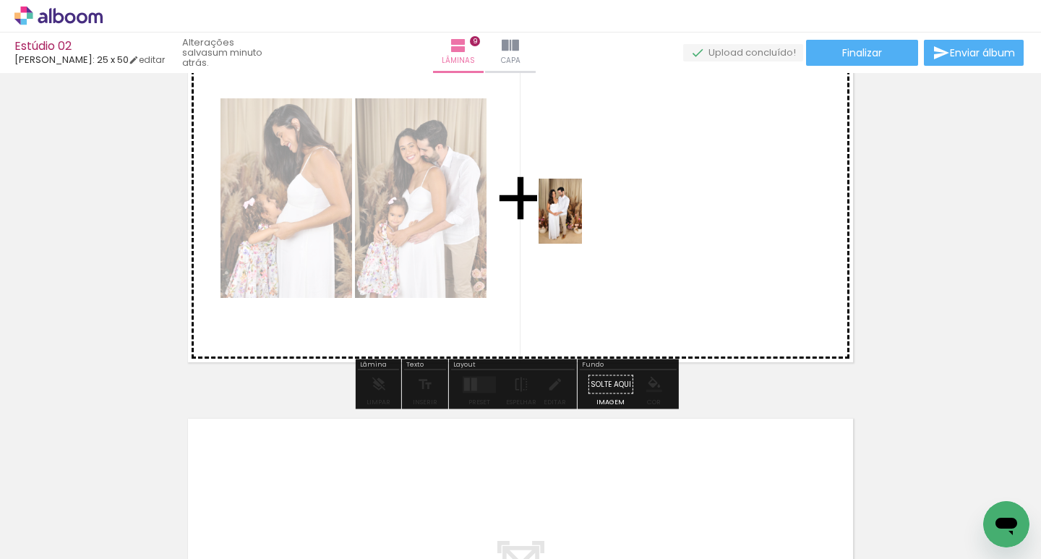
drag, startPoint x: 458, startPoint y: 530, endPoint x: 610, endPoint y: 223, distance: 342.8
click at [610, 223] on quentale-workspace at bounding box center [520, 279] width 1041 height 559
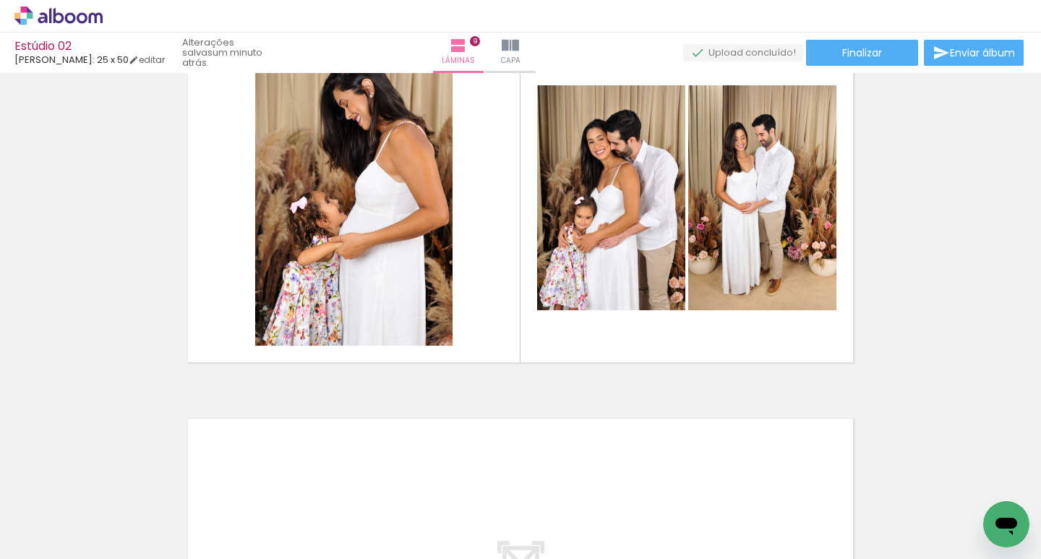
scroll to position [3097, 0]
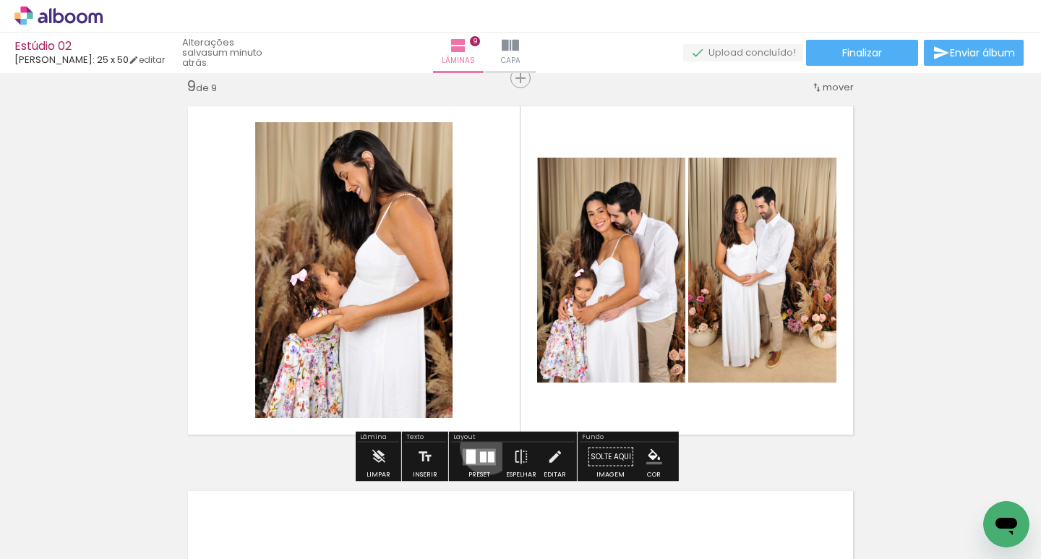
click at [485, 447] on div at bounding box center [479, 457] width 39 height 29
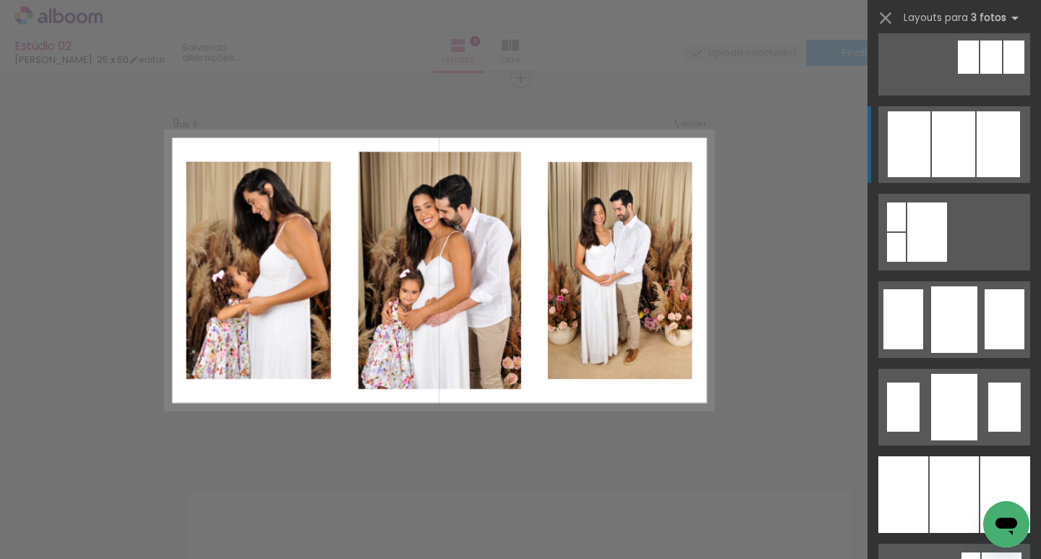
scroll to position [940, 0]
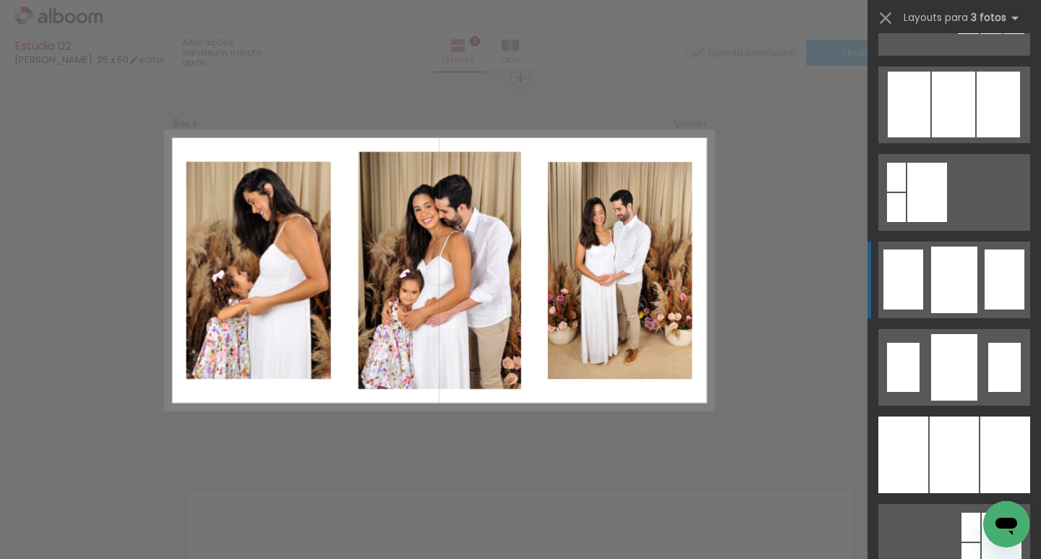
click at [960, 296] on div at bounding box center [954, 280] width 46 height 67
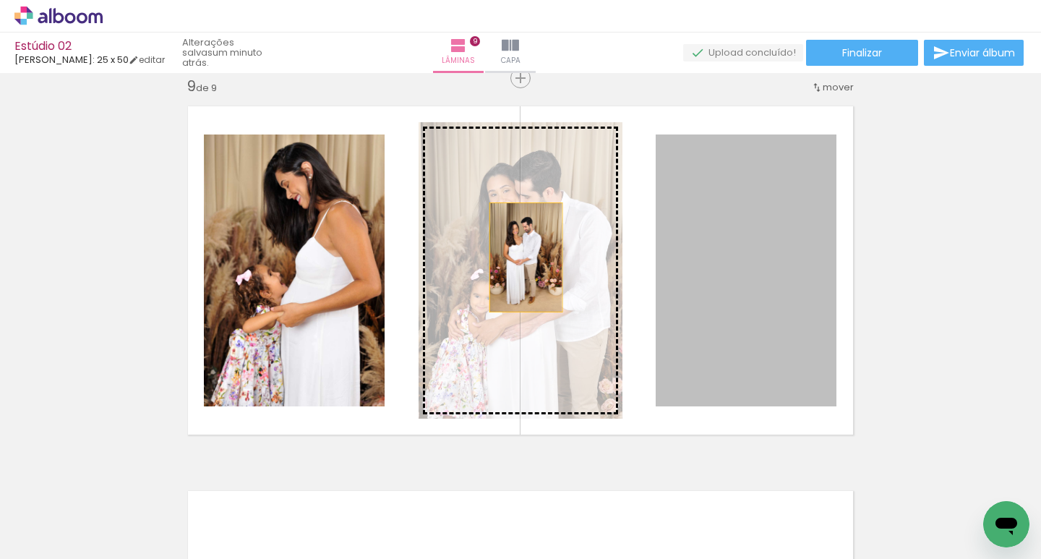
drag, startPoint x: 761, startPoint y: 255, endPoint x: 521, endPoint y: 257, distance: 240.1
click at [0, 0] on slot at bounding box center [0, 0] width 0 height 0
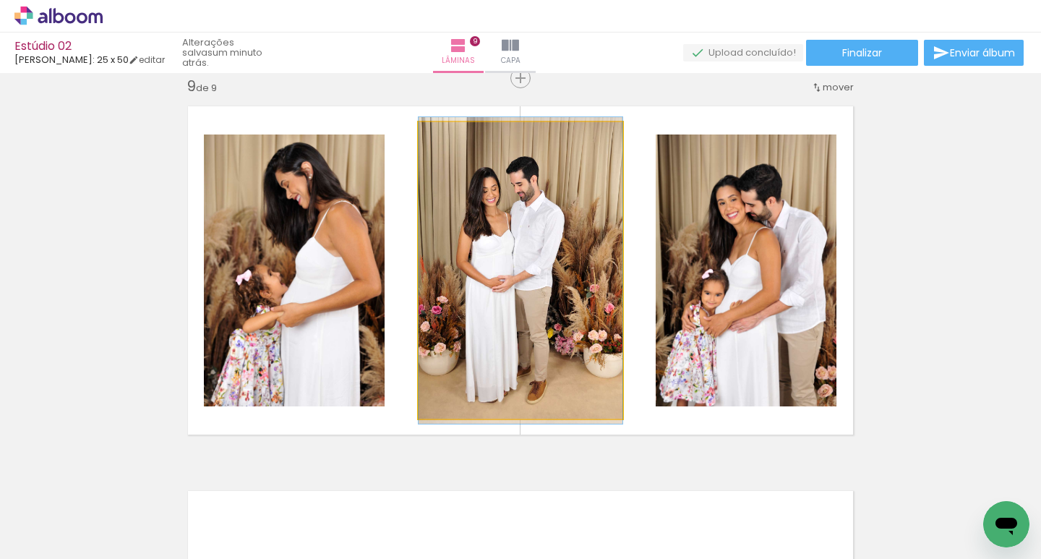
click at [537, 252] on quentale-photo at bounding box center [521, 270] width 204 height 297
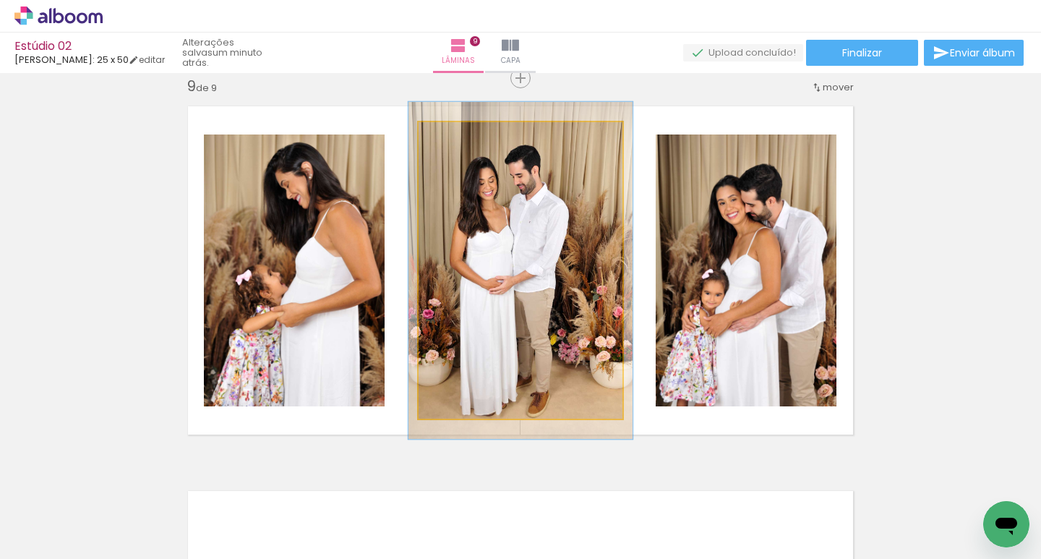
type paper-slider "110"
click at [453, 140] on div at bounding box center [457, 137] width 13 height 13
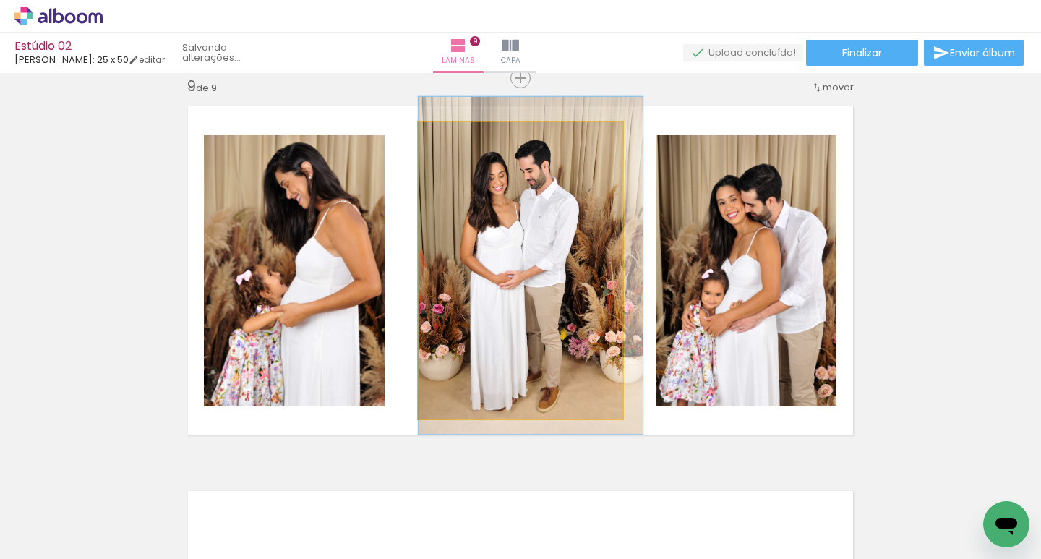
drag, startPoint x: 536, startPoint y: 234, endPoint x: 552, endPoint y: 229, distance: 16.7
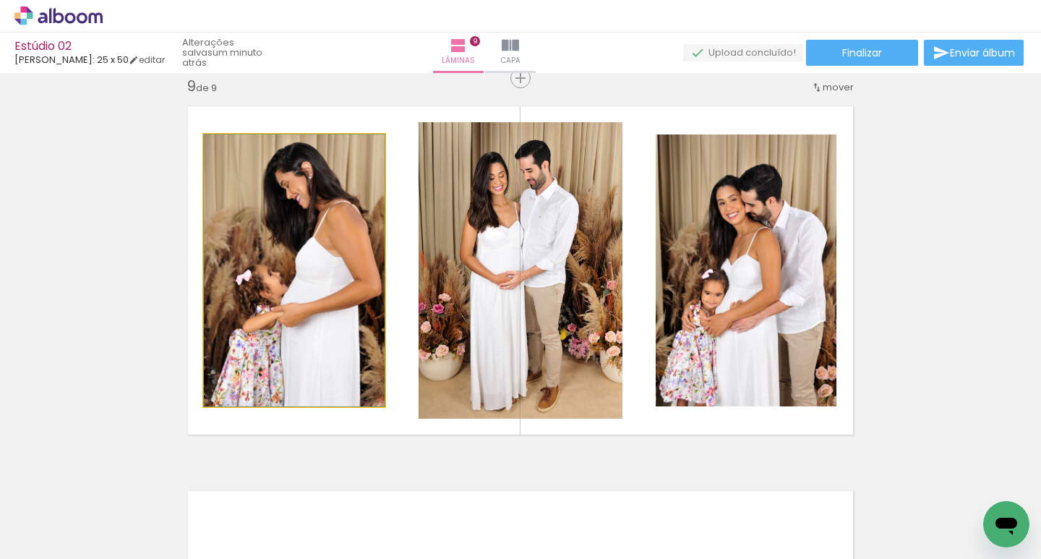
click at [323, 252] on quentale-photo at bounding box center [294, 271] width 181 height 272
drag, startPoint x: 330, startPoint y: 254, endPoint x: 316, endPoint y: 254, distance: 13.7
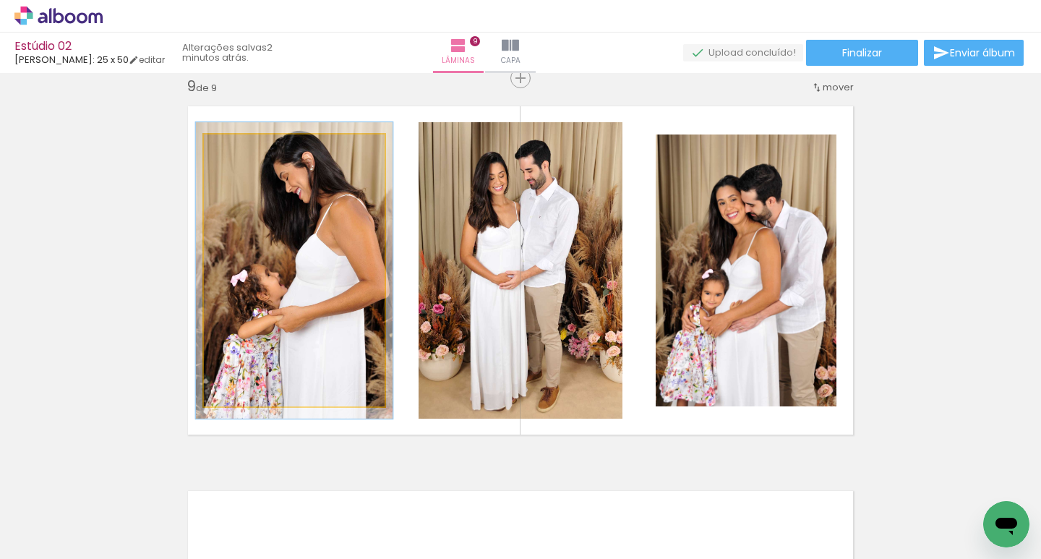
click at [243, 153] on div at bounding box center [242, 149] width 23 height 23
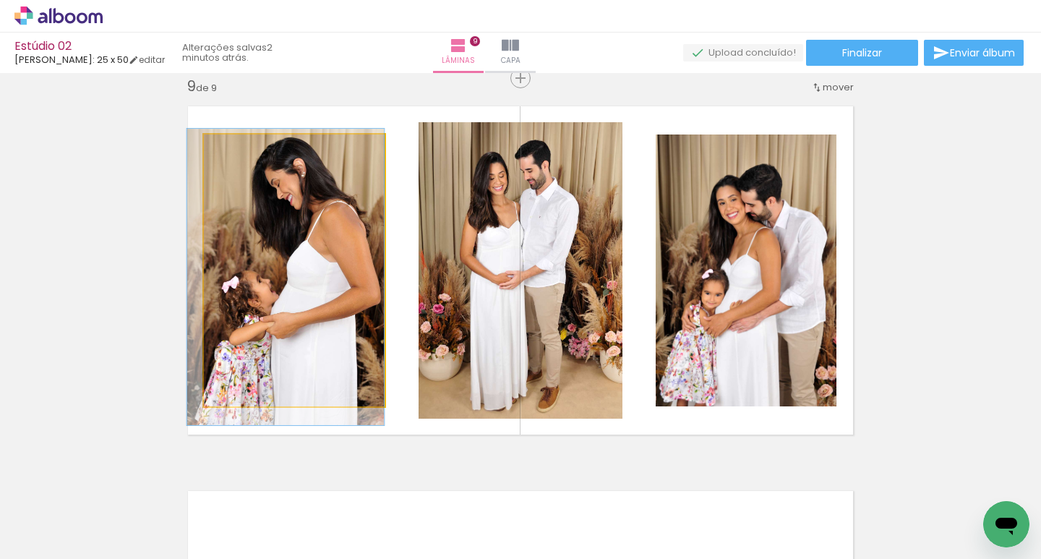
drag, startPoint x: 281, startPoint y: 216, endPoint x: 265, endPoint y: 223, distance: 16.5
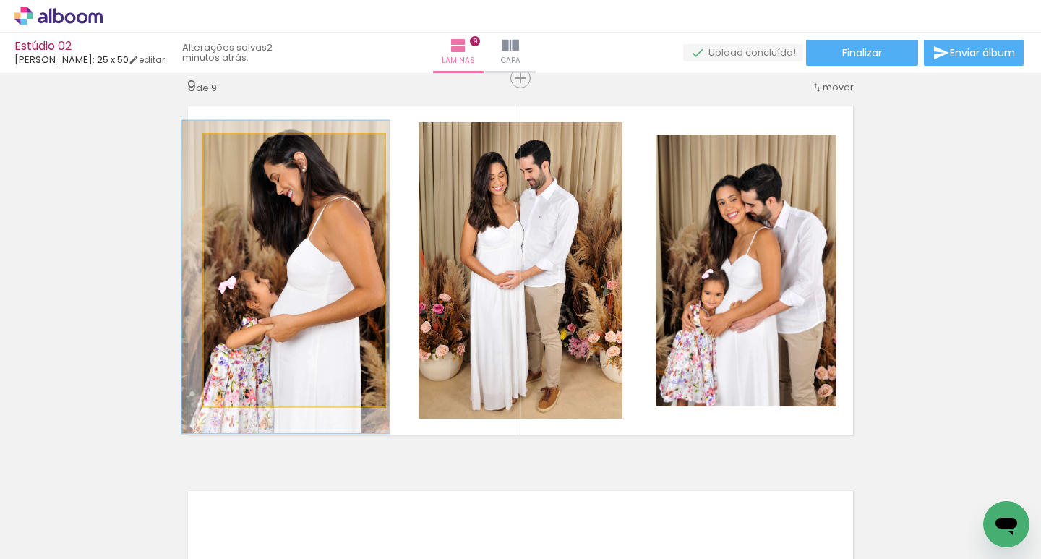
type paper-slider "115"
click at [243, 154] on div at bounding box center [246, 149] width 13 height 13
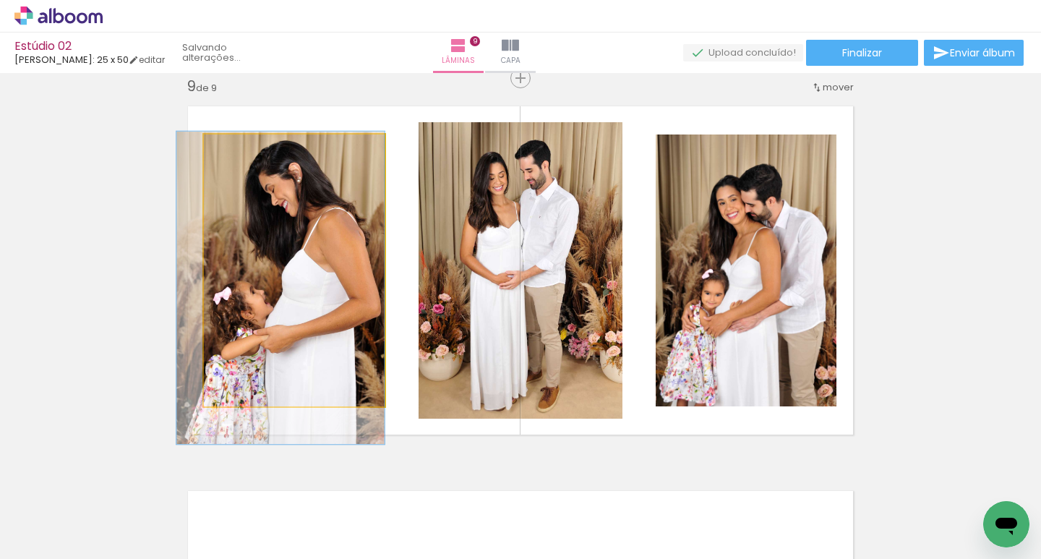
drag, startPoint x: 290, startPoint y: 210, endPoint x: 287, endPoint y: 221, distance: 11.2
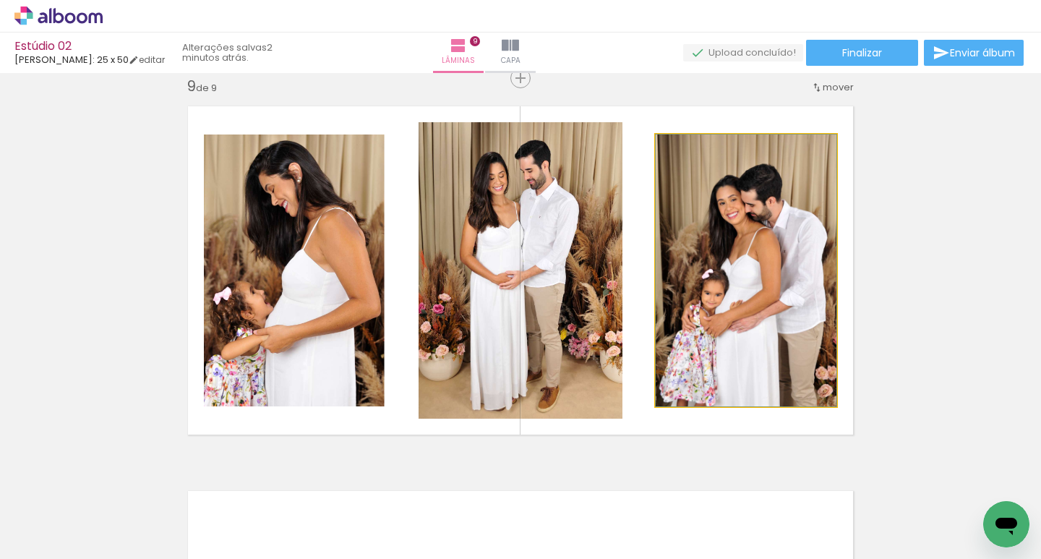
drag, startPoint x: 740, startPoint y: 311, endPoint x: 726, endPoint y: 311, distance: 13.7
click at [722, 311] on quentale-photo at bounding box center [746, 271] width 181 height 272
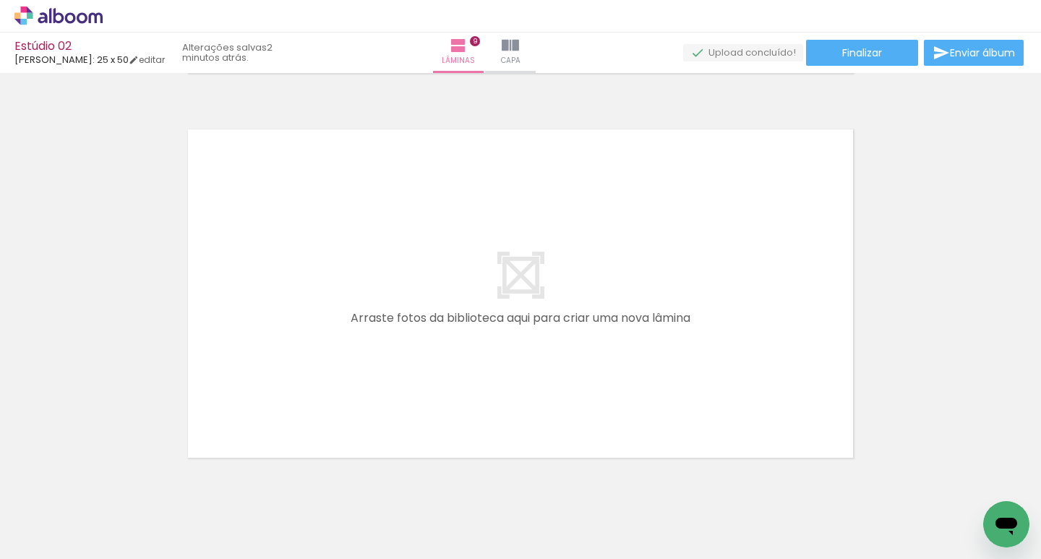
scroll to position [0, 1349]
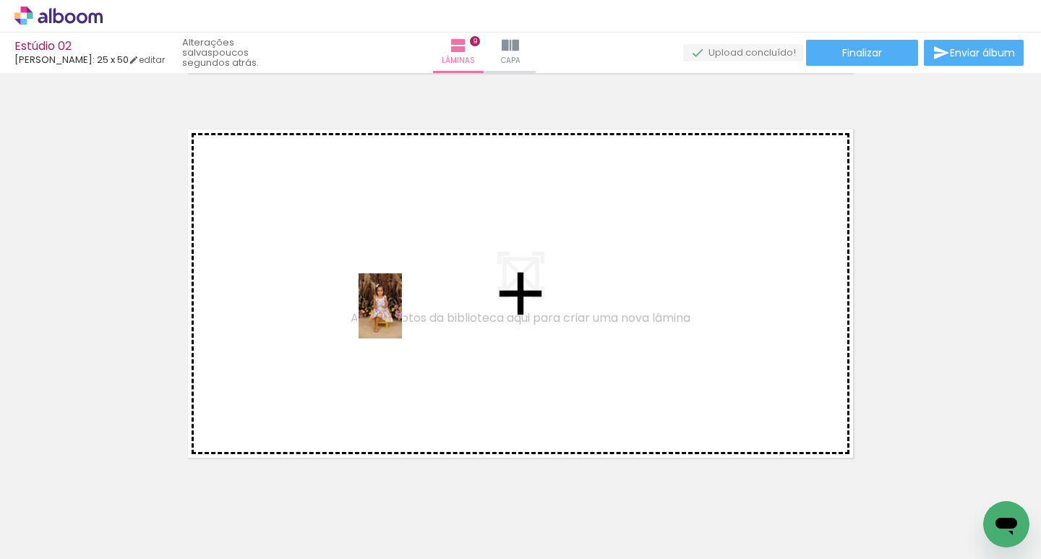
drag, startPoint x: 596, startPoint y: 525, endPoint x: 402, endPoint y: 317, distance: 284.5
click at [402, 317] on quentale-workspace at bounding box center [520, 279] width 1041 height 559
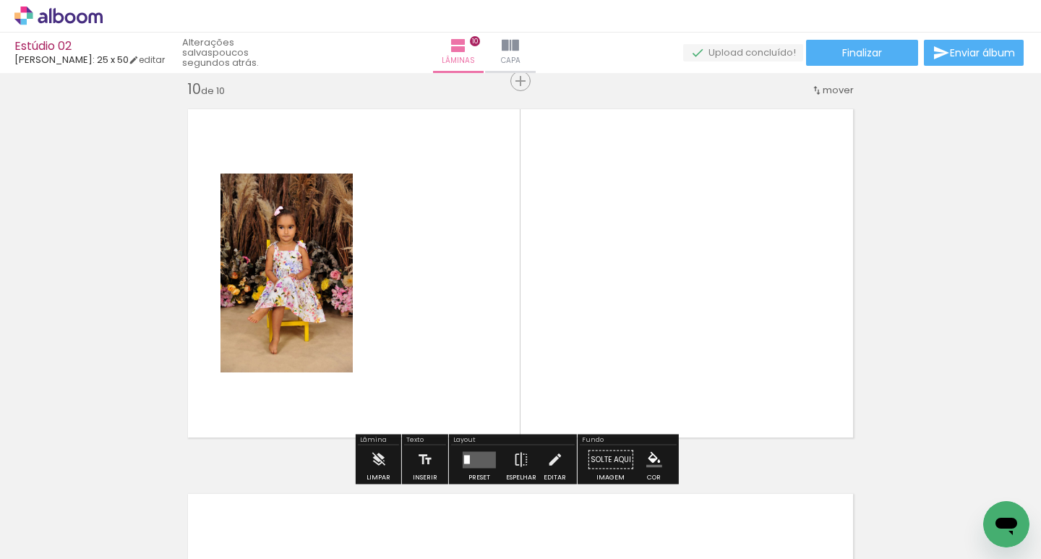
scroll to position [3481, 0]
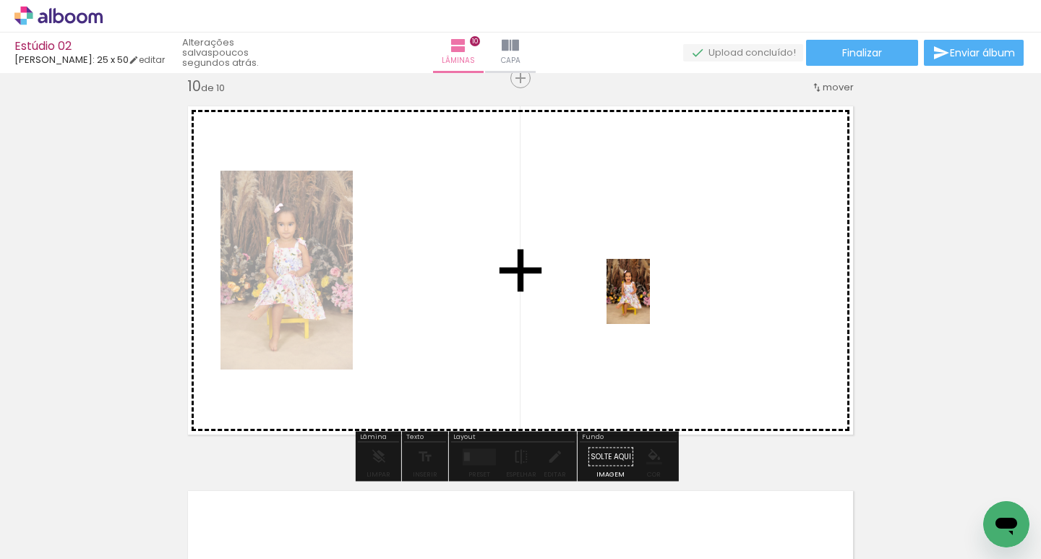
drag, startPoint x: 667, startPoint y: 518, endPoint x: 650, endPoint y: 302, distance: 216.2
click at [650, 302] on quentale-workspace at bounding box center [520, 279] width 1041 height 559
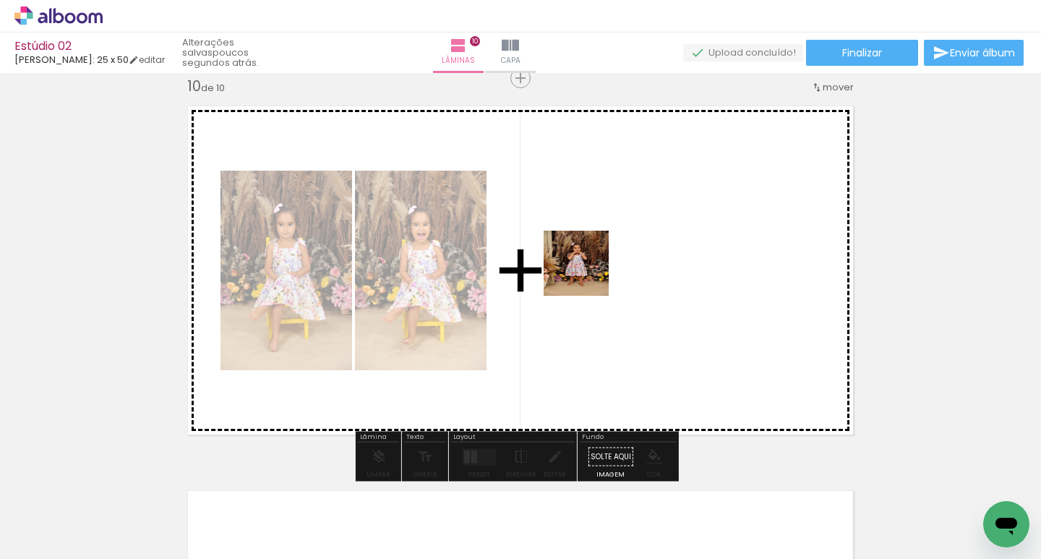
drag, startPoint x: 345, startPoint y: 524, endPoint x: 614, endPoint y: 263, distance: 375.4
click at [614, 263] on quentale-workspace at bounding box center [520, 279] width 1041 height 559
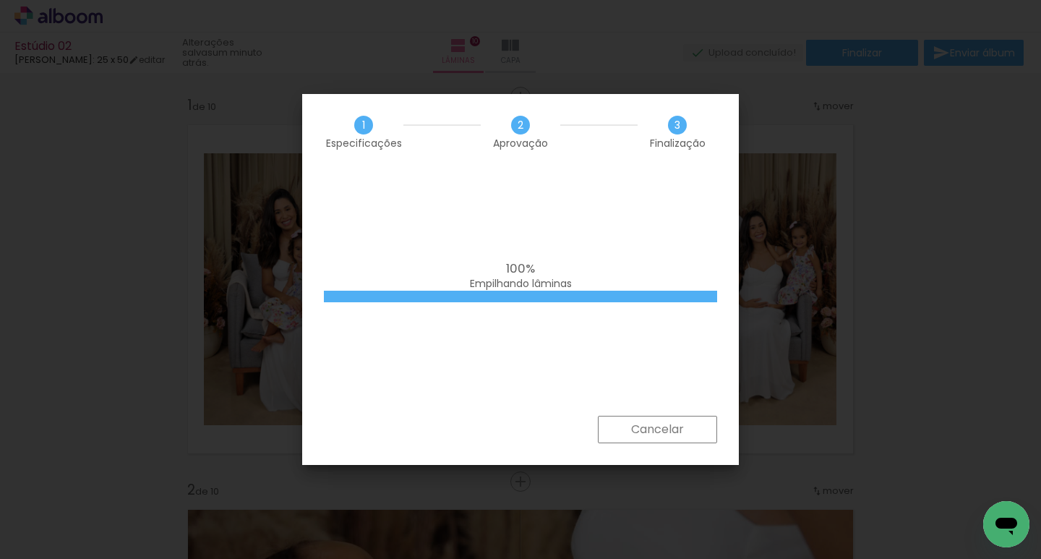
scroll to position [940, 0]
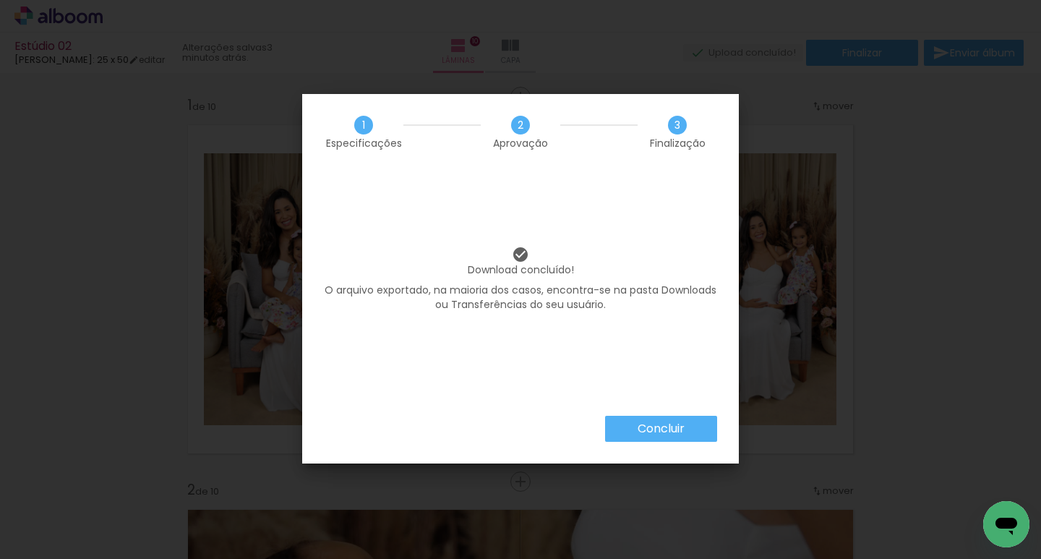
click at [0, 0] on slot "Concluir" at bounding box center [0, 0] width 0 height 0
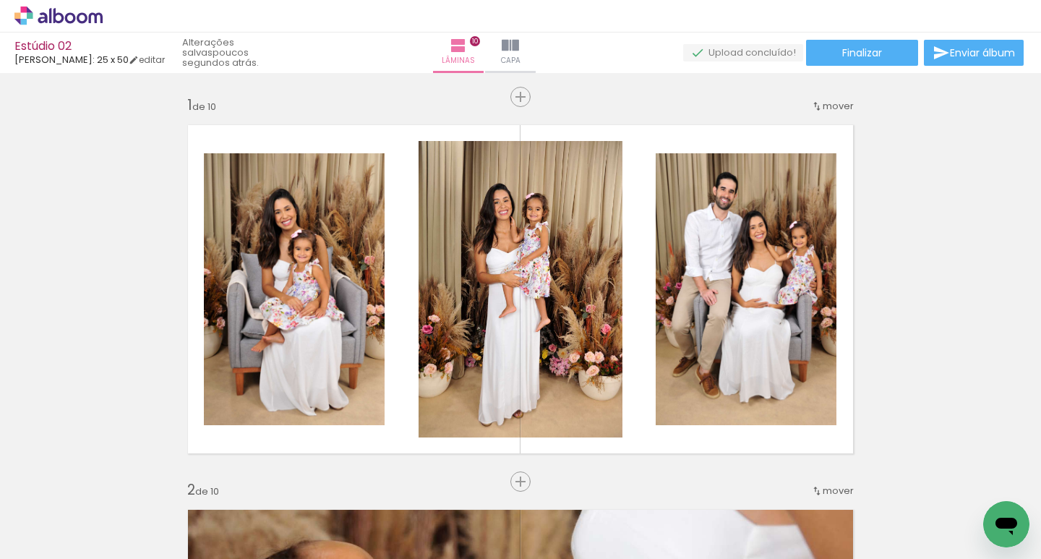
scroll to position [940, 0]
